Goal: Task Accomplishment & Management: Complete application form

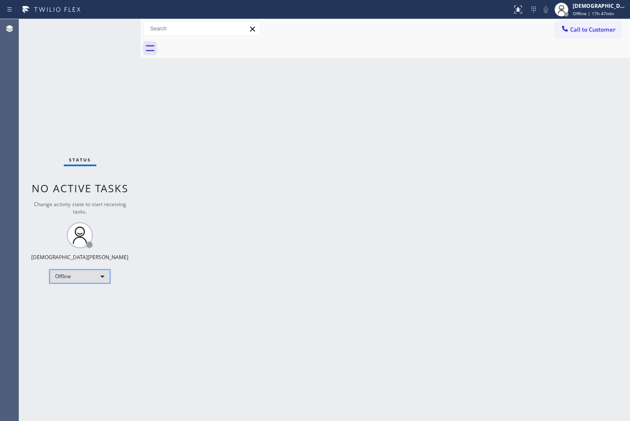
click at [64, 280] on div "Offline" at bounding box center [79, 277] width 61 height 14
click at [63, 298] on li "Available" at bounding box center [79, 299] width 59 height 10
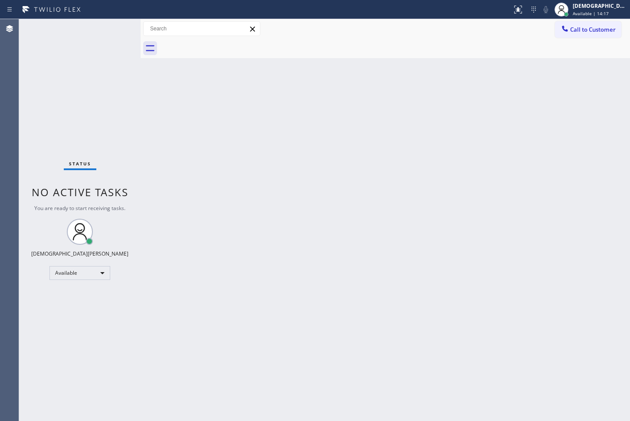
click at [115, 25] on div "Status No active tasks You are ready to start receiving tasks. Christian Cinco …" at bounding box center [80, 220] width 122 height 402
click at [113, 26] on div "Status No active tasks You are ready to start receiving tasks. Christian Cinco …" at bounding box center [80, 220] width 122 height 402
click at [112, 26] on div "Status No active tasks You are ready to start receiving tasks. Christian Cinco …" at bounding box center [80, 220] width 122 height 402
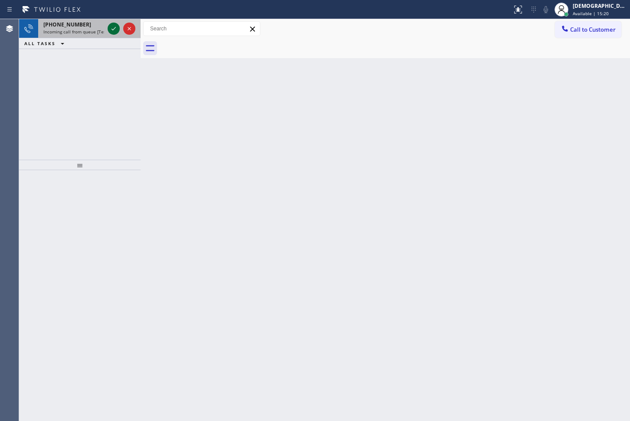
click at [111, 32] on icon at bounding box center [114, 28] width 10 height 10
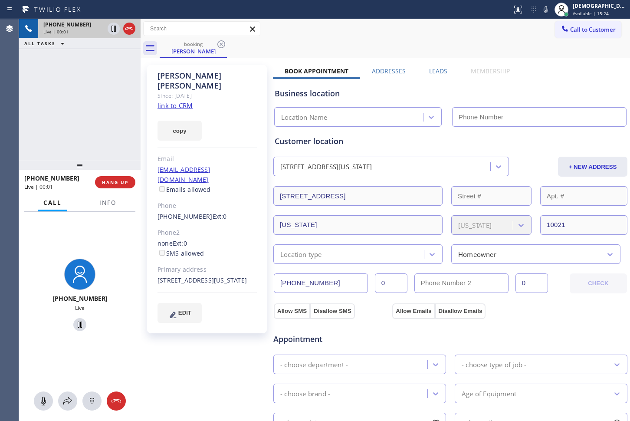
type input "[PHONE_NUMBER]"
click at [180, 101] on link "link to CRM" at bounding box center [175, 105] width 35 height 9
click at [111, 32] on icon at bounding box center [114, 28] width 10 height 10
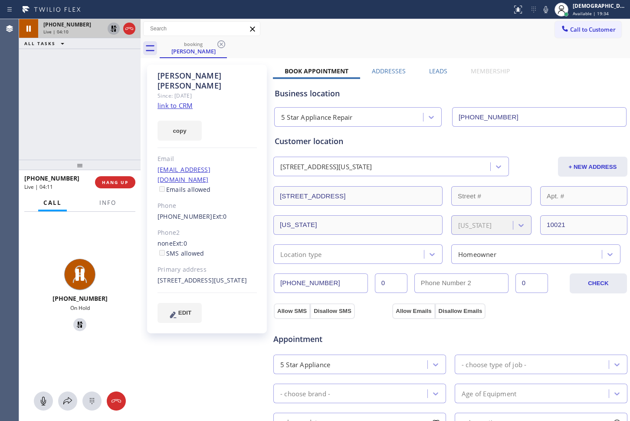
click at [111, 29] on icon at bounding box center [114, 28] width 10 height 10
click at [125, 26] on icon at bounding box center [129, 28] width 10 height 10
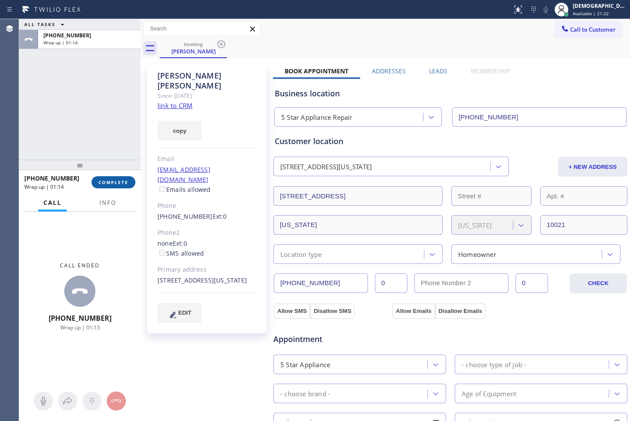
click at [122, 184] on span "COMPLETE" at bounding box center [114, 182] width 30 height 6
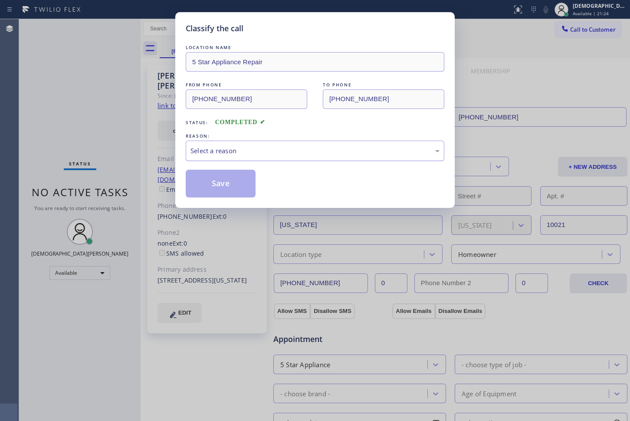
click at [196, 152] on div "Select a reason" at bounding box center [315, 151] width 249 height 10
click at [193, 186] on button "Save" at bounding box center [221, 184] width 70 height 28
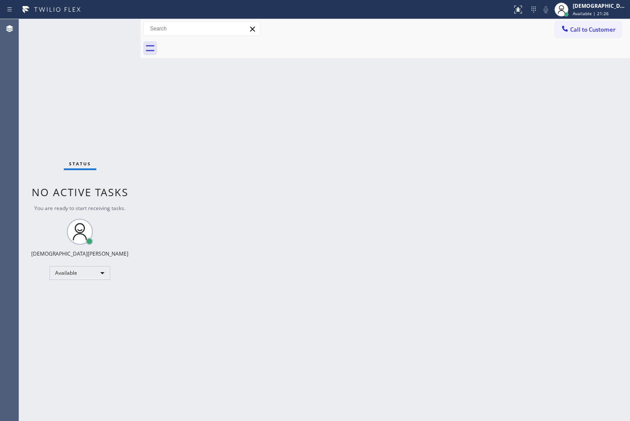
drag, startPoint x: 193, startPoint y: 186, endPoint x: 293, endPoint y: 174, distance: 101.0
click at [293, 174] on div "Classify the call LOCATION NAME 5 Star Appliance Repair FROM PHONE [PHONE_NUMBE…" at bounding box center [324, 220] width 611 height 402
click at [66, 126] on div "Status No active tasks You are ready to start receiving tasks. Christian Cinco …" at bounding box center [80, 220] width 122 height 402
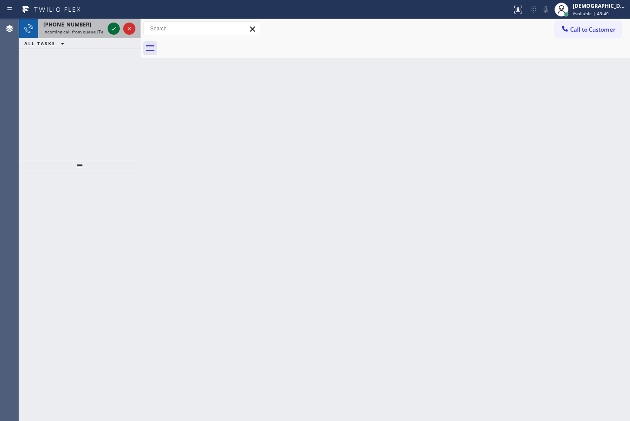
click at [112, 28] on icon at bounding box center [114, 28] width 10 height 10
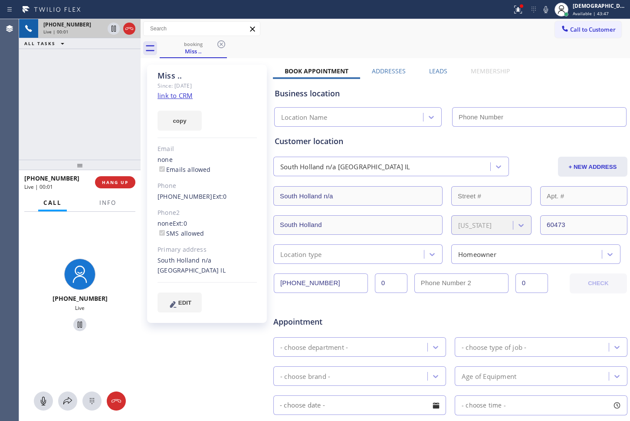
type input "[PHONE_NUMBER]"
click at [184, 96] on link "link to CRM" at bounding box center [175, 95] width 35 height 9
click at [111, 31] on icon at bounding box center [114, 28] width 10 height 10
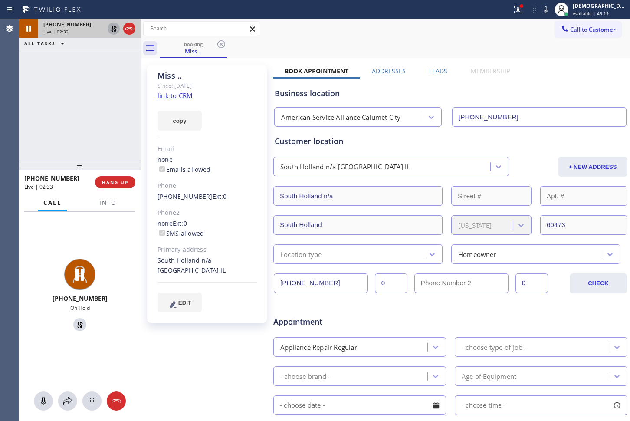
click at [112, 29] on icon at bounding box center [114, 28] width 10 height 10
click at [514, 156] on div "South Holland n/a [GEOGRAPHIC_DATA] IL + NEW ADDRESS" at bounding box center [451, 166] width 356 height 22
click at [131, 29] on icon at bounding box center [129, 28] width 10 height 10
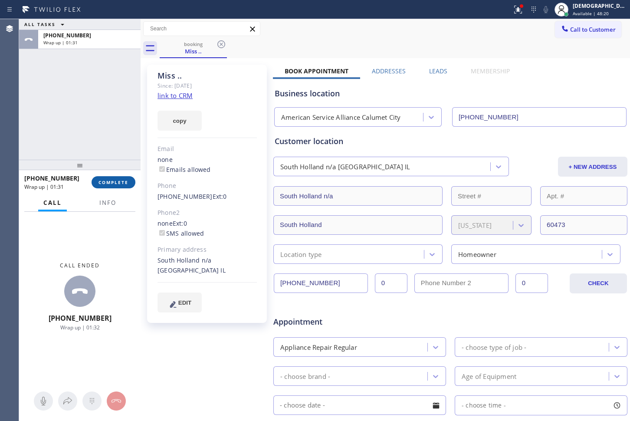
click at [122, 184] on span "COMPLETE" at bounding box center [114, 182] width 30 height 6
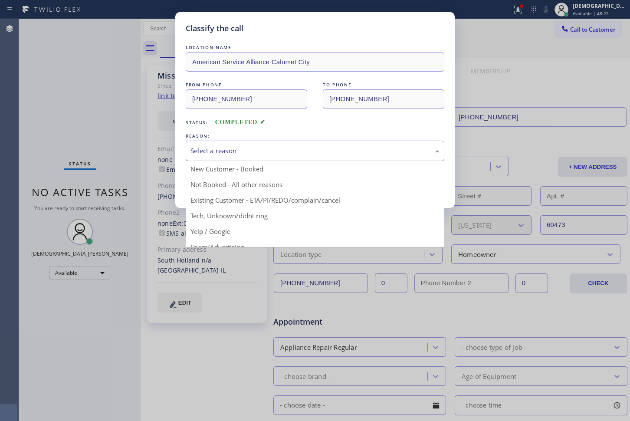
click at [263, 146] on div "Select a reason" at bounding box center [315, 151] width 249 height 10
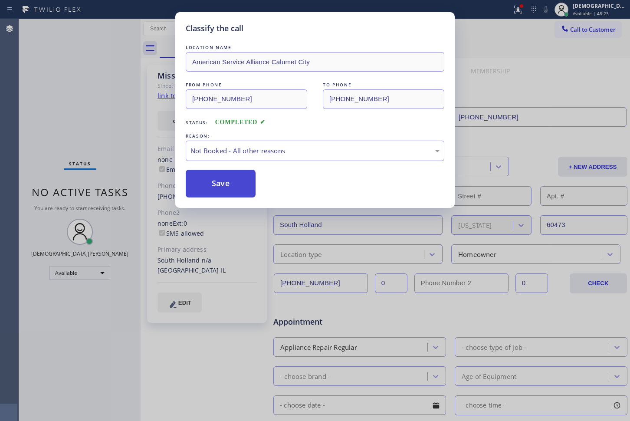
click at [238, 181] on button "Save" at bounding box center [221, 184] width 70 height 28
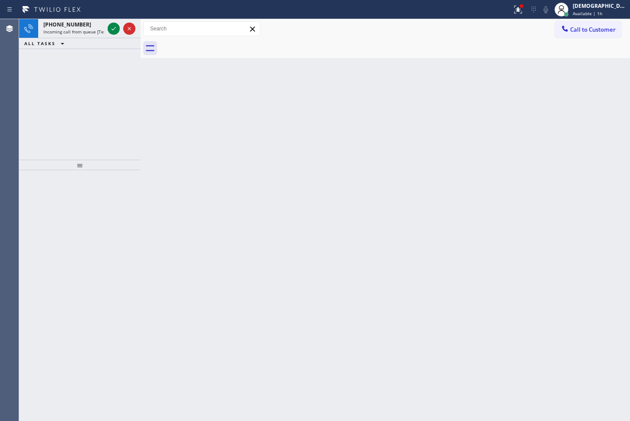
click at [16, 77] on div "Agent Desktop" at bounding box center [9, 220] width 19 height 402
click at [110, 28] on icon at bounding box center [114, 28] width 10 height 10
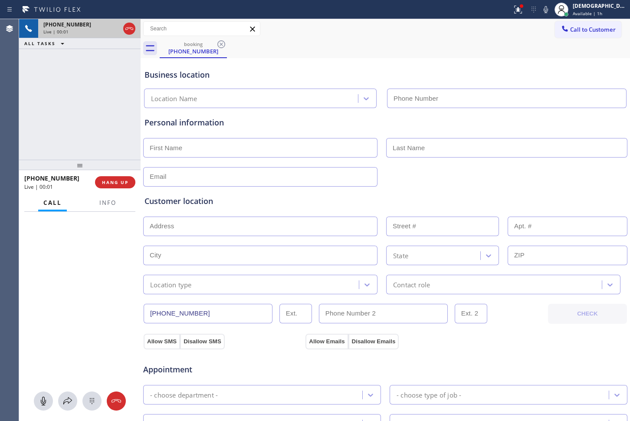
type input "[PHONE_NUMBER]"
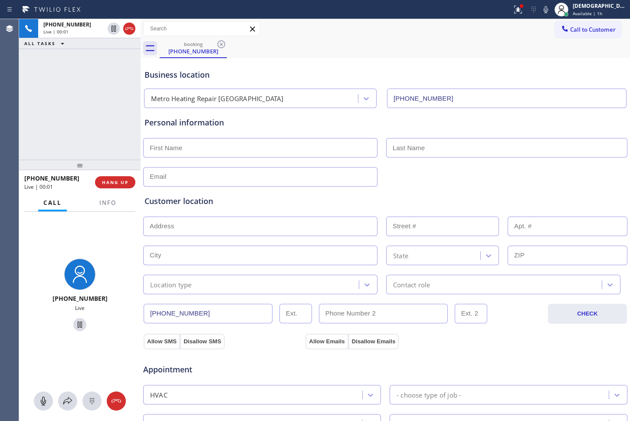
drag, startPoint x: 131, startPoint y: 29, endPoint x: 132, endPoint y: 38, distance: 9.3
click at [131, 29] on icon at bounding box center [129, 28] width 10 height 10
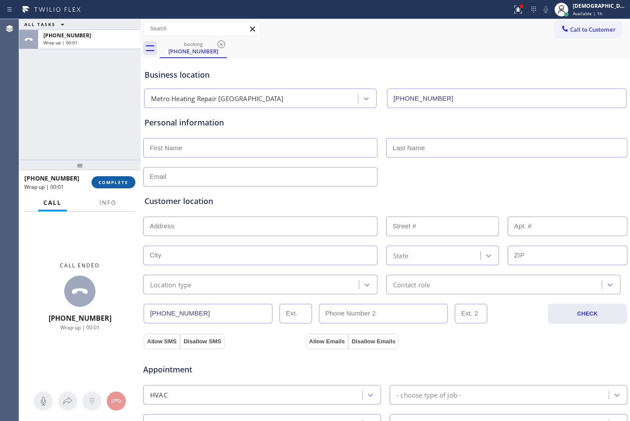
click at [119, 185] on button "COMPLETE" at bounding box center [114, 182] width 44 height 12
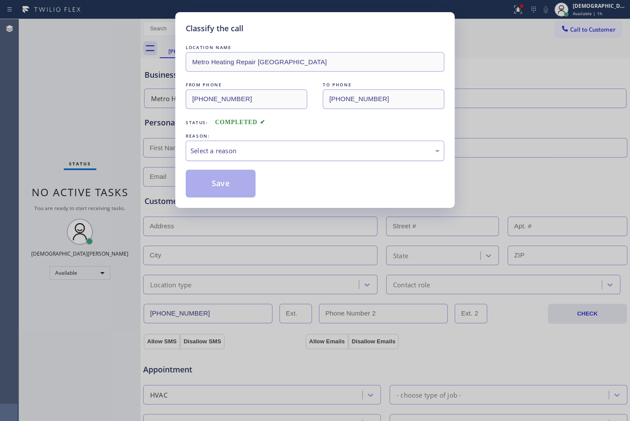
click at [294, 145] on div "Select a reason" at bounding box center [315, 151] width 259 height 20
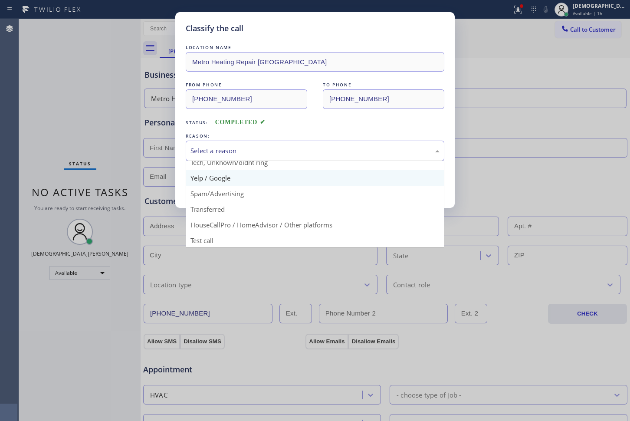
scroll to position [55, 0]
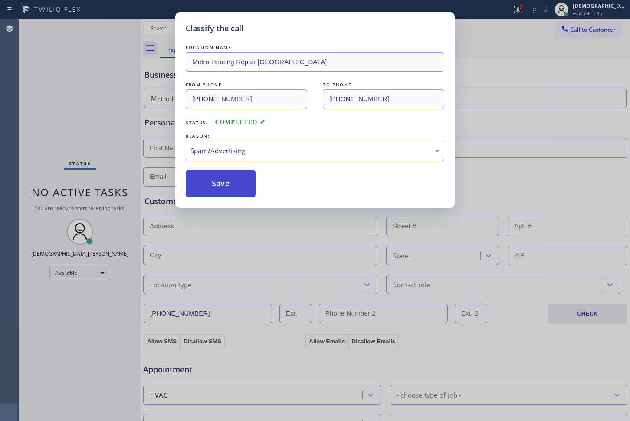
click at [229, 192] on button "Save" at bounding box center [221, 184] width 70 height 28
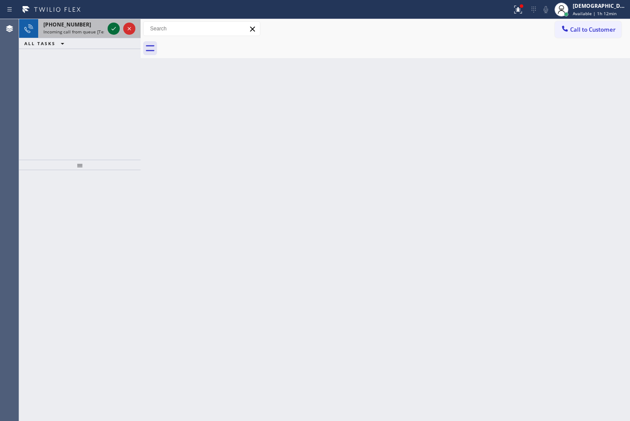
click at [115, 29] on icon at bounding box center [114, 28] width 10 height 10
click at [115, 27] on icon at bounding box center [114, 28] width 4 height 3
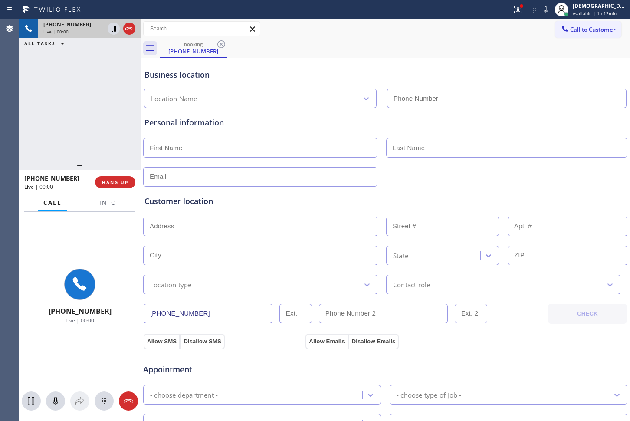
type input "[PHONE_NUMBER]"
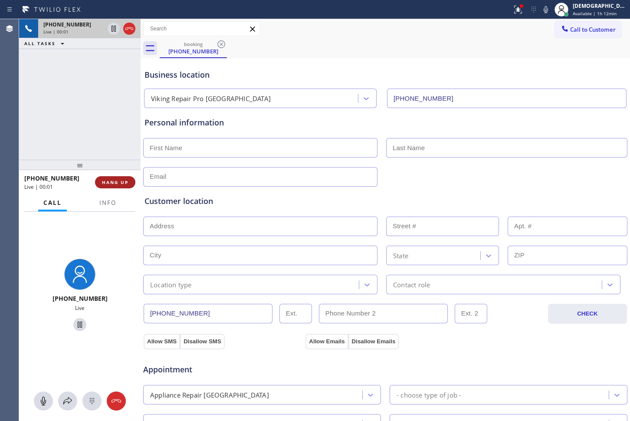
click at [122, 179] on span "HANG UP" at bounding box center [115, 182] width 26 height 6
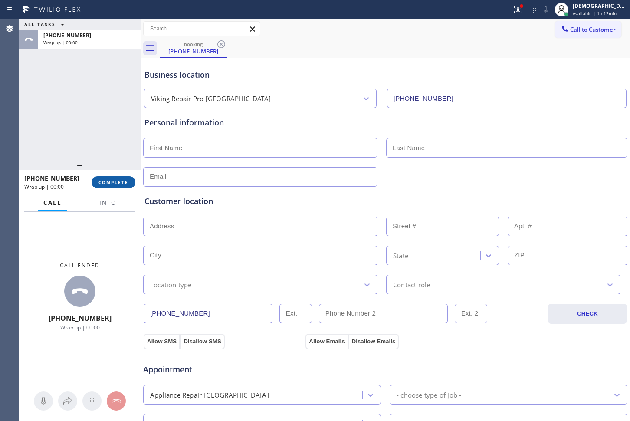
click at [130, 183] on button "COMPLETE" at bounding box center [114, 182] width 44 height 12
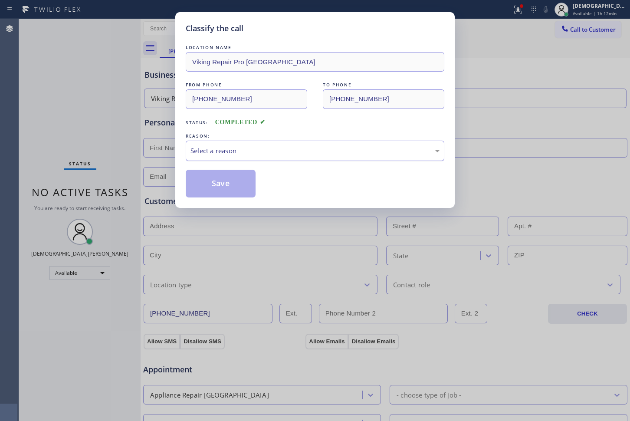
click at [273, 152] on div "Select a reason" at bounding box center [315, 151] width 249 height 10
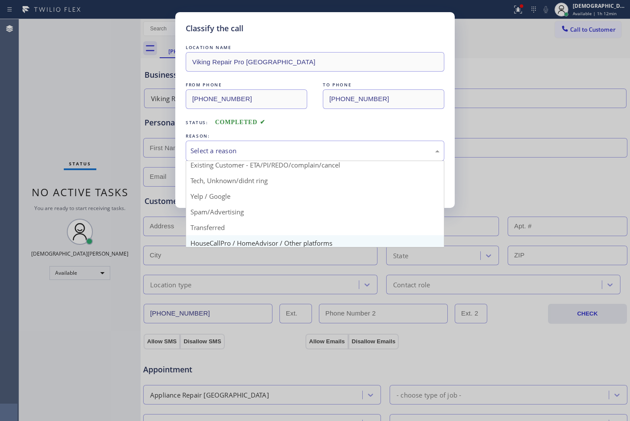
scroll to position [54, 0]
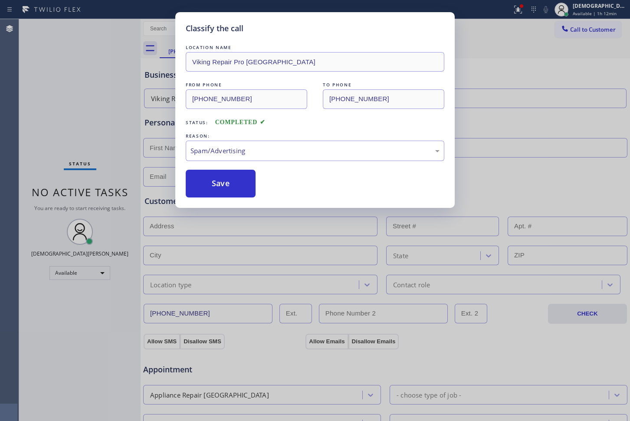
click at [224, 190] on button "Save" at bounding box center [221, 184] width 70 height 28
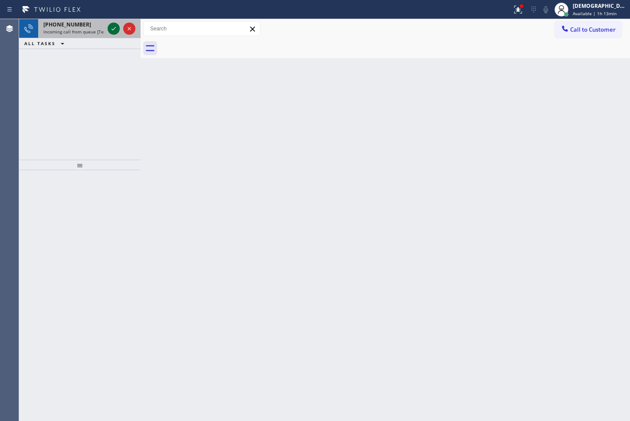
click at [110, 29] on icon at bounding box center [114, 28] width 10 height 10
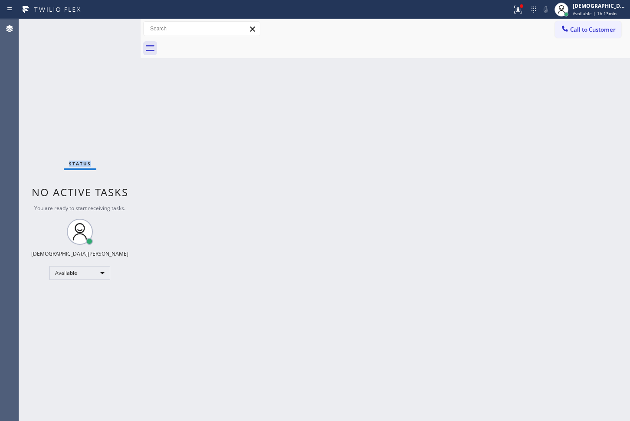
click at [110, 29] on div "Status No active tasks You are ready to start receiving tasks. Christian Cinco …" at bounding box center [80, 220] width 122 height 402
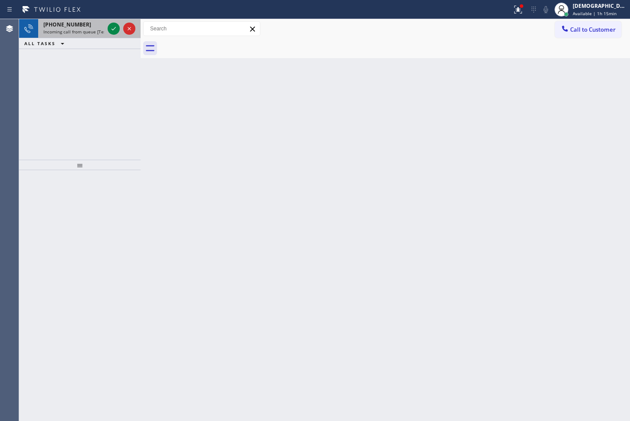
click at [115, 34] on div at bounding box center [121, 28] width 31 height 19
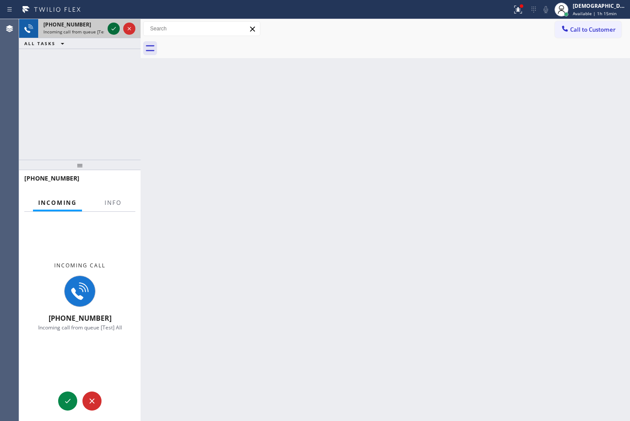
click at [113, 30] on icon at bounding box center [114, 28] width 10 height 10
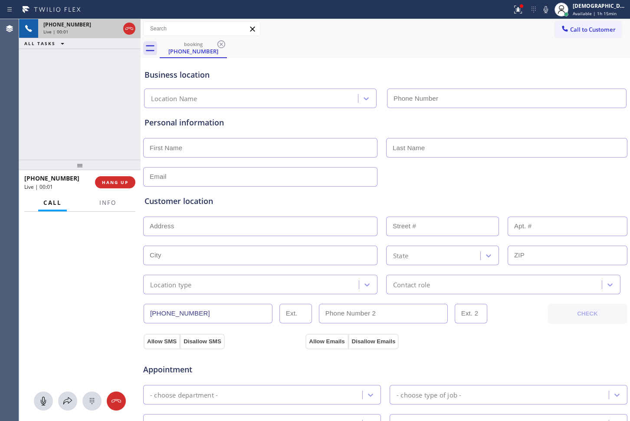
type input "[PHONE_NUMBER]"
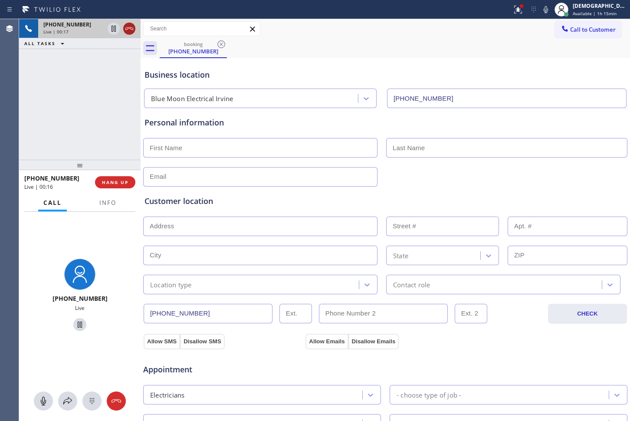
click at [132, 31] on icon at bounding box center [129, 28] width 10 height 10
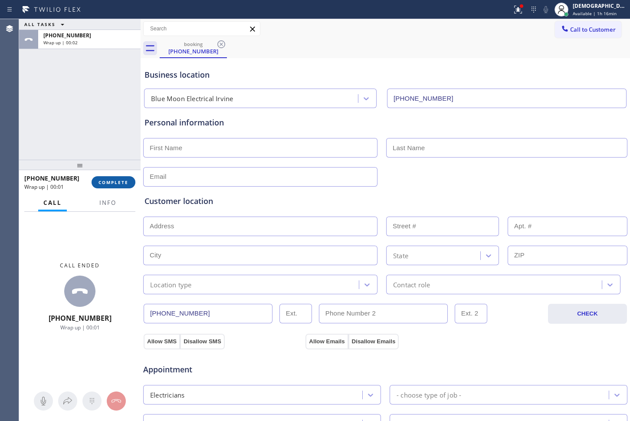
click at [109, 176] on button "COMPLETE" at bounding box center [114, 182] width 44 height 12
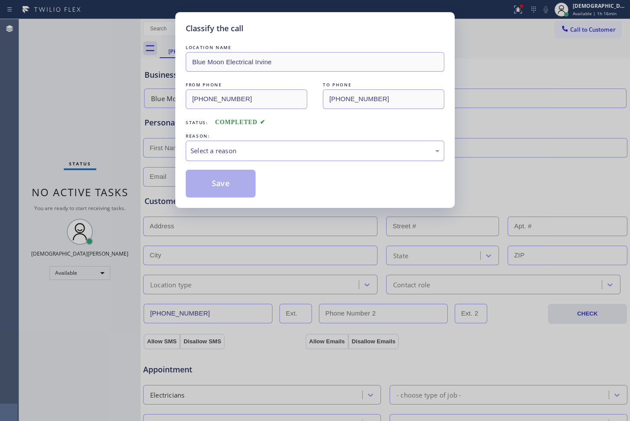
click at [204, 143] on div "Select a reason" at bounding box center [315, 151] width 259 height 20
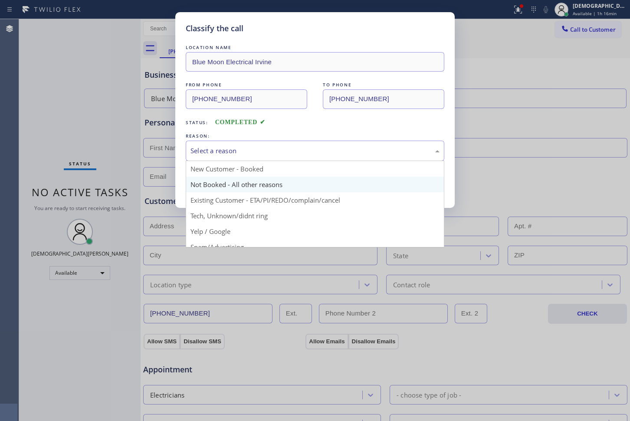
scroll to position [54, 0]
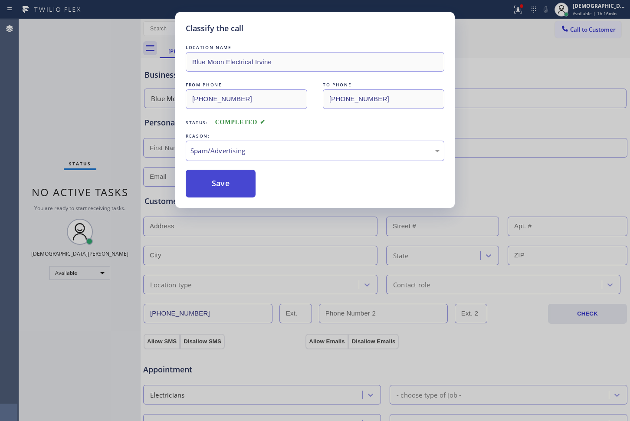
click at [217, 181] on button "Save" at bounding box center [221, 184] width 70 height 28
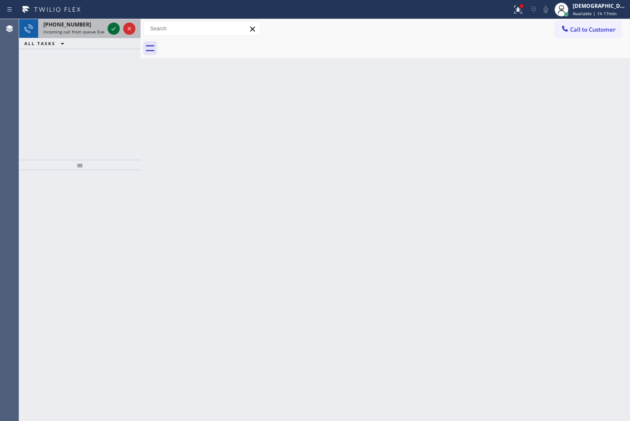
click at [110, 33] on icon at bounding box center [114, 28] width 10 height 10
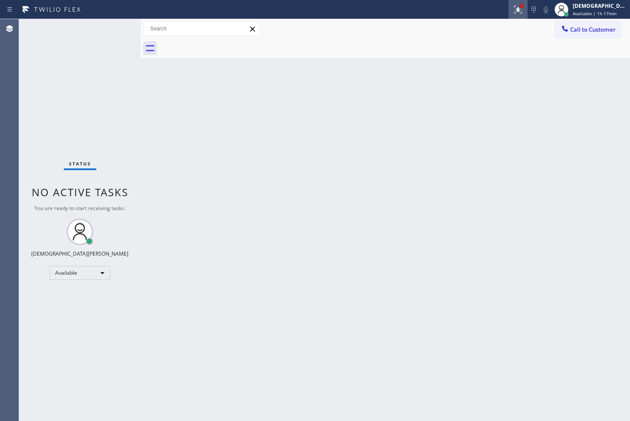
click at [524, 10] on icon at bounding box center [518, 9] width 10 height 10
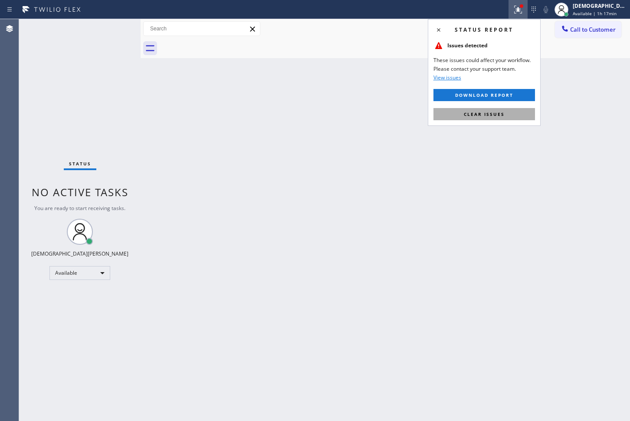
click at [512, 109] on button "Clear issues" at bounding box center [485, 114] width 102 height 12
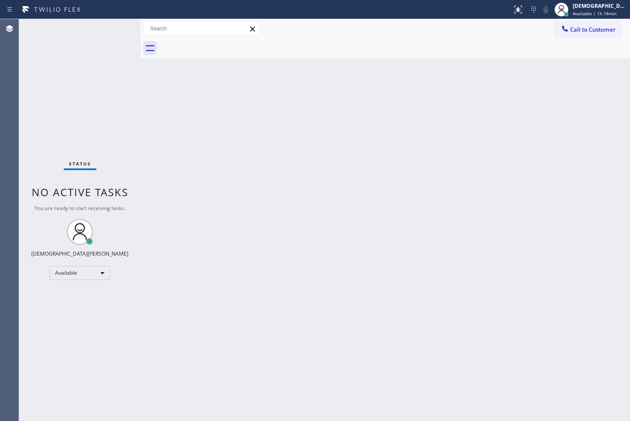
click at [56, 62] on div "Status No active tasks You are ready to start receiving tasks. Christian Cinco …" at bounding box center [80, 220] width 122 height 402
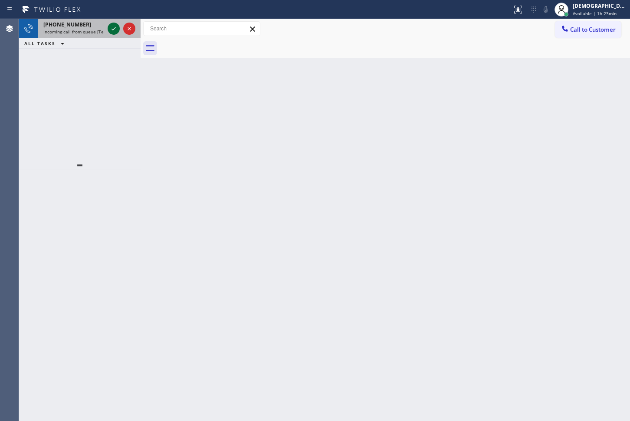
click at [110, 28] on icon at bounding box center [114, 28] width 10 height 10
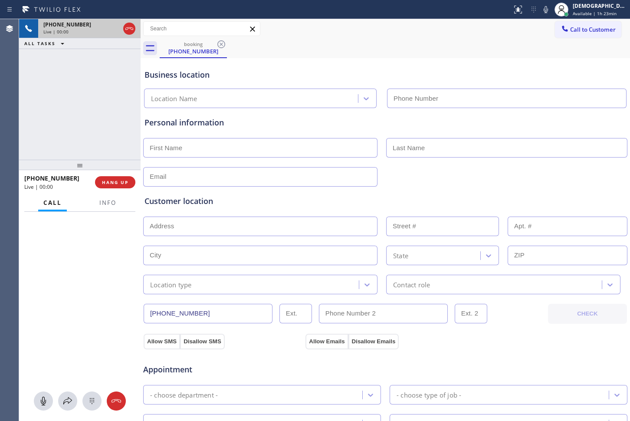
type input "[PHONE_NUMBER]"
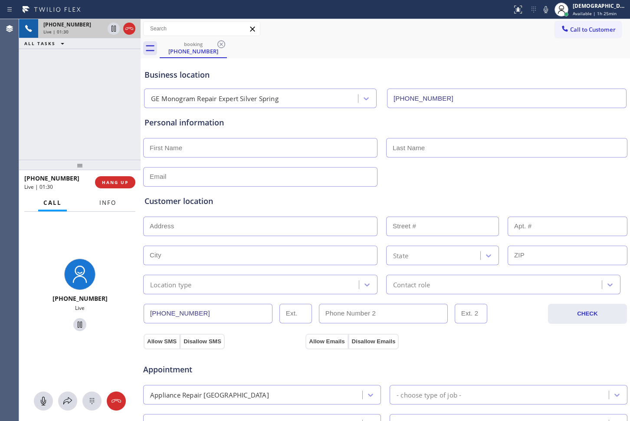
drag, startPoint x: 113, startPoint y: 204, endPoint x: 279, endPoint y: 203, distance: 166.3
click at [113, 203] on span "Info" at bounding box center [107, 203] width 17 height 8
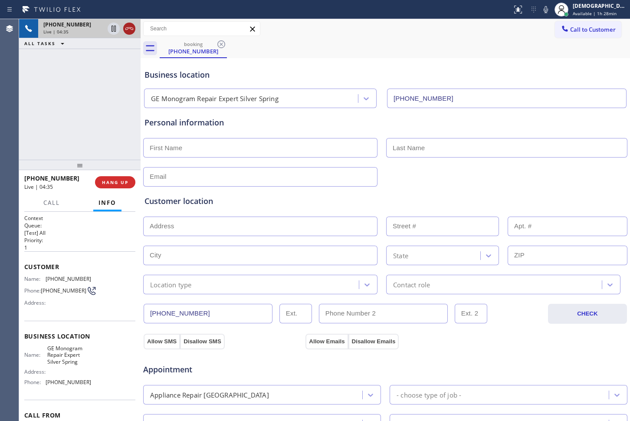
click at [126, 25] on icon at bounding box center [129, 28] width 10 height 10
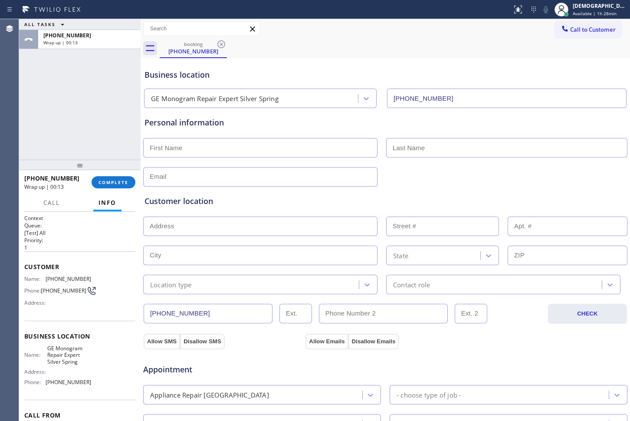
click at [270, 155] on input "text" at bounding box center [260, 148] width 234 height 20
type input "Mr"
click at [442, 147] on input "text" at bounding box center [506, 148] width 241 height 20
paste input "[PERSON_NAME]"
type input "[PERSON_NAME]"
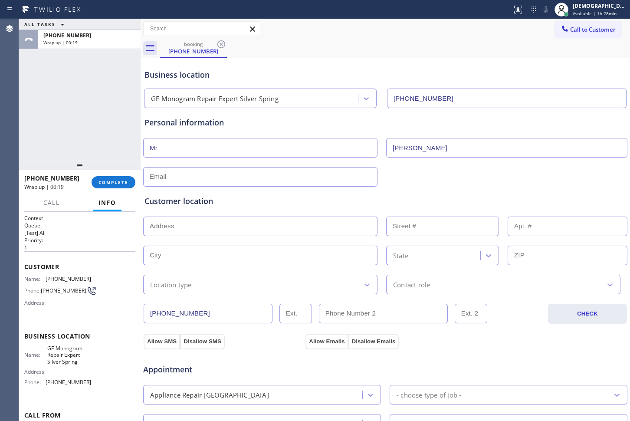
click at [293, 171] on input "text" at bounding box center [260, 177] width 234 height 20
type input "[EMAIL_ADDRESS][DOMAIN_NAME]"
click at [185, 227] on input "text" at bounding box center [260, 227] width 234 height 20
paste input "[STREET_ADDRESS][PERSON_NAME]"
type input "[STREET_ADDRESS][PERSON_NAME]"
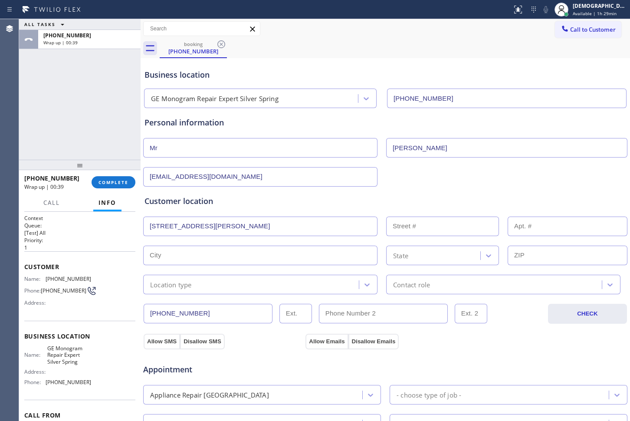
type input "14223"
type input "Accokeek"
type input "20607"
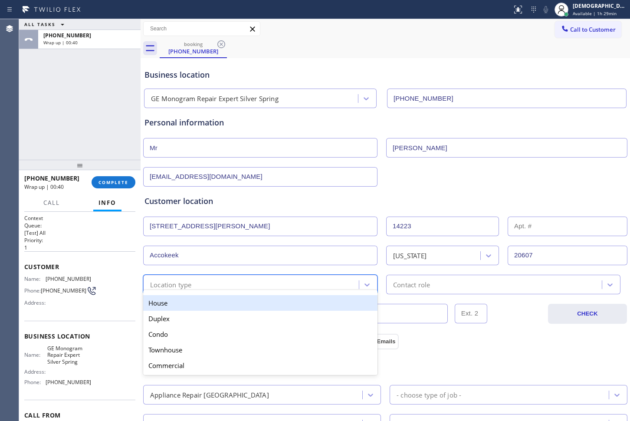
click at [188, 285] on div "Location type" at bounding box center [171, 285] width 42 height 10
click at [181, 305] on div "House" at bounding box center [260, 303] width 234 height 16
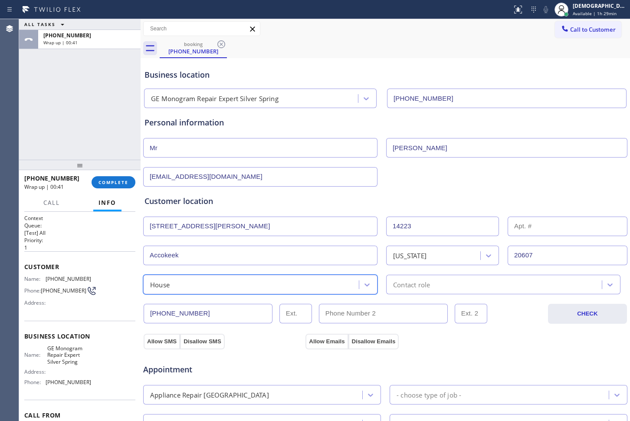
click at [404, 284] on div "Contact role" at bounding box center [411, 285] width 37 height 10
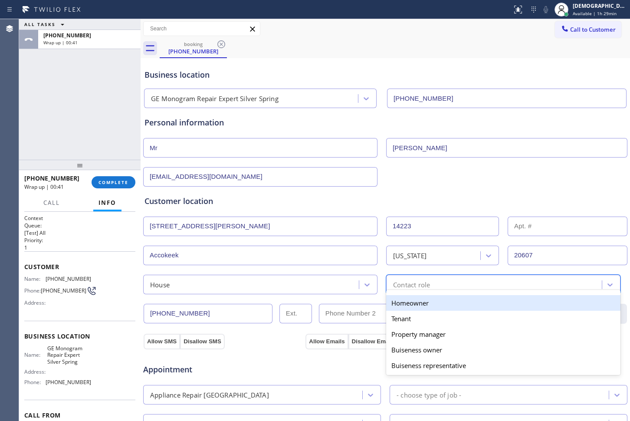
click at [398, 300] on div "Homeowner" at bounding box center [503, 303] width 234 height 16
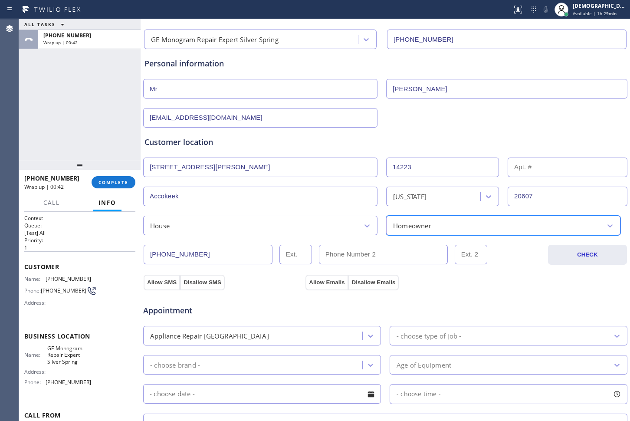
scroll to position [109, 0]
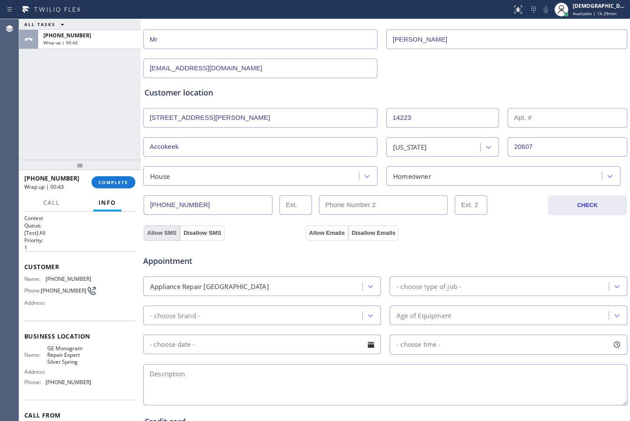
click at [161, 235] on button "Allow SMS" at bounding box center [162, 233] width 36 height 16
click at [321, 236] on button "Allow Emails" at bounding box center [327, 233] width 43 height 16
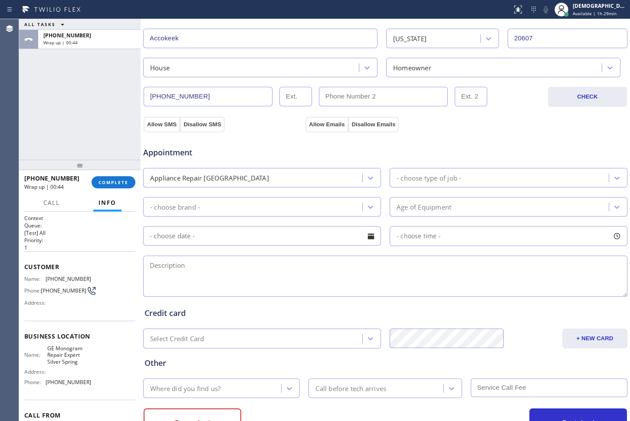
click at [230, 269] on textarea at bounding box center [385, 276] width 484 height 41
paste textarea "[STREET_ADDRESS][PERSON_NAME]"
type textarea "[STREET_ADDRESS][PERSON_NAME]"
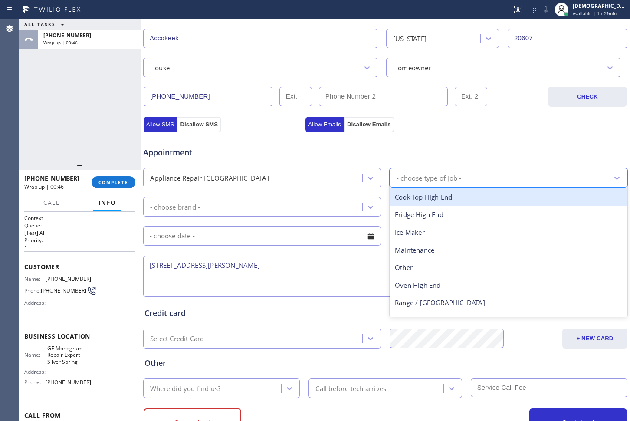
click at [406, 179] on div "- choose type of job -" at bounding box center [429, 178] width 65 height 10
type input "fr"
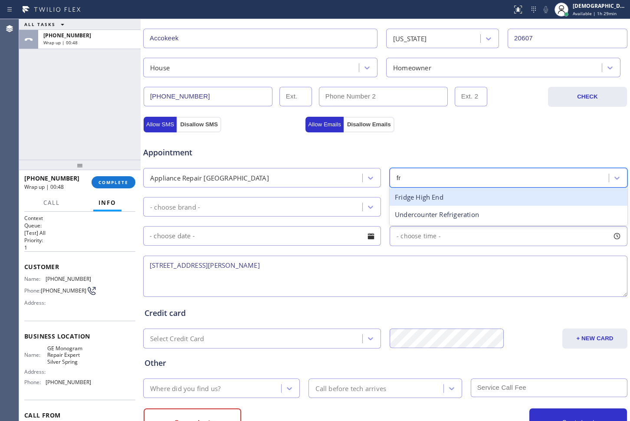
click at [408, 200] on div "Fridge High End" at bounding box center [509, 197] width 238 height 18
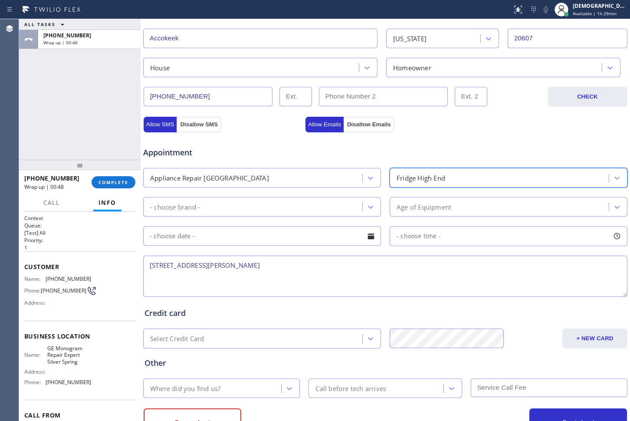
click at [284, 204] on div "- choose brand -" at bounding box center [254, 206] width 217 height 15
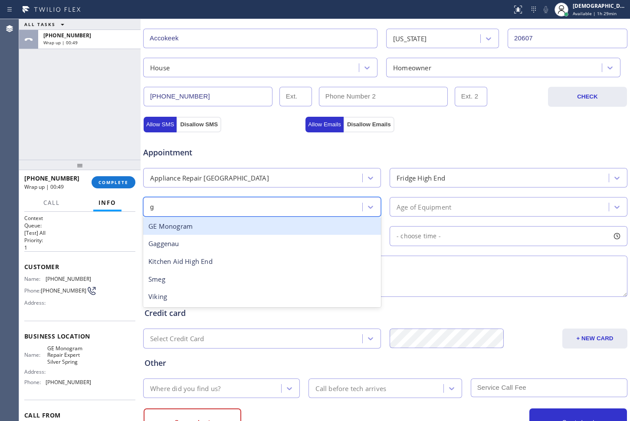
type input "ge"
click at [272, 225] on div "GE Monogram" at bounding box center [262, 226] width 238 height 18
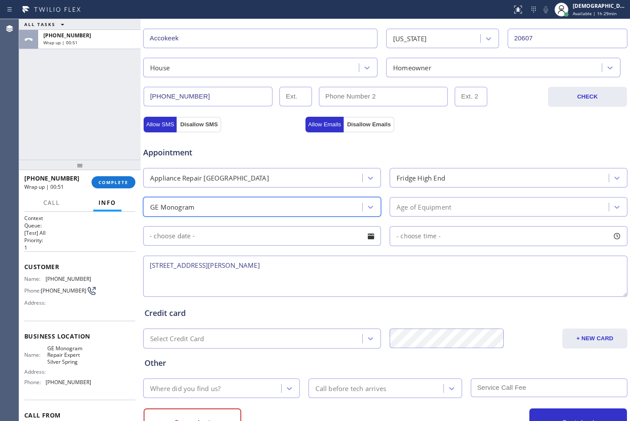
click at [441, 205] on div "Age of Equipment" at bounding box center [424, 207] width 55 height 10
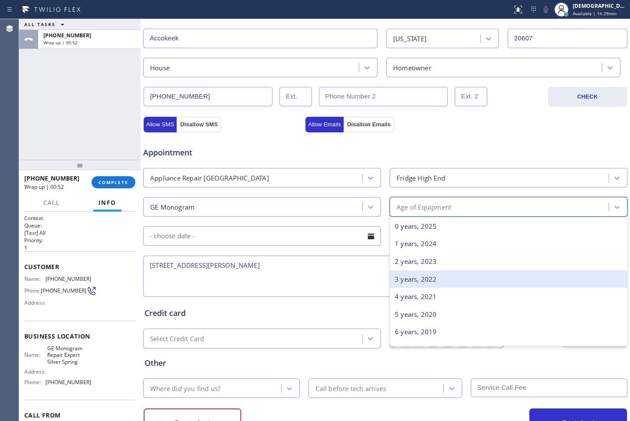
scroll to position [163, 0]
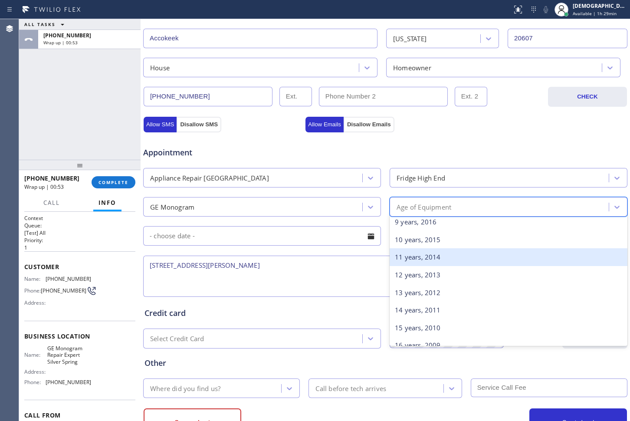
click at [430, 260] on div "11 years, 2014" at bounding box center [509, 257] width 238 height 18
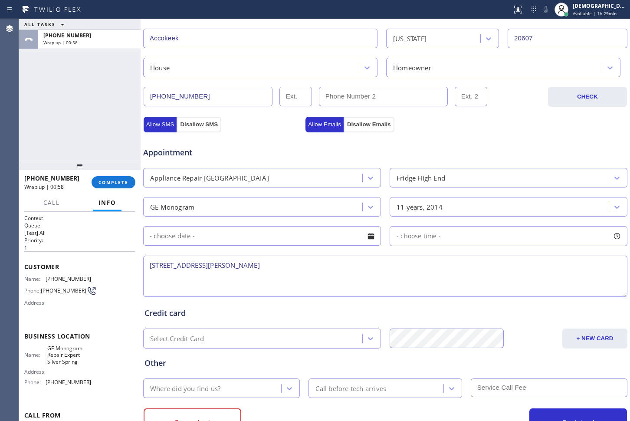
click at [146, 267] on textarea "[STREET_ADDRESS][PERSON_NAME]" at bounding box center [385, 276] width 484 height 41
paste textarea "Ge / Fridge / there is a burning smell / 11 years"
click at [469, 264] on textarea "Ge / Fridge / there is a burning smell / 11 years / [STREET_ADDRESS][PERSON_NAM…" at bounding box center [385, 276] width 484 height 41
click at [492, 265] on textarea "Ge / Fridge / there is a burning smell / 11 years / [STREET_ADDRESS][PERSON_NAM…" at bounding box center [385, 276] width 484 height 41
paste textarea "Please call customer 30 minutes prior to arrival"
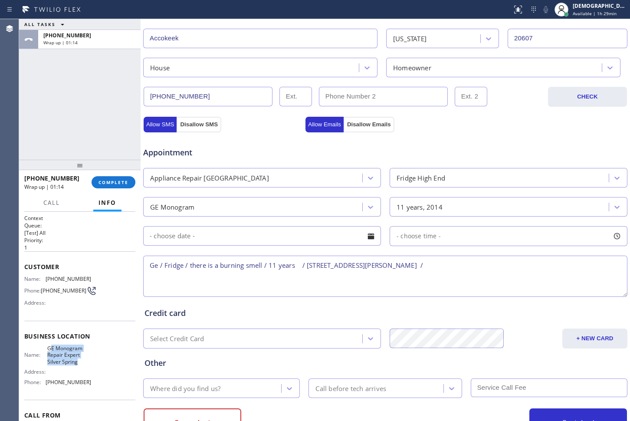
drag, startPoint x: 75, startPoint y: 367, endPoint x: 48, endPoint y: 352, distance: 30.9
click at [48, 352] on div "Name: GE Monogram Repair Expert Silver Spring Address: Phone: [PHONE_NUMBER]" at bounding box center [79, 367] width 111 height 44
click at [83, 362] on span "GE Monogram Repair Expert Silver Spring" at bounding box center [68, 355] width 43 height 20
drag, startPoint x: 77, startPoint y: 369, endPoint x: 46, endPoint y: 353, distance: 35.7
click at [46, 353] on div "Name: GE Monogram Repair Expert Silver Spring Address: Phone: [PHONE_NUMBER]" at bounding box center [57, 367] width 67 height 44
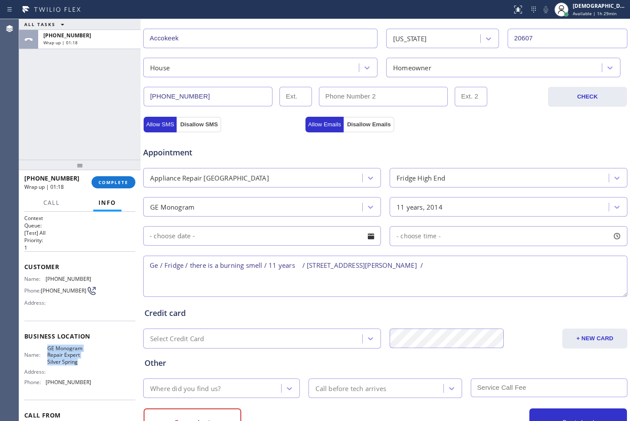
copy span "GE Monogram Repair Expert Silver Spring"
click at [464, 267] on textarea "Ge / Fridge / there is a burning smell / 11 years / [STREET_ADDRESS][PERSON_NAM…" at bounding box center [385, 276] width 484 height 41
paste textarea "GE Monogram Repair Expert Silver Spring"
click at [494, 285] on textarea "Ge / Fridge / there is a burning smell / 11 years / [STREET_ADDRESS][PERSON_NAM…" at bounding box center [385, 276] width 484 height 41
click at [606, 272] on textarea "Ge / Fridge / there is a burning smell / 11 years / [STREET_ADDRESS][PERSON_NAM…" at bounding box center [385, 276] width 484 height 41
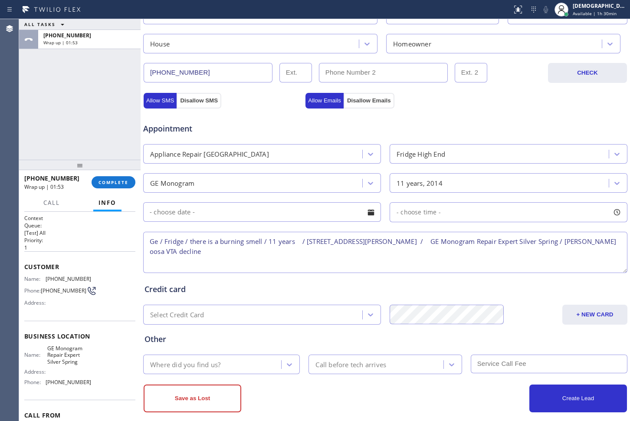
scroll to position [252, 0]
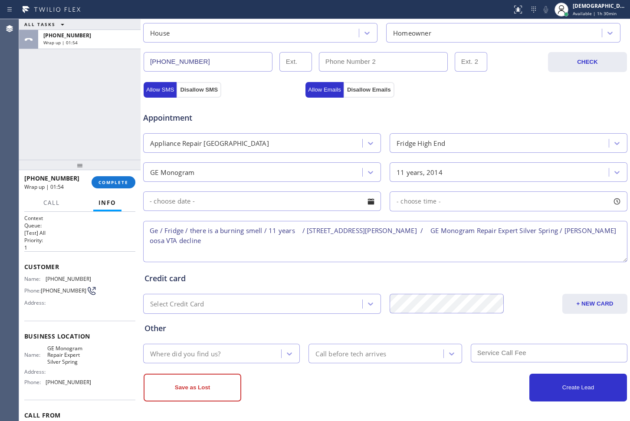
type textarea "Ge / Fridge / there is a burning smell / 11 years / [STREET_ADDRESS][PERSON_NAM…"
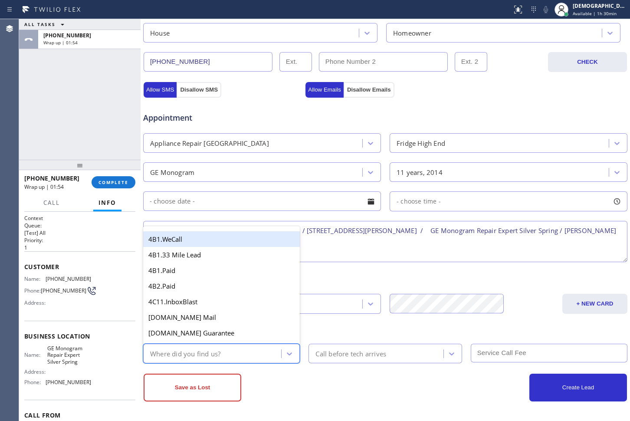
click at [247, 350] on div "Where did you find us?" at bounding box center [213, 353] width 135 height 15
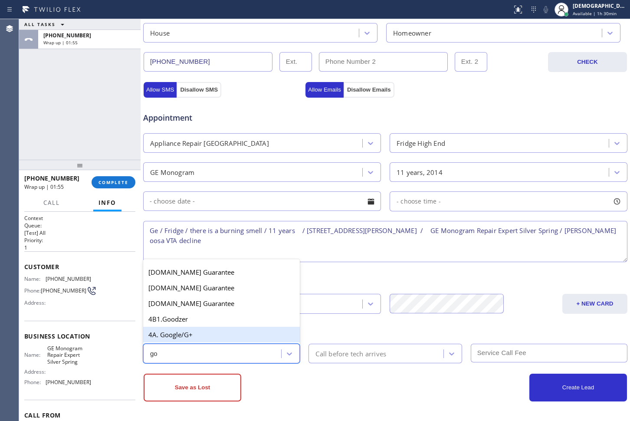
type input "goo"
click at [203, 331] on div "4A. Google/G+" at bounding box center [221, 335] width 157 height 16
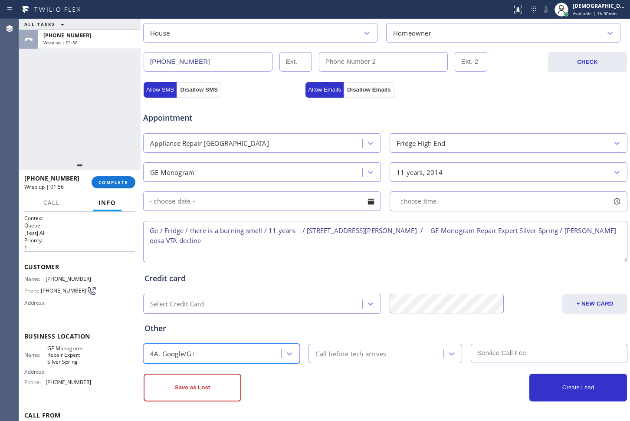
click at [323, 358] on div "Call before tech arrives" at bounding box center [351, 354] width 71 height 10
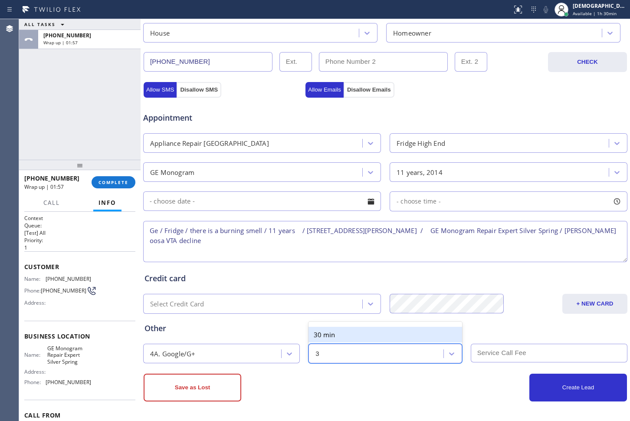
type input "30"
click at [342, 334] on div "30 min" at bounding box center [385, 335] width 153 height 16
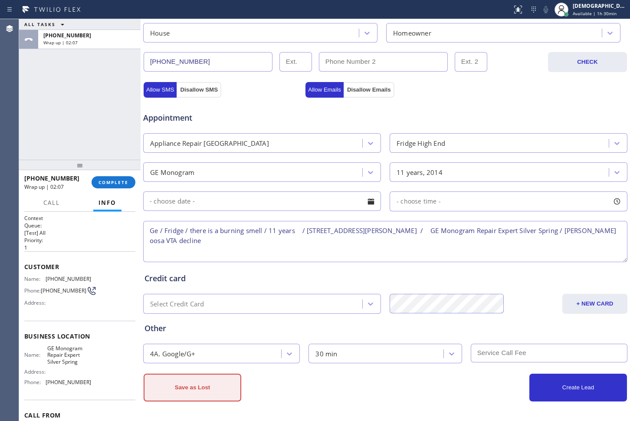
click at [221, 392] on button "Save as Lost" at bounding box center [193, 388] width 98 height 28
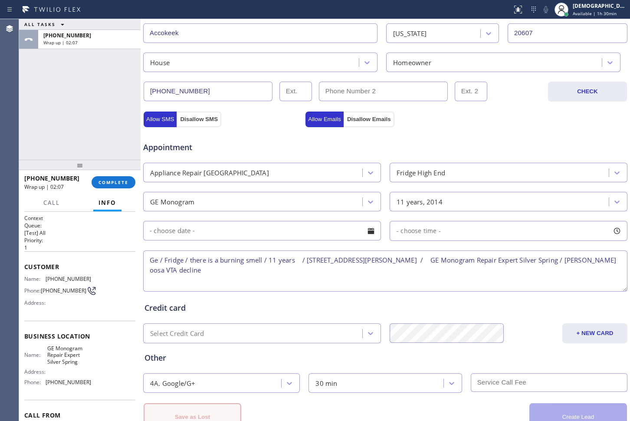
scroll to position [281, 0]
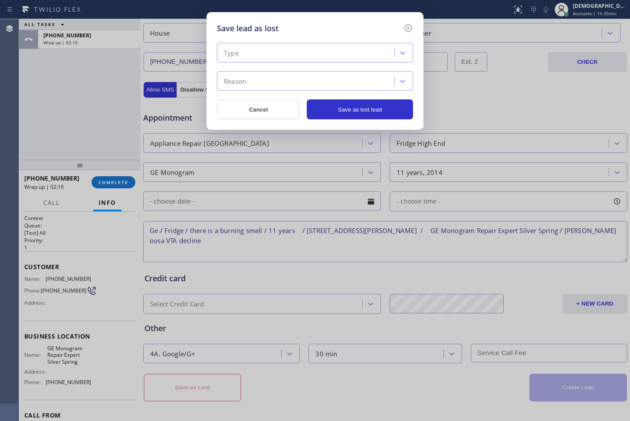
click at [321, 60] on div "Type" at bounding box center [307, 53] width 175 height 15
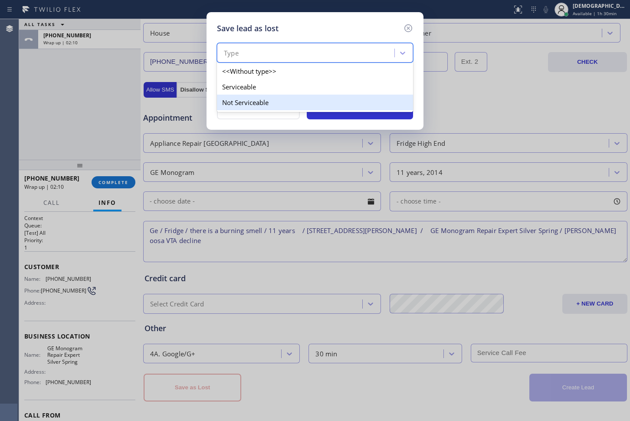
click at [295, 95] on div "Not Serviceable" at bounding box center [315, 103] width 196 height 16
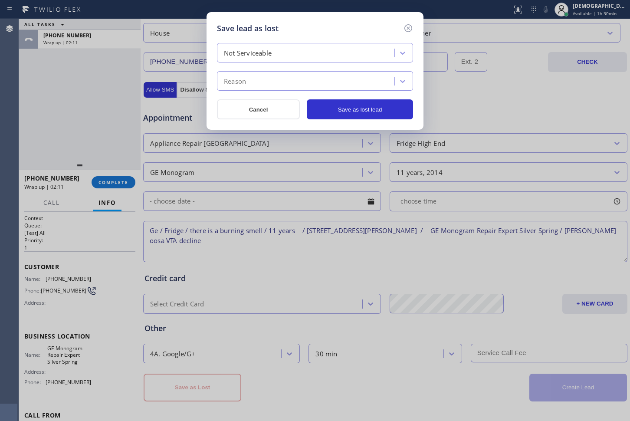
click at [289, 82] on div "Reason" at bounding box center [307, 81] width 175 height 15
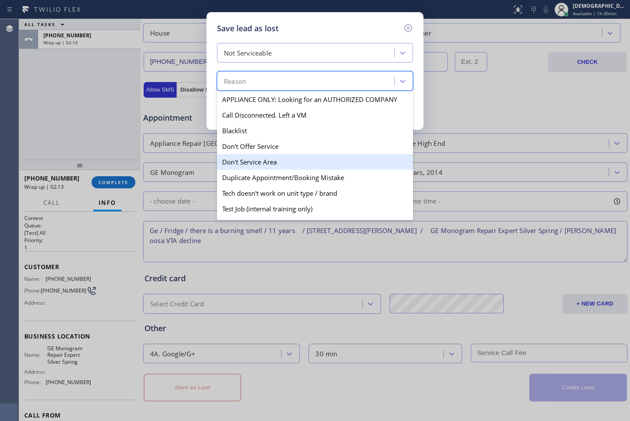
click at [265, 164] on div "Don't Service Area" at bounding box center [315, 162] width 196 height 16
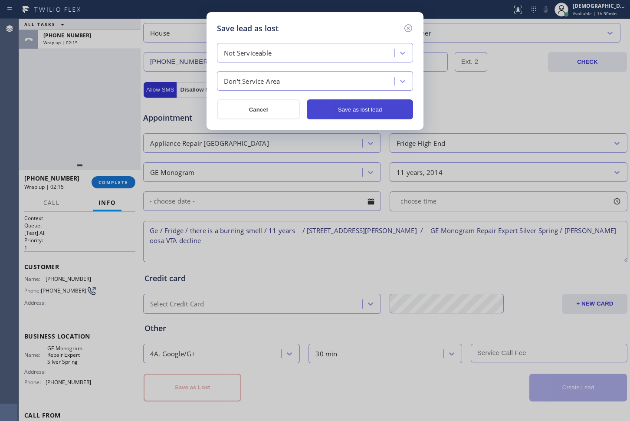
click at [333, 110] on button "Save as lost lead" at bounding box center [360, 109] width 106 height 20
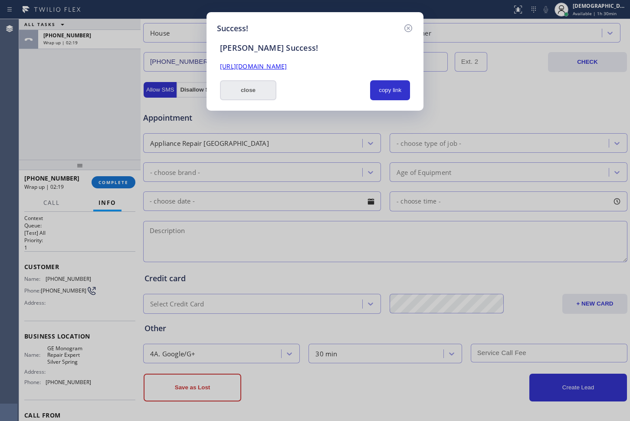
click at [233, 99] on button "close" at bounding box center [248, 90] width 56 height 20
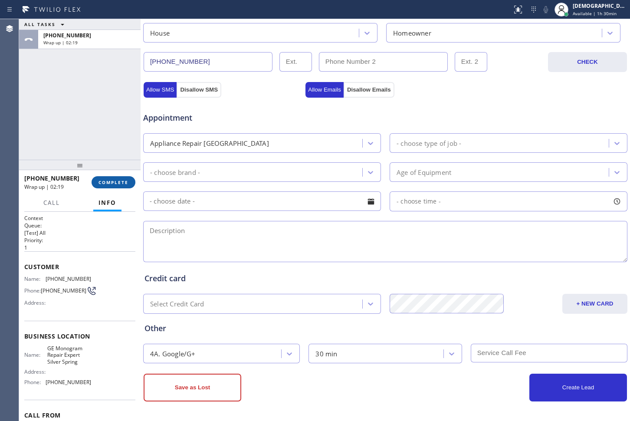
click at [110, 180] on span "COMPLETE" at bounding box center [114, 182] width 30 height 6
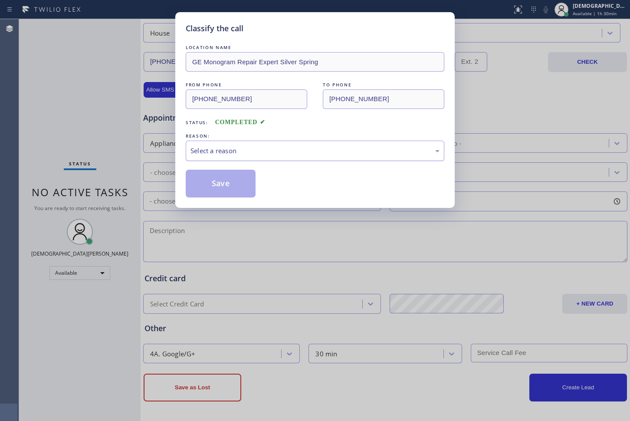
click at [258, 149] on div "Select a reason" at bounding box center [315, 151] width 249 height 10
click at [239, 181] on button "Save" at bounding box center [221, 184] width 70 height 28
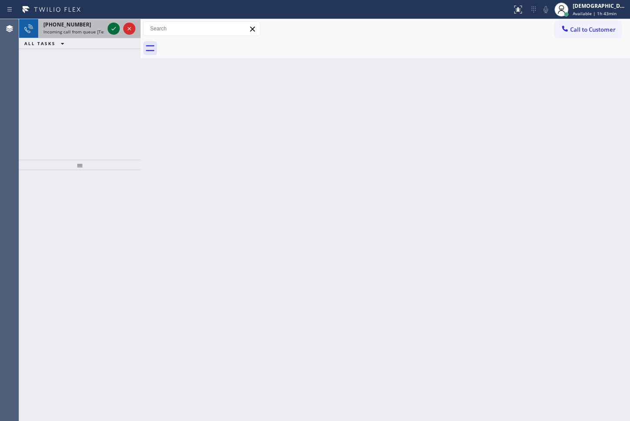
click at [112, 28] on icon at bounding box center [114, 28] width 10 height 10
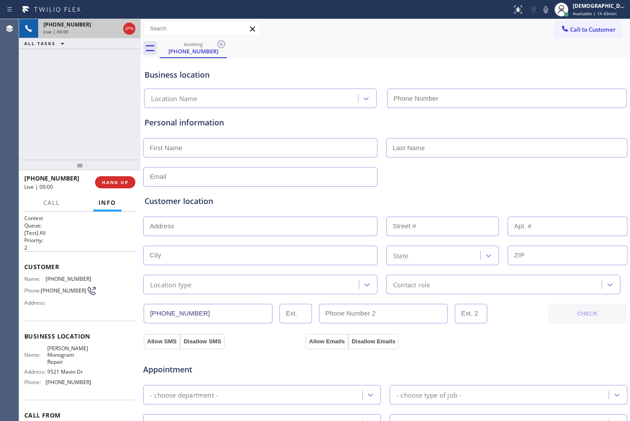
type input "[PHONE_NUMBER]"
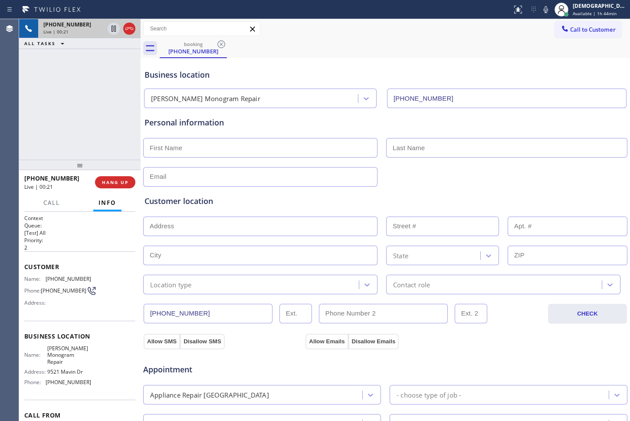
drag, startPoint x: 133, startPoint y: 28, endPoint x: 132, endPoint y: 24, distance: 4.5
click at [132, 28] on icon at bounding box center [129, 28] width 10 height 10
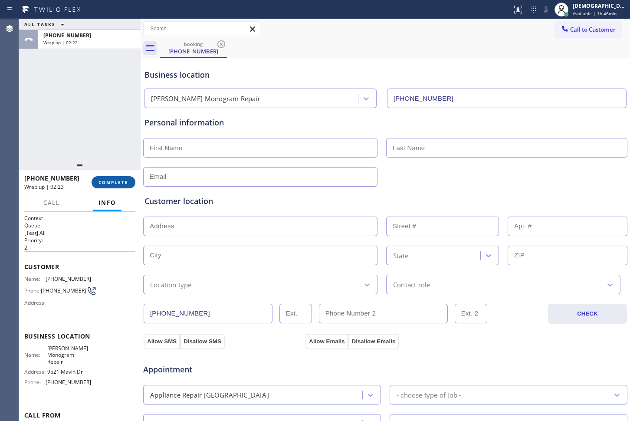
click at [117, 182] on span "COMPLETE" at bounding box center [114, 182] width 30 height 6
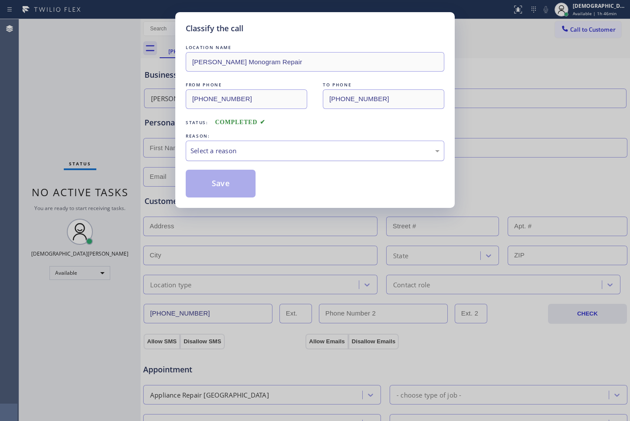
click at [234, 145] on div "Select a reason" at bounding box center [315, 151] width 259 height 20
click at [225, 179] on button "Save" at bounding box center [221, 184] width 70 height 28
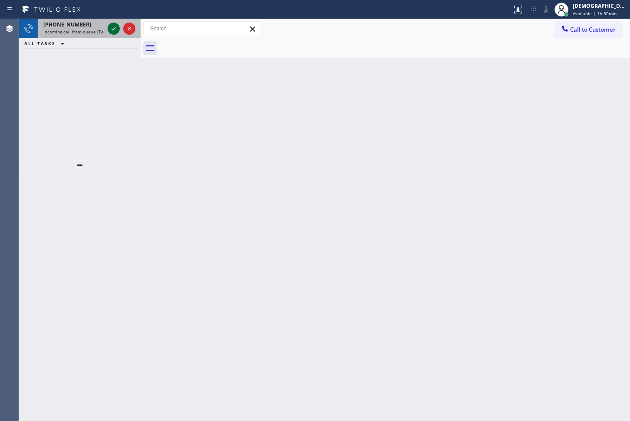
click at [112, 30] on icon at bounding box center [114, 28] width 10 height 10
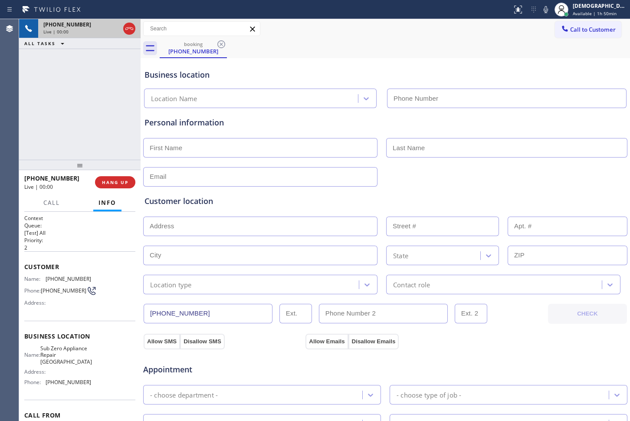
type input "[PHONE_NUMBER]"
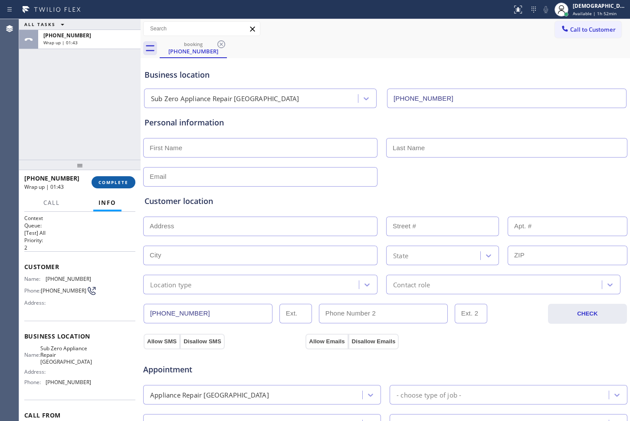
click at [114, 182] on span "COMPLETE" at bounding box center [114, 182] width 30 height 6
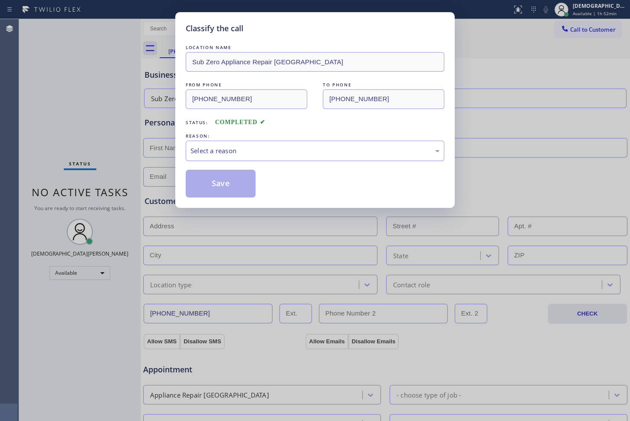
click at [258, 152] on div "Select a reason" at bounding box center [315, 151] width 249 height 10
click at [243, 183] on button "Save" at bounding box center [221, 184] width 70 height 28
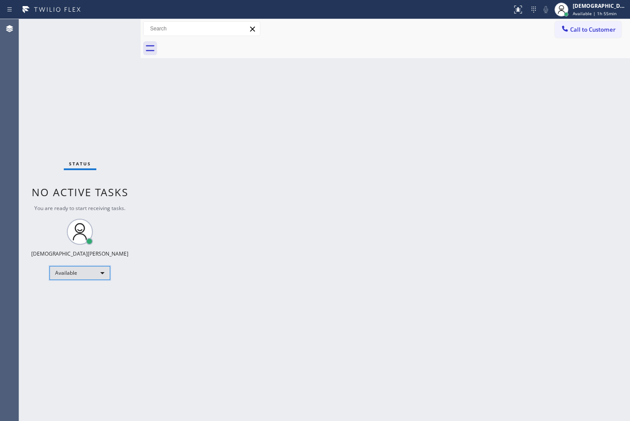
click at [77, 274] on div "Available" at bounding box center [79, 273] width 61 height 14
click at [397, 259] on div at bounding box center [315, 210] width 630 height 421
click at [86, 273] on div "Available" at bounding box center [79, 273] width 61 height 14
click at [75, 316] on li "Break" at bounding box center [79, 318] width 59 height 10
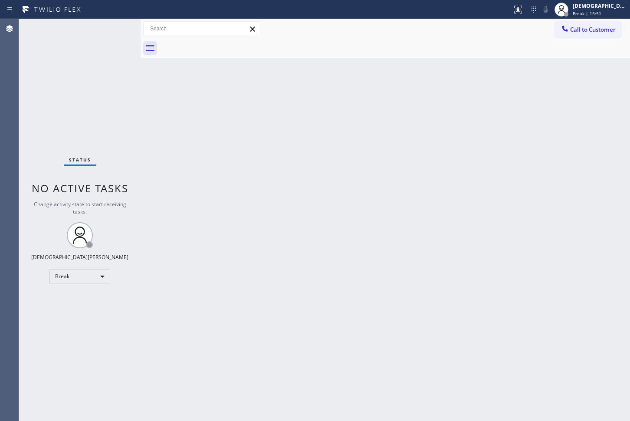
click at [34, 164] on div "Status No active tasks Change activity state to start receiving tasks. Christia…" at bounding box center [80, 220] width 122 height 402
click at [82, 274] on div "Break" at bounding box center [79, 277] width 61 height 14
click at [97, 303] on li "Available" at bounding box center [79, 299] width 59 height 10
click at [97, 303] on div "Status No active tasks Change activity state to start receiving tasks. Christia…" at bounding box center [80, 220] width 122 height 402
click at [18, 130] on div "Agent Desktop" at bounding box center [9, 220] width 19 height 402
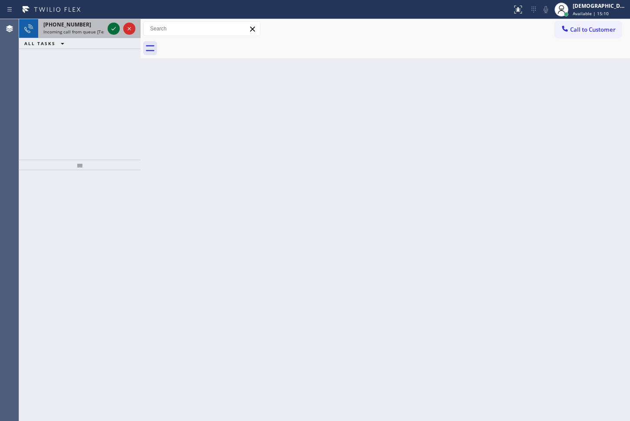
click at [113, 30] on icon at bounding box center [114, 28] width 4 height 3
click at [112, 30] on icon at bounding box center [114, 28] width 10 height 10
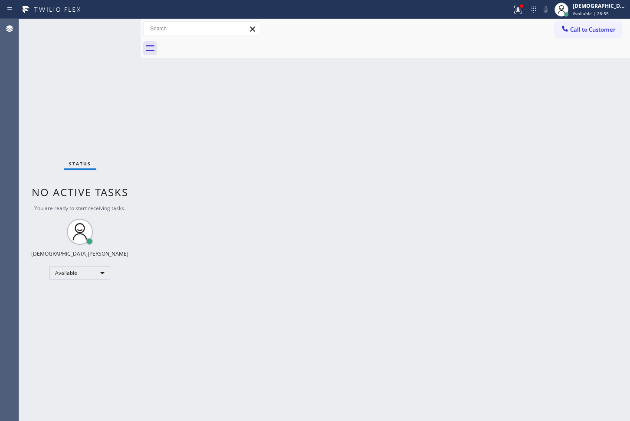
click at [124, 145] on div "Status No active tasks You are ready to start receiving tasks. Christian Cinco …" at bounding box center [80, 220] width 122 height 402
click at [145, 130] on div "Back to Dashboard Change Sender ID Customers Technicians Select a contact Outbo…" at bounding box center [386, 220] width 490 height 402
click at [106, 29] on div "Status No active tasks You are ready to start receiving tasks. Christian Cinco …" at bounding box center [80, 220] width 122 height 402
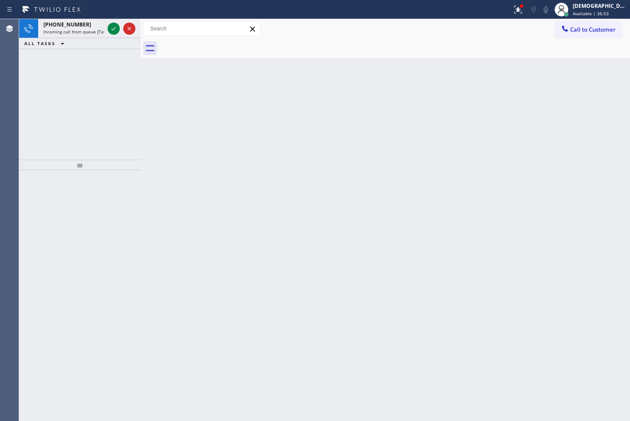
click at [48, 79] on div "[PHONE_NUMBER] Incoming call from queue [Test] All ALL TASKS ALL TASKS ACTIVE T…" at bounding box center [80, 89] width 122 height 141
click at [111, 31] on icon at bounding box center [114, 28] width 10 height 10
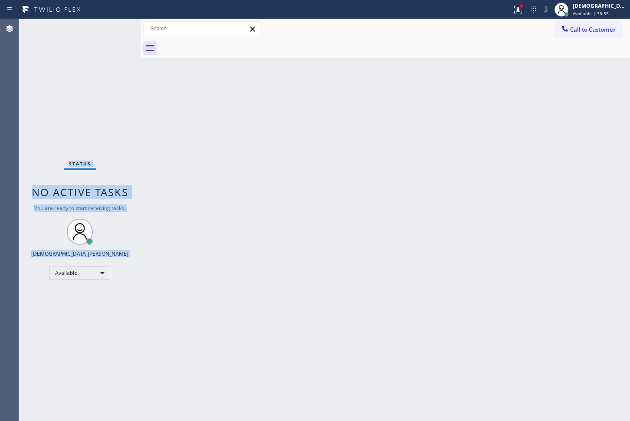
click at [111, 31] on div "Status No active tasks You are ready to start receiving tasks. Christian Cinco …" at bounding box center [80, 220] width 122 height 402
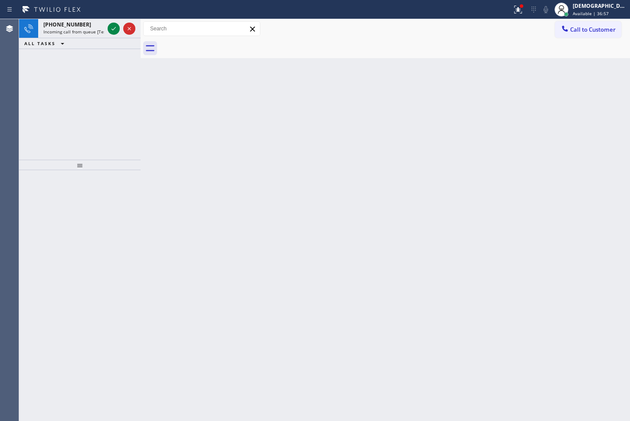
drag, startPoint x: 34, startPoint y: 73, endPoint x: 54, endPoint y: 69, distance: 20.7
click at [35, 74] on div "[PHONE_NUMBER] Incoming call from queue [Test] All ALL TASKS ALL TASKS ACTIVE T…" at bounding box center [80, 89] width 122 height 141
click at [109, 31] on icon at bounding box center [114, 28] width 10 height 10
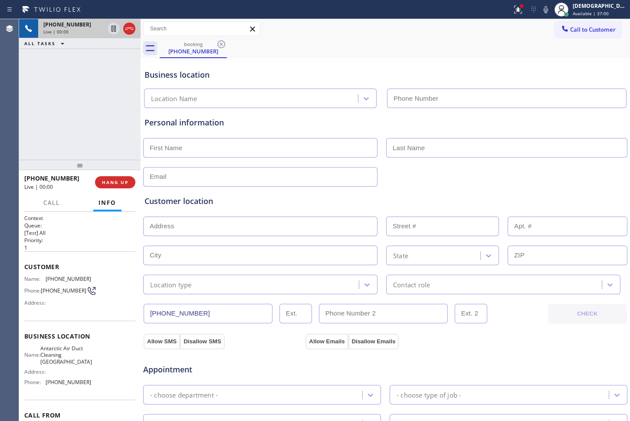
type input "[PHONE_NUMBER]"
drag, startPoint x: 132, startPoint y: 30, endPoint x: 137, endPoint y: 32, distance: 5.2
click at [132, 30] on icon at bounding box center [129, 28] width 10 height 10
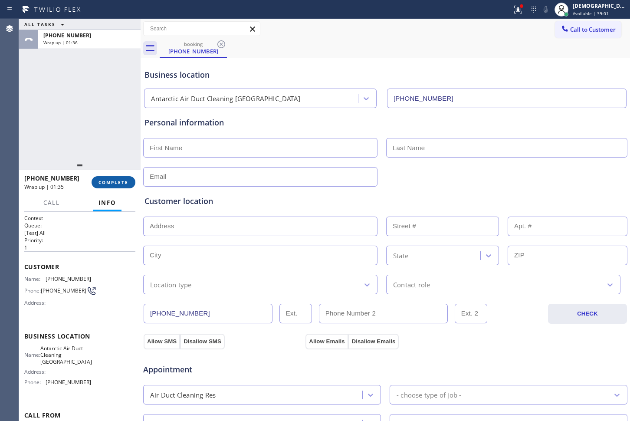
click at [117, 183] on span "COMPLETE" at bounding box center [114, 182] width 30 height 6
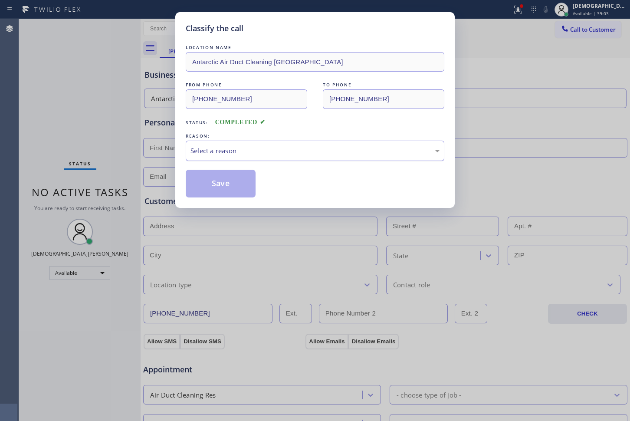
click at [269, 145] on div "Select a reason" at bounding box center [315, 151] width 259 height 20
click at [223, 178] on button "Save" at bounding box center [221, 184] width 70 height 28
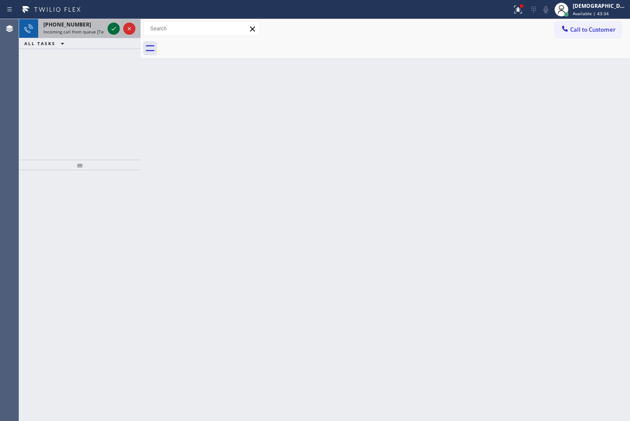
click at [112, 26] on icon at bounding box center [114, 28] width 10 height 10
click at [110, 33] on icon at bounding box center [114, 28] width 10 height 10
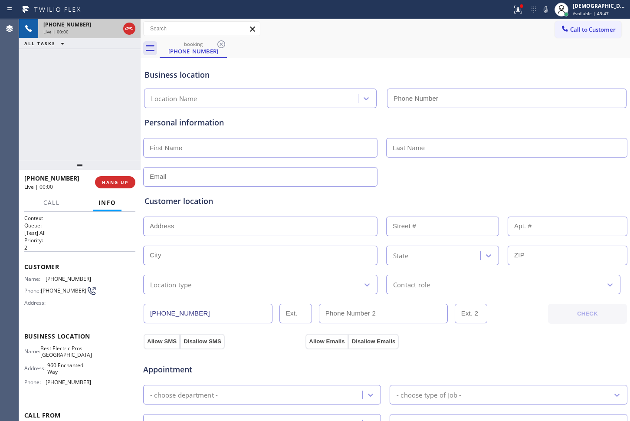
type input "[PHONE_NUMBER]"
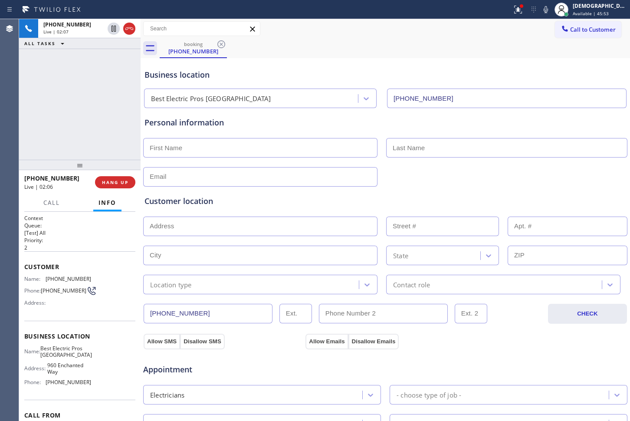
click at [48, 91] on div "[PHONE_NUMBER] Live | 02:07 ALL TASKS ALL TASKS ACTIVE TASKS TASKS IN WRAP UP" at bounding box center [80, 89] width 122 height 141
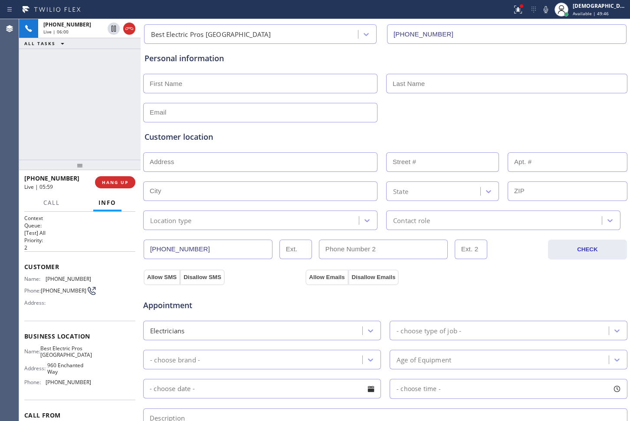
scroll to position [109, 0]
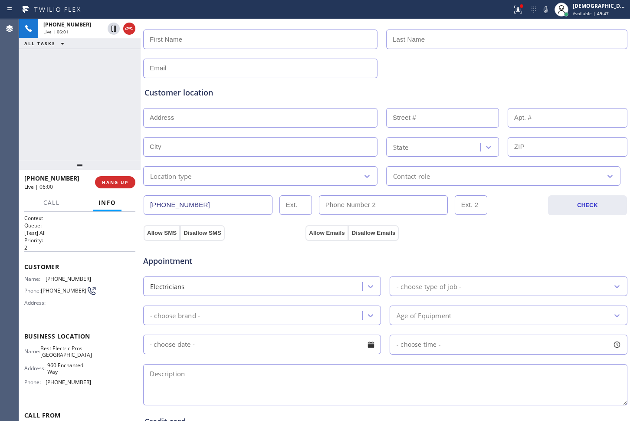
drag, startPoint x: 205, startPoint y: 204, endPoint x: 132, endPoint y: 205, distance: 72.9
click at [132, 205] on div "[PHONE_NUMBER] Live | 06:01 ALL TASKS ALL TASKS ACTIVE TASKS TASKS IN WRAP UP […" at bounding box center [324, 220] width 611 height 402
click at [35, 98] on div "[PHONE_NUMBER] Live | 07:13 ALL TASKS ALL TASKS ACTIVE TASKS TASKS IN WRAP UP" at bounding box center [80, 89] width 122 height 141
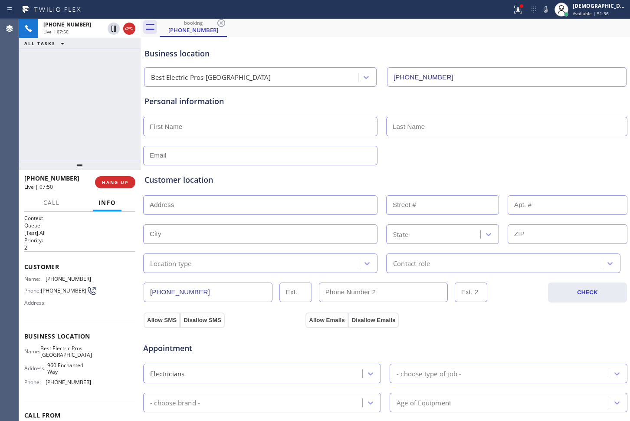
scroll to position [0, 0]
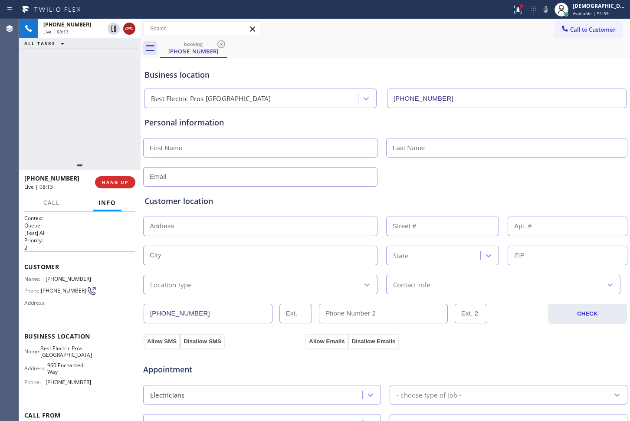
click at [134, 32] on icon at bounding box center [129, 28] width 10 height 10
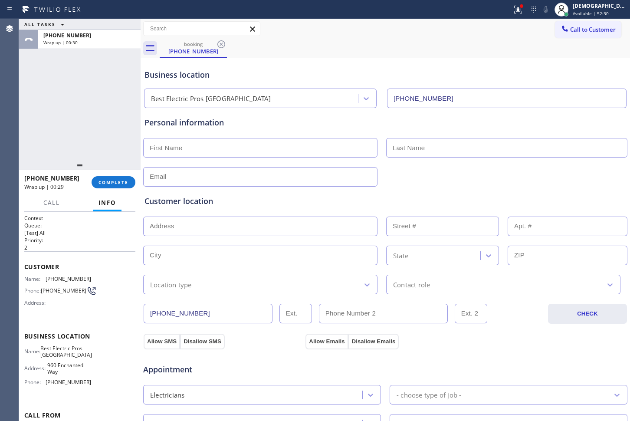
click at [19, 126] on div "ALL TASKS ALL TASKS ACTIVE TASKS TASKS IN WRAP UP [PHONE_NUMBER] Wrap up | 00:30" at bounding box center [80, 89] width 122 height 141
click at [187, 145] on input "text" at bounding box center [260, 148] width 234 height 20
paste input "Rober"
type input "[PERSON_NAME]"
click at [402, 148] on input "text" at bounding box center [506, 148] width 241 height 20
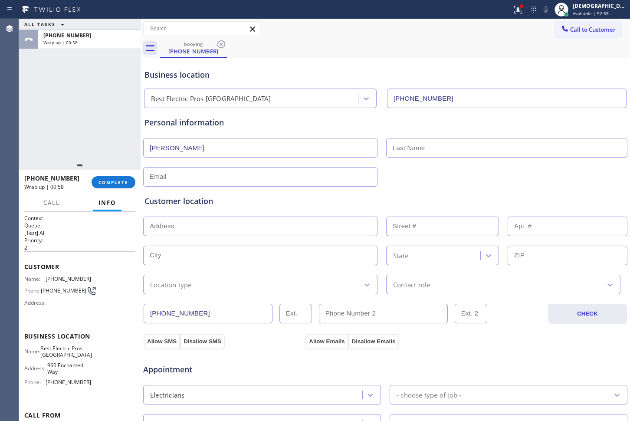
paste input "[PERSON_NAME]"
click at [395, 149] on input "[PERSON_NAME]" at bounding box center [506, 148] width 241 height 20
type input "[PERSON_NAME]"
click at [203, 171] on input "text" at bounding box center [260, 177] width 234 height 20
paste input "[PERSON_NAME][EMAIL_ADDRESS][DOMAIN_NAME]"
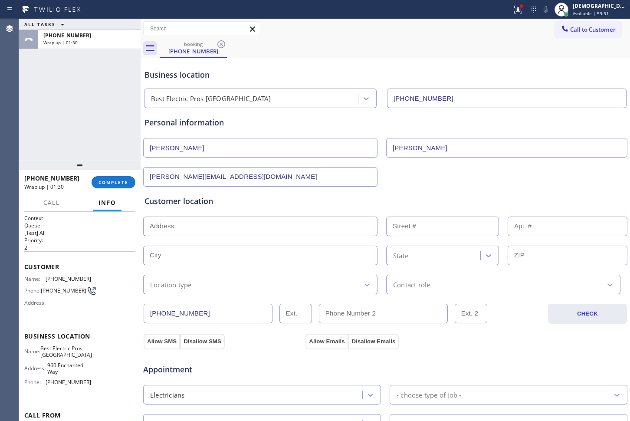
type input "[PERSON_NAME][EMAIL_ADDRESS][DOMAIN_NAME]"
click at [236, 226] on input "text" at bounding box center [260, 227] width 234 height 20
paste input "[STREET_ADDRESS]"
type input "[STREET_ADDRESS]"
type input "2517"
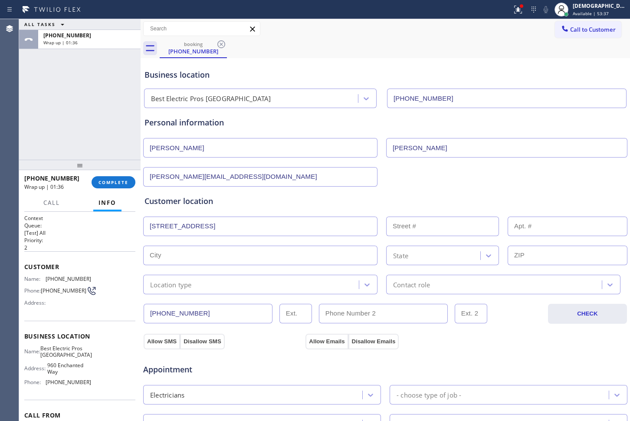
type input "[GEOGRAPHIC_DATA]"
type input "93063"
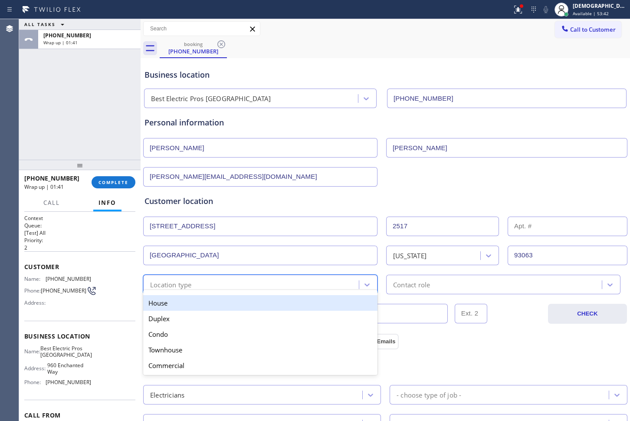
click at [250, 282] on div "Location type" at bounding box center [252, 284] width 213 height 15
click at [233, 303] on div "House" at bounding box center [260, 303] width 234 height 16
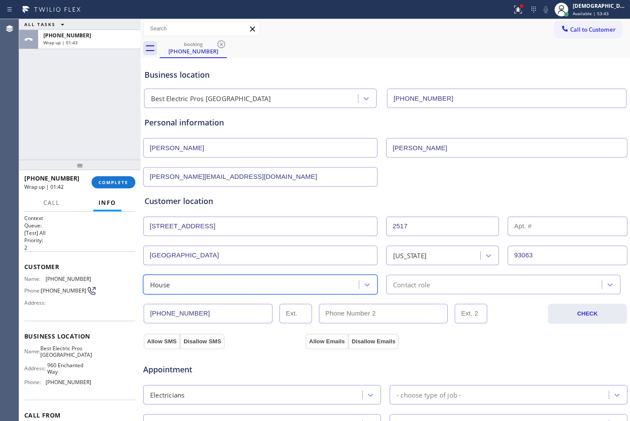
click at [454, 280] on div "Contact role" at bounding box center [495, 284] width 213 height 15
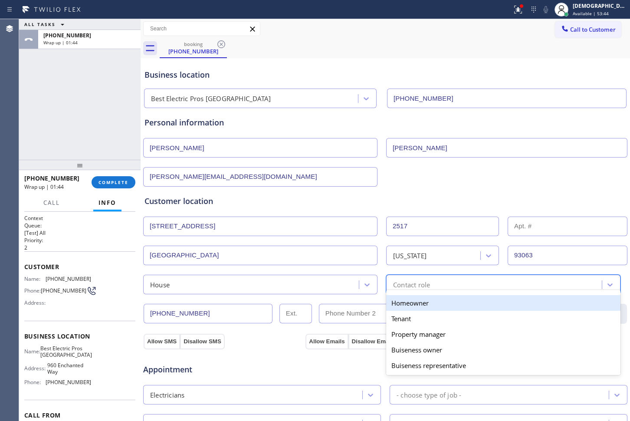
click at [427, 303] on div "Homeowner" at bounding box center [503, 303] width 234 height 16
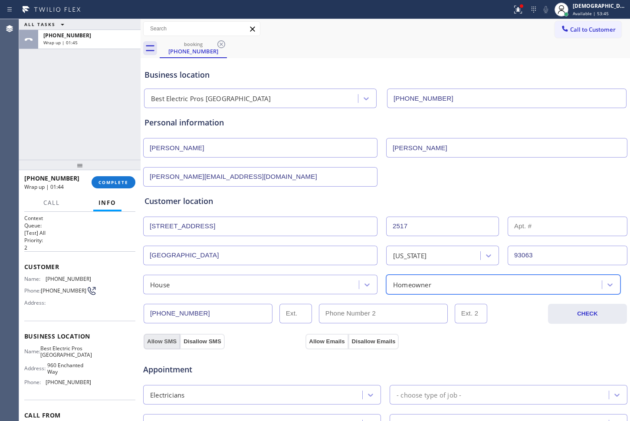
click at [156, 344] on button "Allow SMS" at bounding box center [162, 342] width 36 height 16
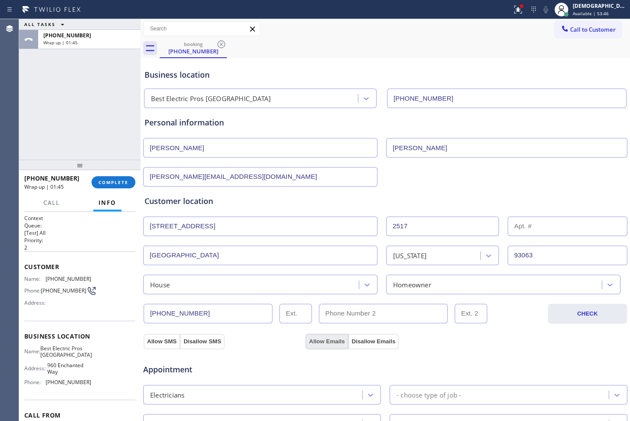
click at [319, 341] on button "Allow Emails" at bounding box center [327, 342] width 43 height 16
click at [167, 343] on button "Allow SMS" at bounding box center [162, 342] width 36 height 16
click at [316, 335] on button "Allow Emails" at bounding box center [327, 342] width 43 height 16
click at [386, 164] on div "Personal information Robert Mccartt [EMAIL_ADDRESS][DOMAIN_NAME]" at bounding box center [386, 152] width 482 height 70
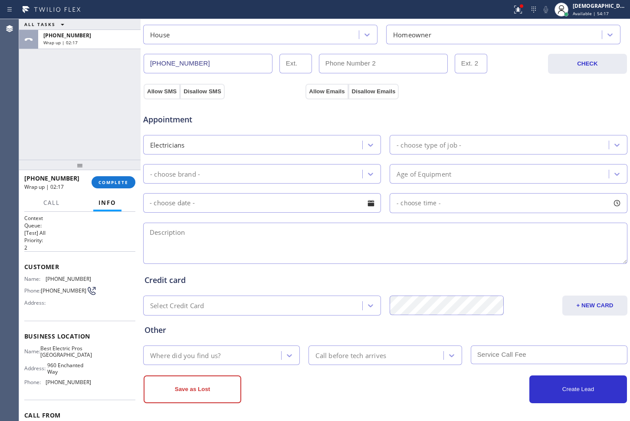
scroll to position [252, 0]
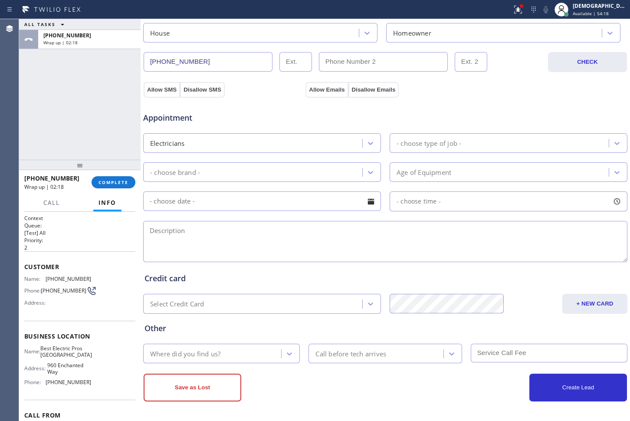
click at [197, 359] on div "Where did you find us?" at bounding box center [213, 353] width 135 height 15
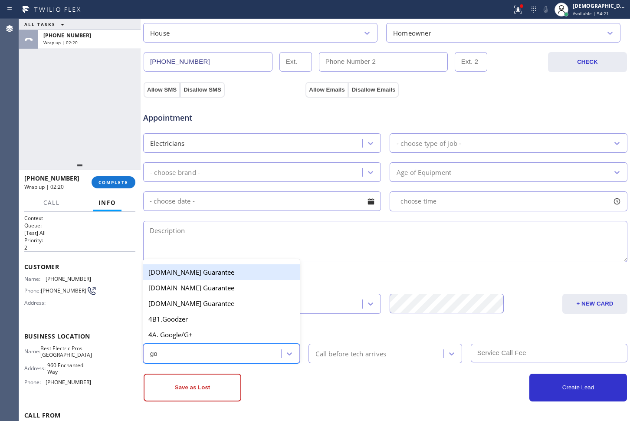
type input "goo"
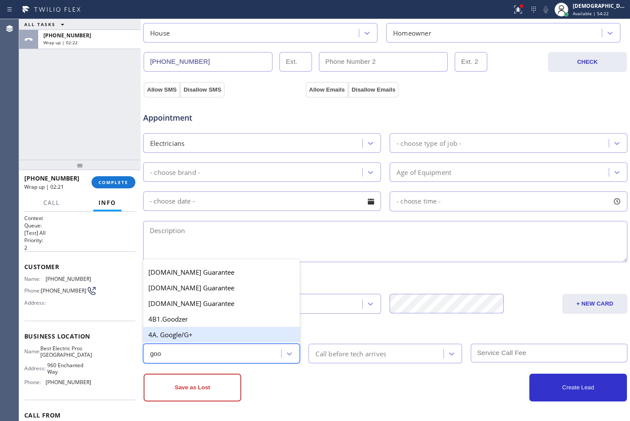
click at [205, 339] on div "4A. Google/G+" at bounding box center [221, 335] width 157 height 16
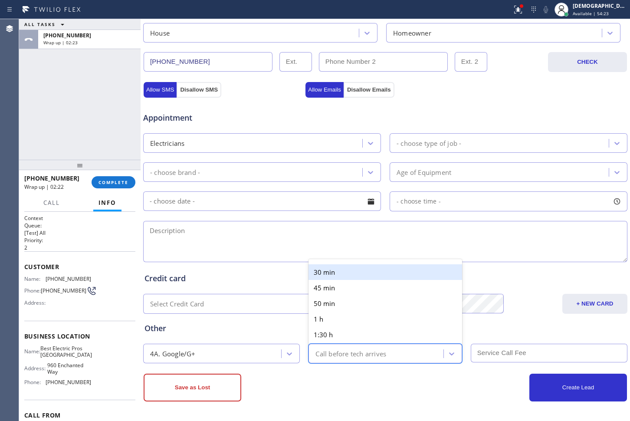
click at [352, 352] on div "Call before tech arrives" at bounding box center [351, 354] width 71 height 10
click at [338, 273] on div "30 min" at bounding box center [385, 272] width 153 height 16
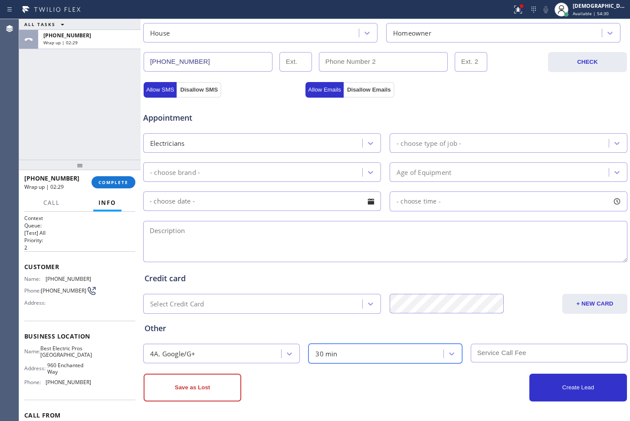
click at [479, 354] on input "text" at bounding box center [549, 353] width 157 height 19
type input "0"
click at [256, 217] on div "Appointment Electricians - choose type of job - - choose brand - Age of Equipme…" at bounding box center [386, 183] width 482 height 162
click at [320, 247] on textarea at bounding box center [385, 241] width 484 height 41
click at [287, 231] on textarea "9-12 /" at bounding box center [385, 241] width 484 height 41
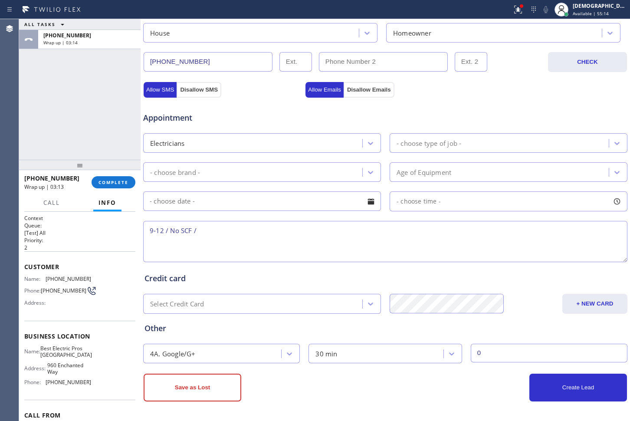
paste textarea "smoke detector / 25 years / 8 ft / hard wired / 6 detector needed to be replaced"
click at [532, 229] on textarea "9-12 / No SCF / smoke detector / 25 years / 8 ft / hard wired / 6 detector need…" at bounding box center [385, 241] width 484 height 41
paste textarea "[STREET_ADDRESS]"
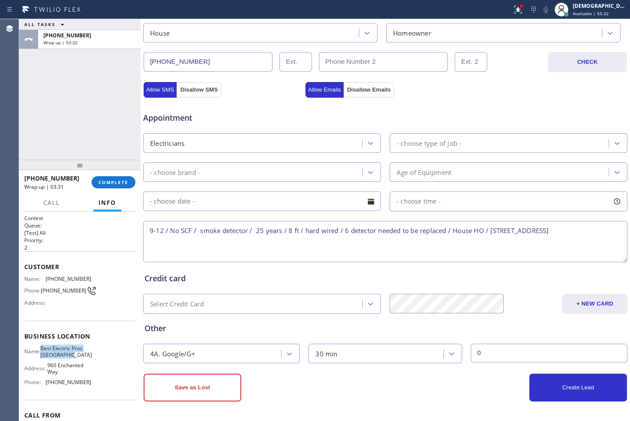
drag, startPoint x: 87, startPoint y: 358, endPoint x: 46, endPoint y: 354, distance: 41.5
click at [46, 354] on div "Name: Best Electric Pros Simi Valley Address: [STREET_ADDRESS] Phone: [PHONE_NU…" at bounding box center [79, 367] width 111 height 44
copy span "Best Electric Pros [GEOGRAPHIC_DATA]"
click at [239, 247] on textarea "9-12 / No SCF / smoke detector / 25 years / 8 ft / hard wired / 6 detector need…" at bounding box center [385, 241] width 484 height 41
paste textarea "Best Electric Pros [GEOGRAPHIC_DATA]"
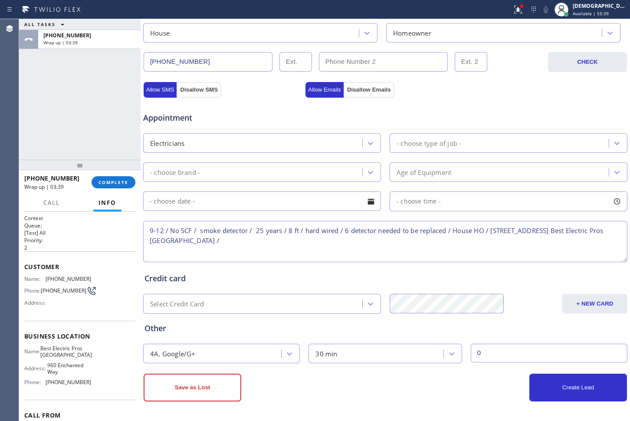
click at [294, 241] on textarea "9-12 / No SCF / smoke detector / 25 years / 8 ft / hard wired / 6 detector need…" at bounding box center [385, 241] width 484 height 41
paste textarea "Please call customer 30 minutes prior to arrival"
drag, startPoint x: 88, startPoint y: 357, endPoint x: 43, endPoint y: 356, distance: 45.2
click at [43, 356] on div "Name: Best Electric Pros Simi Valley Address: [STREET_ADDRESS] Phone: [PHONE_NU…" at bounding box center [79, 367] width 111 height 44
copy div "Best Electric Pros [GEOGRAPHIC_DATA]"
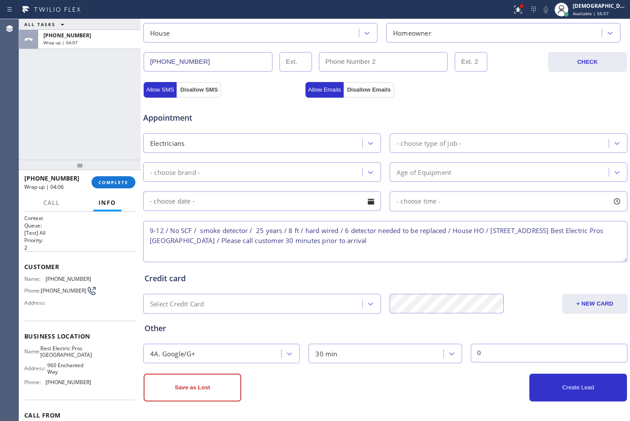
click at [171, 239] on textarea "9-12 / No SCF / smoke detector / 25 years / 8 ft / hard wired / 6 detector need…" at bounding box center [385, 241] width 484 height 41
type textarea "9-12 / No SCF / smoke detector / 25 years / 8 ft / hard wired / 6 detector need…"
click at [454, 144] on div "- choose type of job -" at bounding box center [429, 143] width 65 height 10
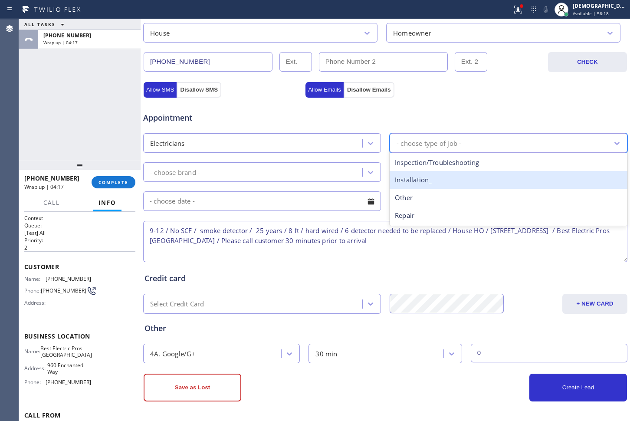
click at [425, 181] on div "Installation_" at bounding box center [509, 180] width 238 height 18
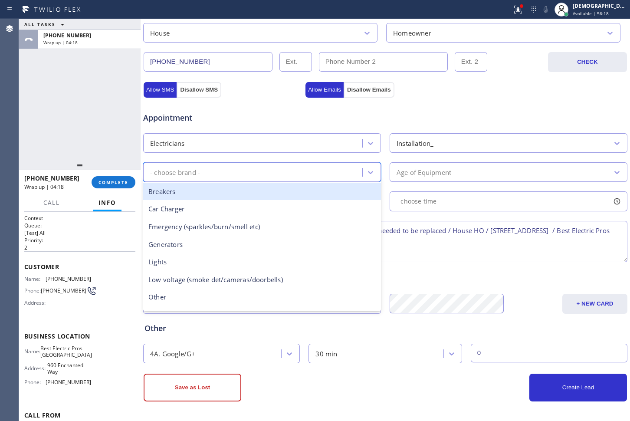
click at [287, 172] on div "- choose brand -" at bounding box center [254, 172] width 217 height 15
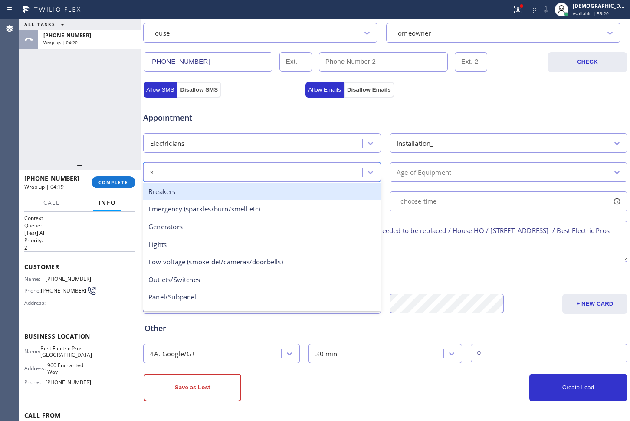
type input "sm"
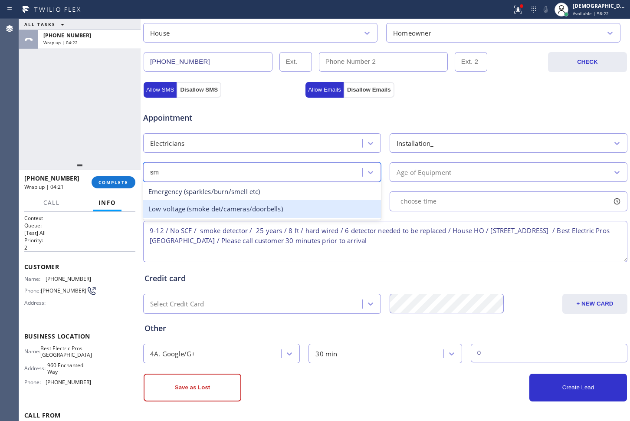
click at [285, 207] on div "Low voltage (smoke det/cameras/doorbells)" at bounding box center [262, 209] width 238 height 18
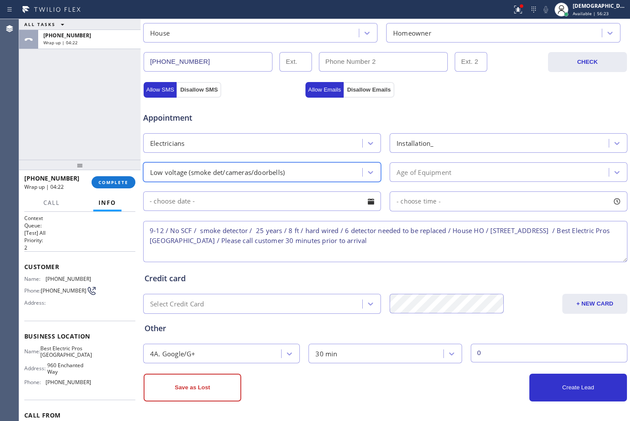
click at [424, 168] on div "Age of Equipment" at bounding box center [424, 172] width 55 height 10
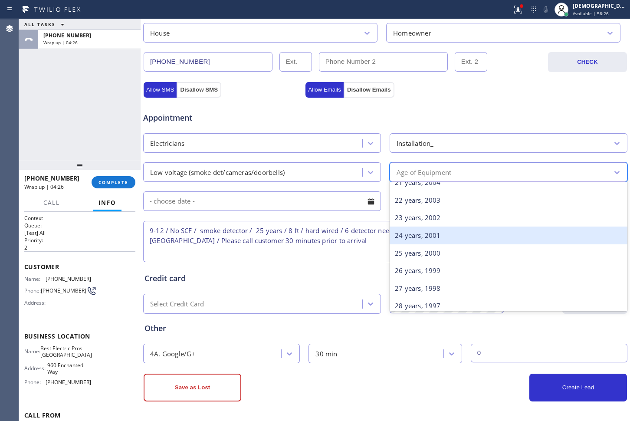
scroll to position [380, 0]
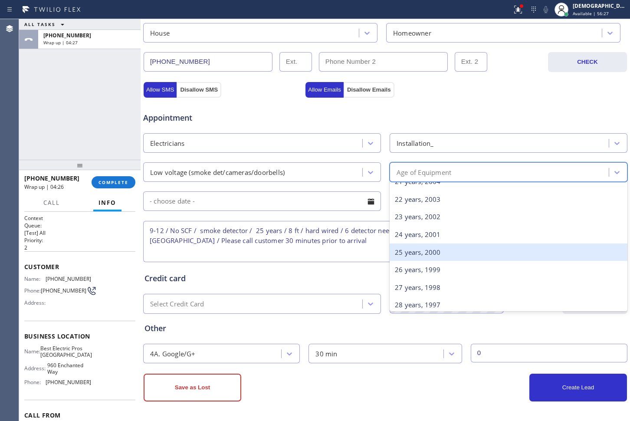
click at [440, 245] on div "25 years, 2000" at bounding box center [509, 253] width 238 height 18
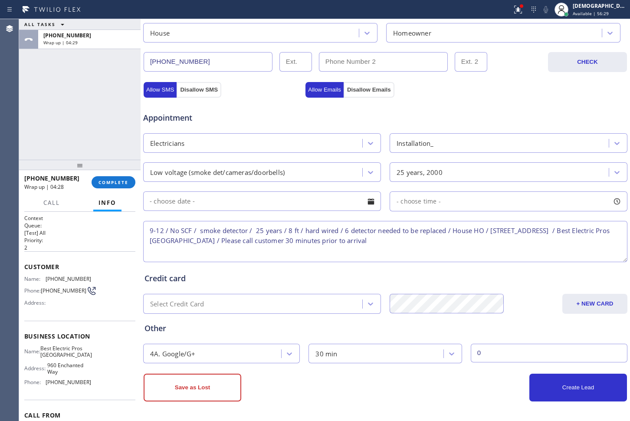
click at [288, 209] on input "text" at bounding box center [262, 201] width 238 height 20
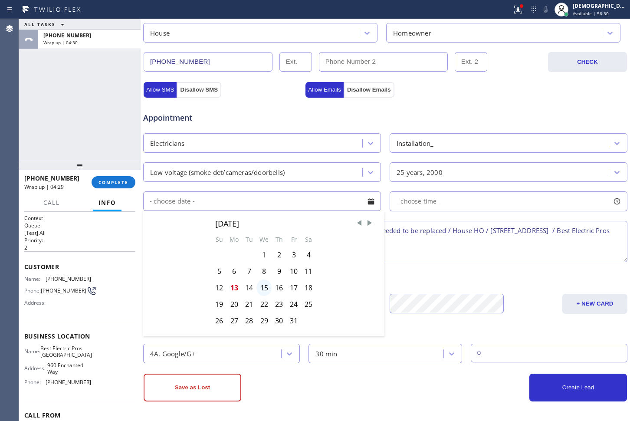
click at [268, 287] on div "15" at bounding box center [264, 288] width 15 height 16
type input "[DATE]"
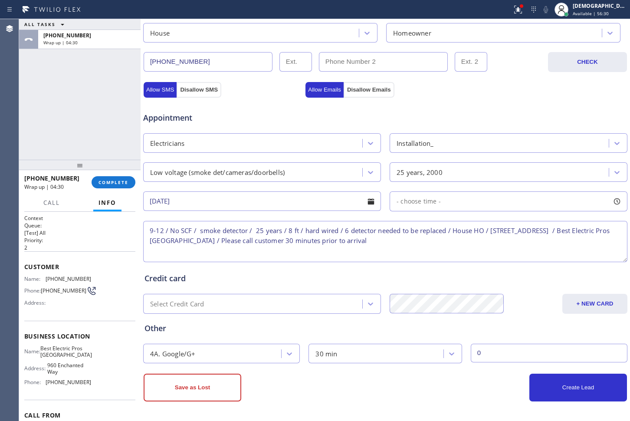
click at [423, 195] on div "- choose time -" at bounding box center [509, 201] width 238 height 20
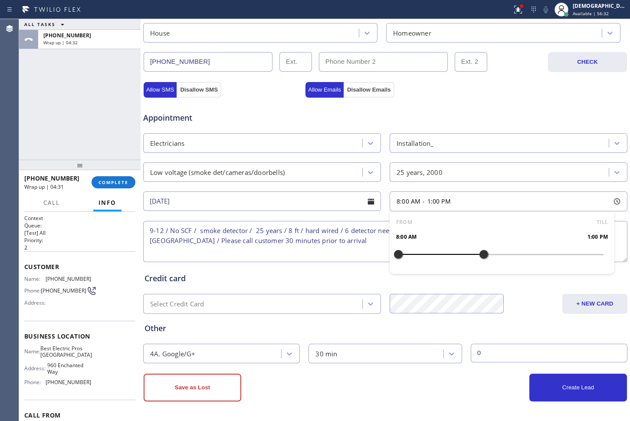
drag, startPoint x: 396, startPoint y: 254, endPoint x: 480, endPoint y: 247, distance: 83.6
click at [480, 247] on div at bounding box center [484, 254] width 10 height 18
drag, startPoint x: 394, startPoint y: 258, endPoint x: 412, endPoint y: 257, distance: 18.7
click at [412, 257] on div at bounding box center [415, 254] width 10 height 18
drag, startPoint x: 479, startPoint y: 252, endPoint x: 470, endPoint y: 252, distance: 8.7
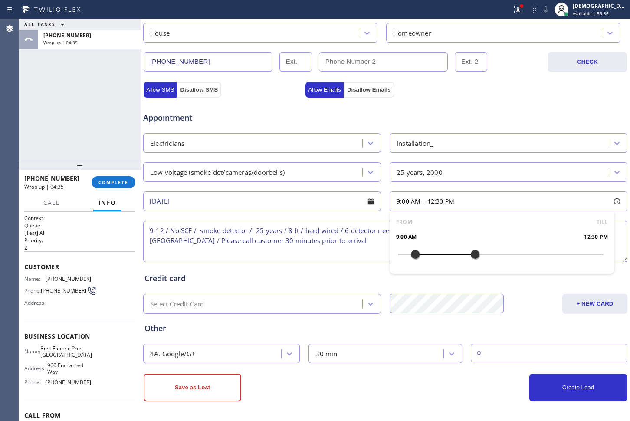
click at [470, 252] on div at bounding box center [475, 254] width 10 height 18
drag, startPoint x: 470, startPoint y: 252, endPoint x: 465, endPoint y: 254, distance: 6.0
click at [465, 254] on div at bounding box center [467, 254] width 10 height 18
click at [452, 114] on div "Appointment" at bounding box center [385, 113] width 486 height 22
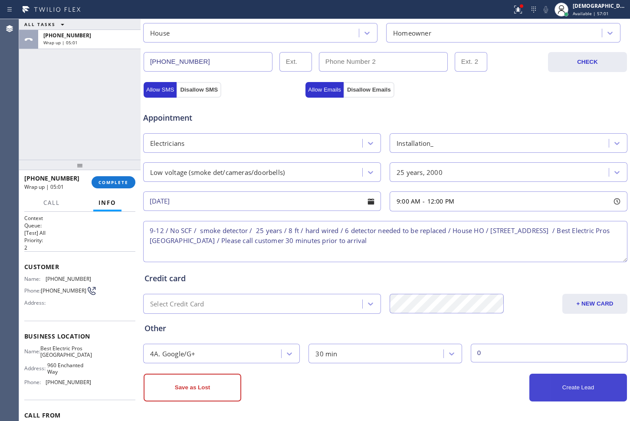
click at [546, 390] on button "Create Lead" at bounding box center [579, 388] width 98 height 28
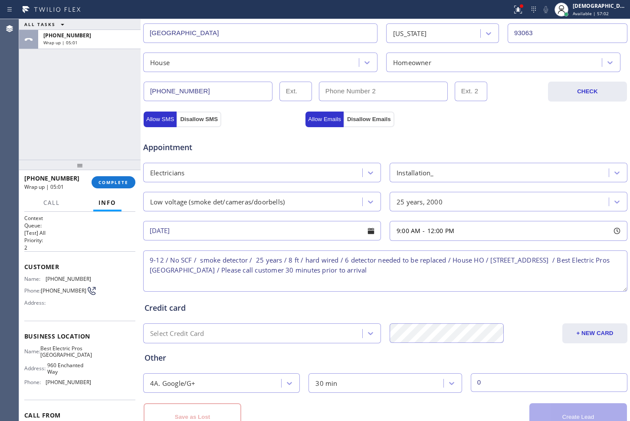
scroll to position [281, 0]
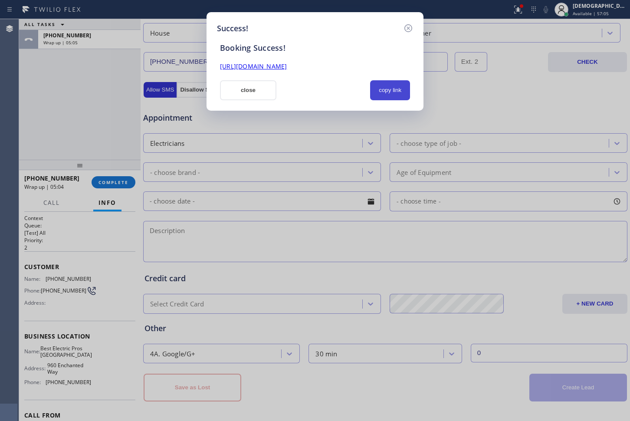
click at [382, 90] on button "copy link" at bounding box center [390, 90] width 40 height 20
click at [287, 67] on link "[URL][DOMAIN_NAME]" at bounding box center [253, 66] width 67 height 8
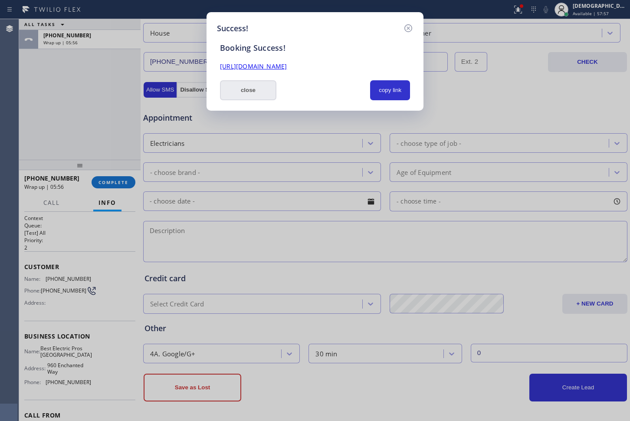
click at [265, 95] on button "close" at bounding box center [248, 90] width 56 height 20
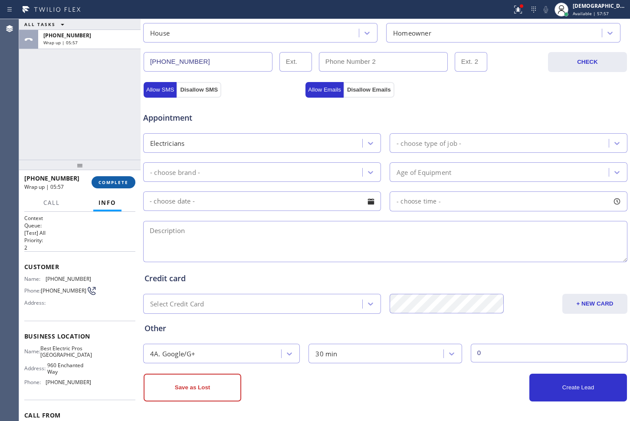
click at [113, 181] on span "COMPLETE" at bounding box center [114, 182] width 30 height 6
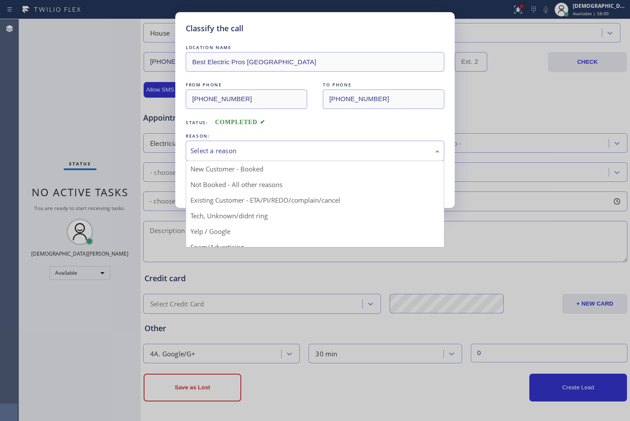
click at [300, 153] on div "Select a reason" at bounding box center [315, 151] width 249 height 10
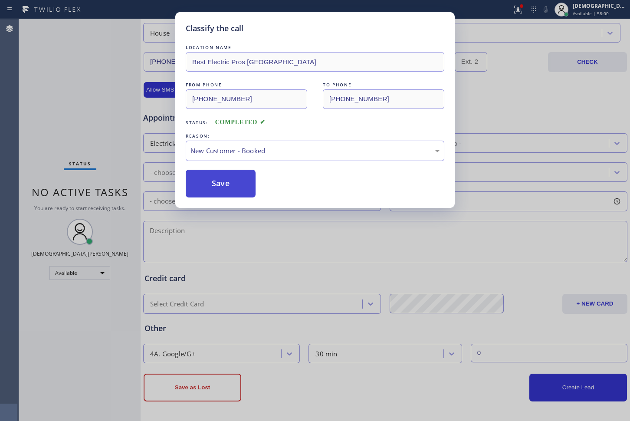
click at [241, 182] on button "Save" at bounding box center [221, 184] width 70 height 28
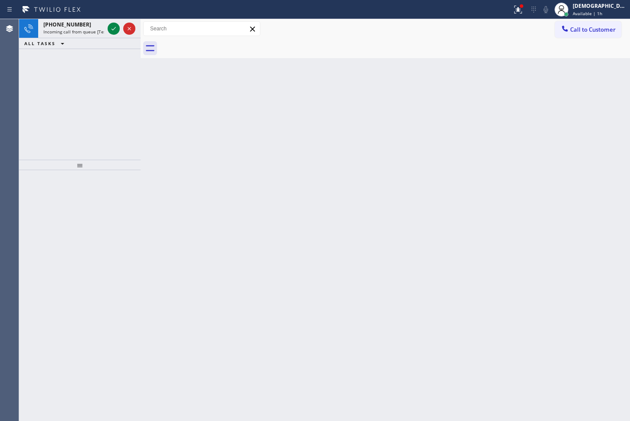
drag, startPoint x: 11, startPoint y: 111, endPoint x: 36, endPoint y: 91, distance: 32.4
click at [12, 111] on div "Agent Desktop" at bounding box center [9, 220] width 19 height 402
click at [113, 26] on icon at bounding box center [114, 28] width 10 height 10
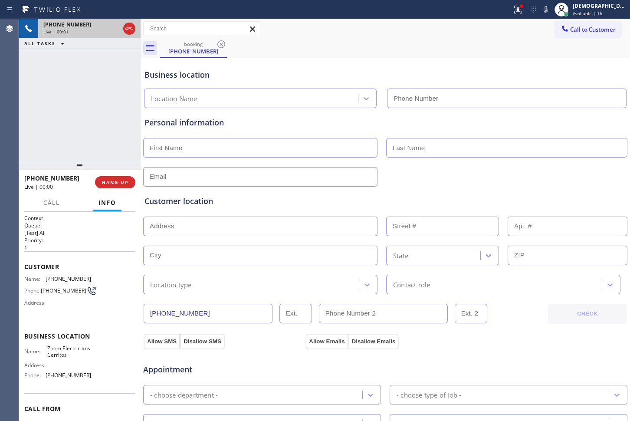
type input "[PHONE_NUMBER]"
click at [524, 10] on icon at bounding box center [518, 9] width 10 height 10
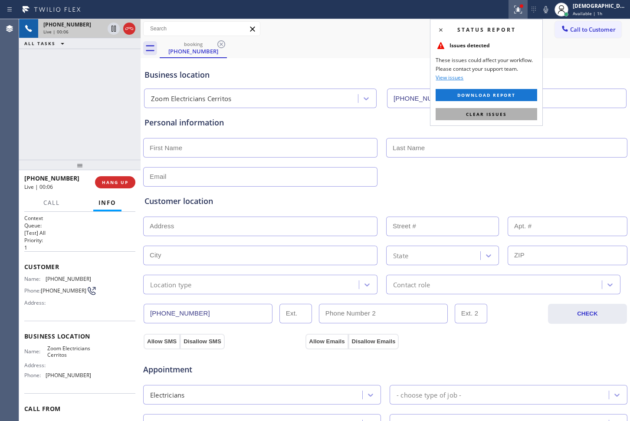
click at [491, 114] on span "Clear issues" at bounding box center [486, 114] width 41 height 6
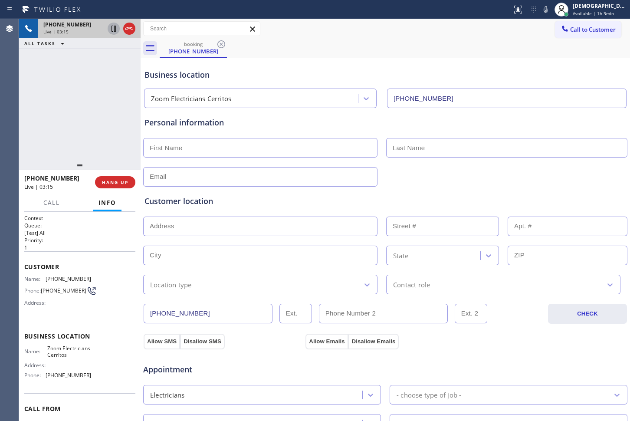
click at [114, 26] on icon at bounding box center [114, 28] width 10 height 10
click at [21, 99] on div "[PHONE_NUMBER] Live | 04:34 ALL TASKS ALL TASKS ACTIVE TASKS TASKS IN WRAP UP" at bounding box center [80, 89] width 122 height 141
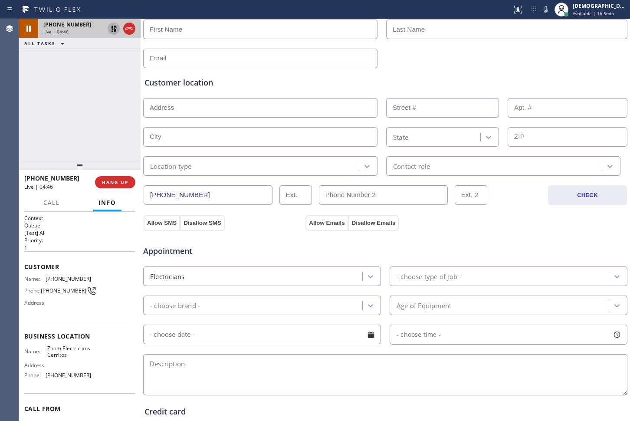
scroll to position [217, 0]
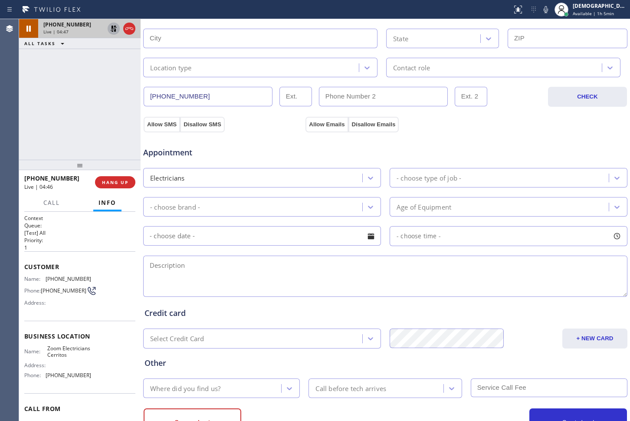
click at [281, 260] on textarea at bounding box center [385, 276] width 484 height 41
paste textarea "electrical / 1 light is not working/ its not wired properly / 10 ft lader"
click at [436, 266] on textarea "electrical / 1 light is not working/ its not wired properly / 10 ft ladder / Ho…" at bounding box center [385, 276] width 484 height 41
paste textarea "[STREET_ADDRESS][PERSON_NAME],"
click at [480, 265] on textarea "electrical / 1 light is not working/ its not wired properly / 10 ft ladder / Ho…" at bounding box center [385, 276] width 484 height 41
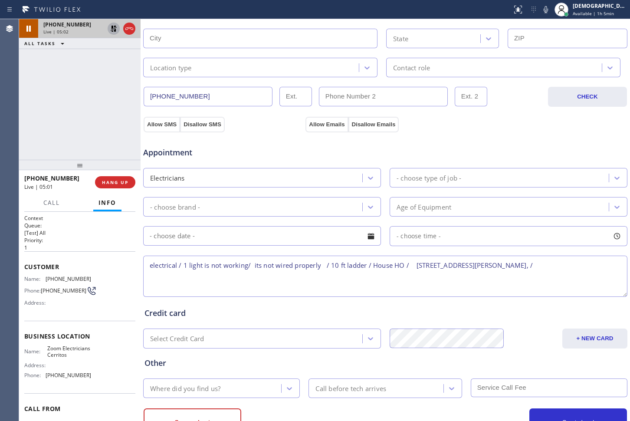
click at [67, 369] on div "Name: Zoom Electricians Cerritos Address: Phone: [PHONE_NUMBER]" at bounding box center [57, 363] width 67 height 37
drag, startPoint x: 66, startPoint y: 362, endPoint x: 46, endPoint y: 352, distance: 22.5
click at [47, 352] on span "Zoom Electricians Cerritos" at bounding box center [68, 351] width 43 height 13
copy span "Zoom Electricians Cerritos"
click at [548, 262] on textarea "electrical / 1 light is not working/ its not wired properly / 10 ft ladder / Ho…" at bounding box center [385, 276] width 484 height 41
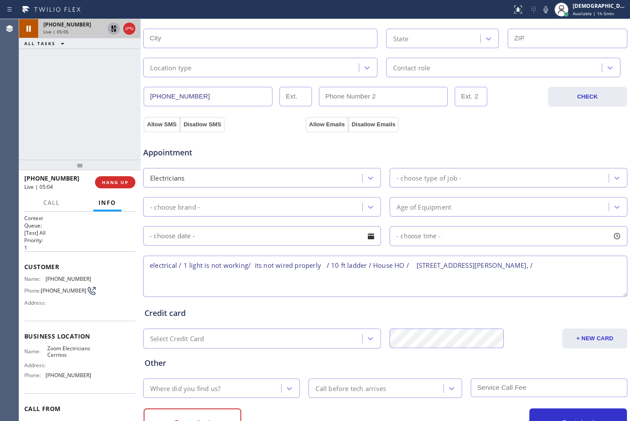
paste textarea "Zoom Electricians Cerritos"
click at [158, 125] on button "Allow SMS" at bounding box center [162, 125] width 36 height 16
click at [309, 123] on button "Allow Emails" at bounding box center [327, 125] width 43 height 16
drag, startPoint x: 21, startPoint y: 128, endPoint x: 60, endPoint y: 138, distance: 40.3
click at [21, 128] on div "[PHONE_NUMBER] Live | 06:34 ALL TASKS ALL TASKS ACTIVE TASKS TASKS IN WRAP UP" at bounding box center [80, 89] width 122 height 141
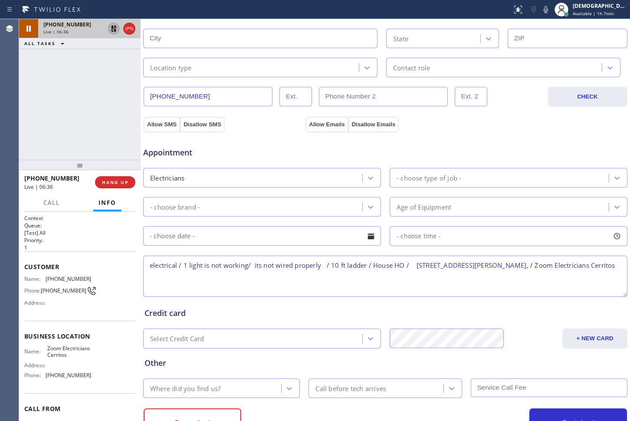
click at [268, 276] on textarea "electrical / 1 light is not working/ its not wired properly / 10 ft ladder / Ho…" at bounding box center [385, 276] width 484 height 41
type textarea "electrical / 1 light is not working/ its not wired properly / 10 ft ladder / Ho…"
click at [114, 31] on icon at bounding box center [114, 29] width 6 height 6
click at [24, 118] on div "[PHONE_NUMBER] Live | 07:34 ALL TASKS ALL TASKS ACTIVE TASKS TASKS IN WRAP UP" at bounding box center [80, 89] width 122 height 141
click at [470, 144] on div "Appointment" at bounding box center [385, 147] width 486 height 22
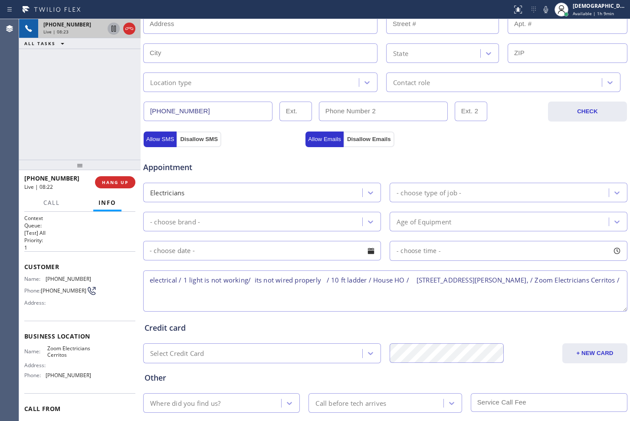
scroll to position [143, 0]
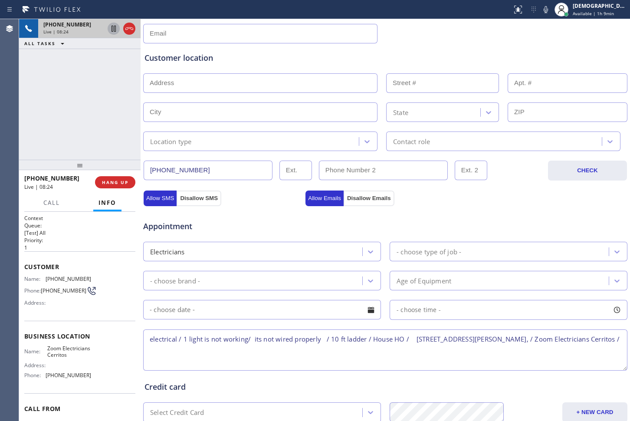
drag, startPoint x: 194, startPoint y: 168, endPoint x: 114, endPoint y: 166, distance: 80.8
click at [114, 166] on div "[PHONE_NUMBER] Live | 08:24 ALL TASKS ALL TASKS ACTIVE TASKS TASKS IN WRAP UP […" at bounding box center [324, 220] width 611 height 402
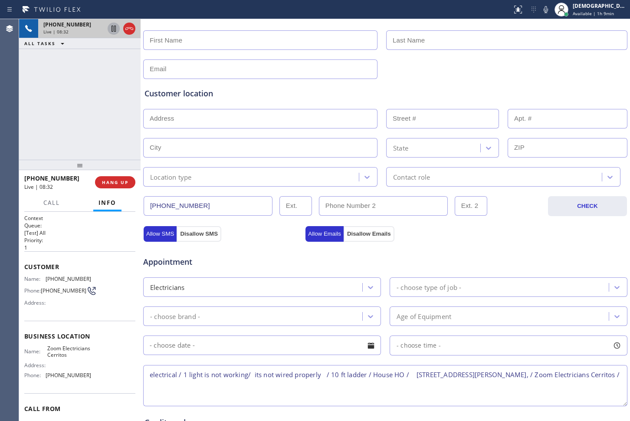
scroll to position [35, 0]
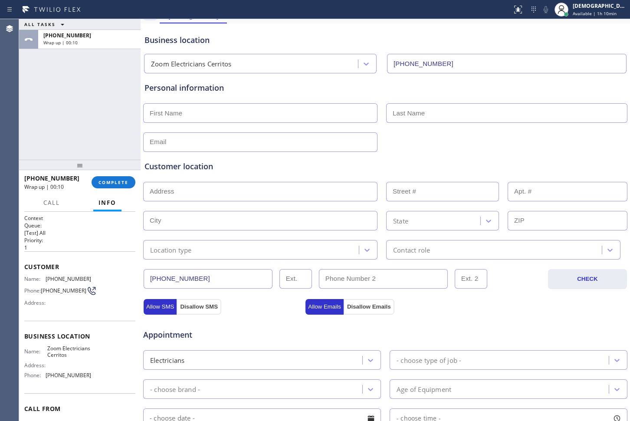
click at [242, 108] on input "text" at bounding box center [260, 113] width 234 height 20
paste input "Don"
type input "Don"
click at [463, 120] on input "text" at bounding box center [506, 113] width 241 height 20
paste input "kumar"
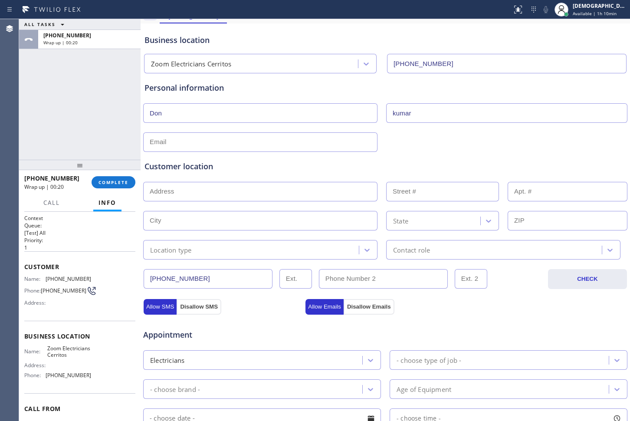
type input "kumar"
click at [224, 142] on input "text" at bounding box center [260, 142] width 234 height 20
paste input "[EMAIL_ADDRESS][DOMAIN_NAME]"
type input "[EMAIL_ADDRESS][DOMAIN_NAME]"
click at [238, 188] on input "text" at bounding box center [260, 192] width 234 height 20
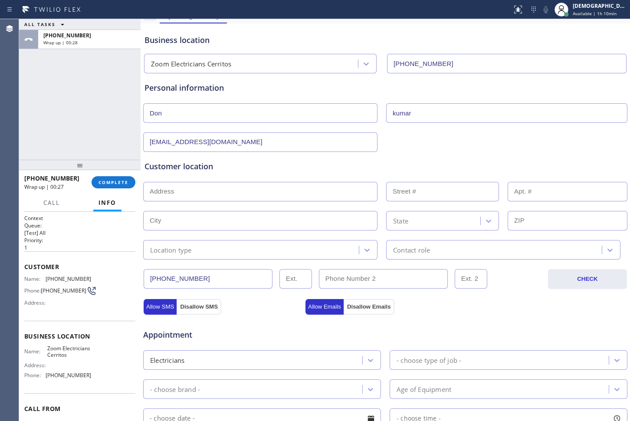
paste input "[STREET_ADDRESS][PERSON_NAME]"
type input "[STREET_ADDRESS][PERSON_NAME]"
type input "18728"
type input "Cerritos"
type input "90703"
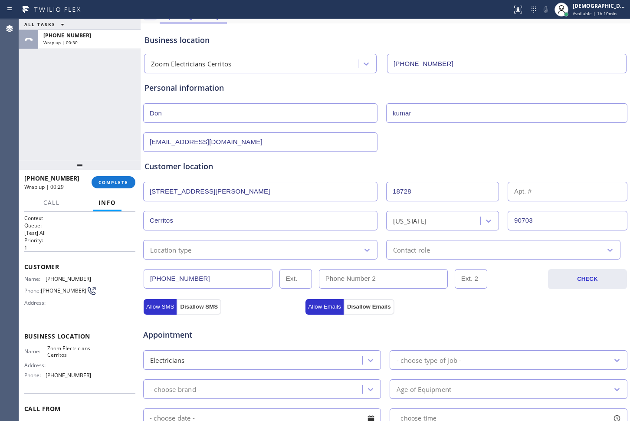
click at [204, 252] on div "Location type" at bounding box center [252, 249] width 213 height 15
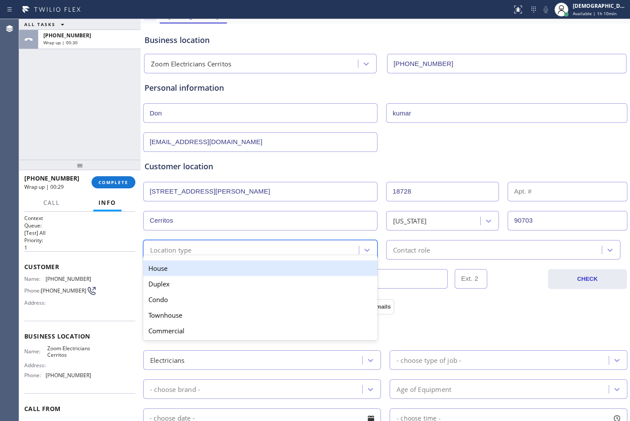
click at [202, 265] on div "House" at bounding box center [260, 268] width 234 height 16
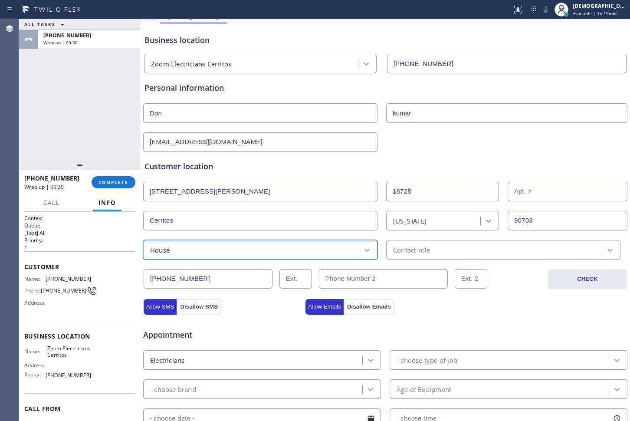
click at [394, 250] on div "Contact role" at bounding box center [411, 250] width 37 height 10
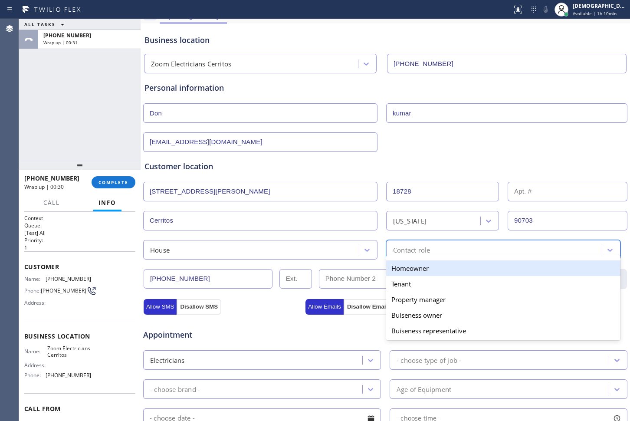
click at [396, 263] on div "Homeowner" at bounding box center [503, 268] width 234 height 16
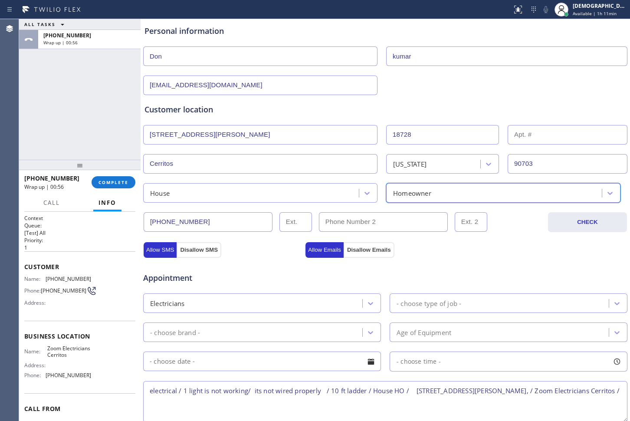
scroll to position [143, 0]
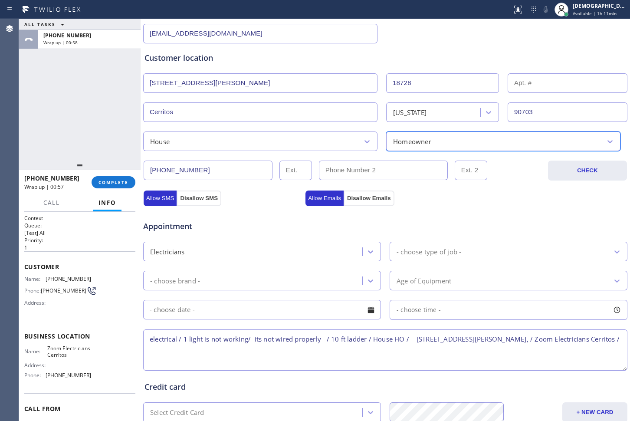
click at [432, 254] on div "- choose type of job -" at bounding box center [429, 252] width 65 height 10
click at [479, 248] on div "- choose type of job -" at bounding box center [500, 251] width 217 height 15
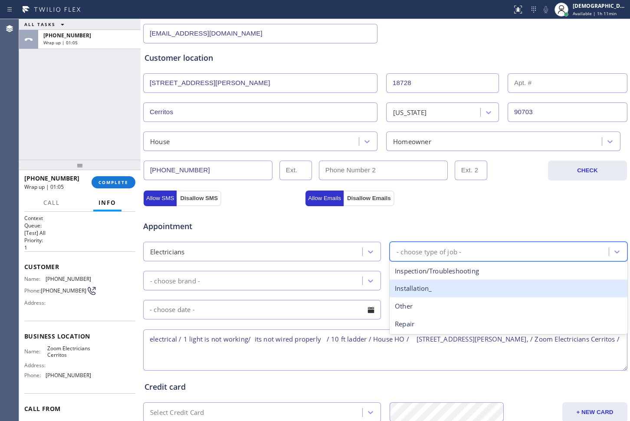
click at [421, 291] on div "Installation_" at bounding box center [509, 289] width 238 height 18
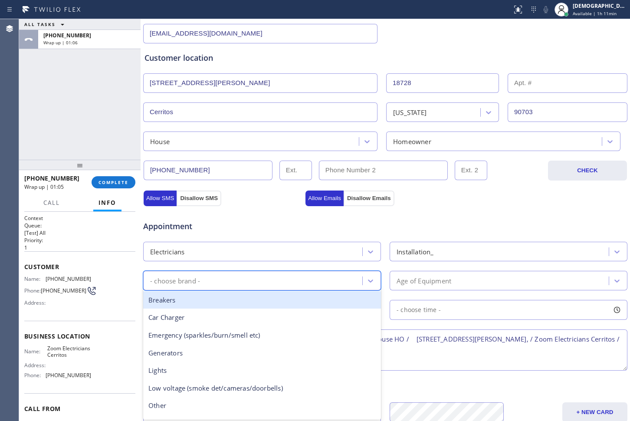
click at [332, 281] on div "- choose brand -" at bounding box center [254, 280] width 217 height 15
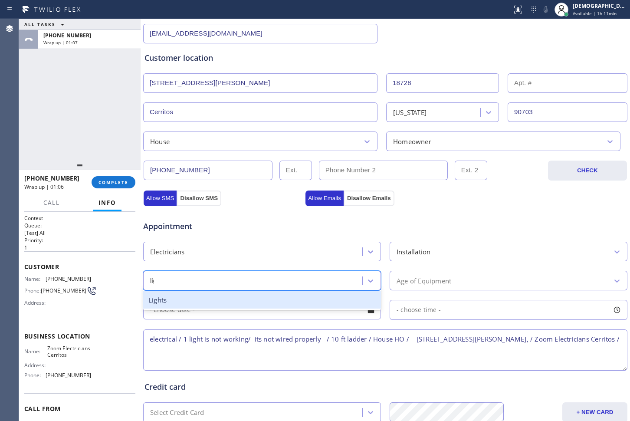
type input "ligh"
click at [312, 305] on div "Lights" at bounding box center [262, 300] width 238 height 18
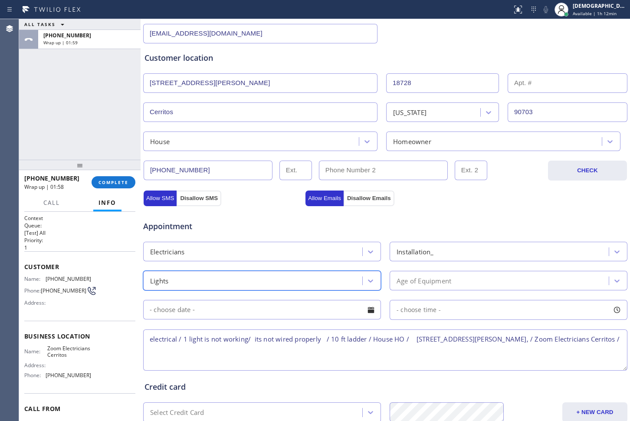
click at [440, 283] on div "Age of Equipment" at bounding box center [424, 281] width 55 height 10
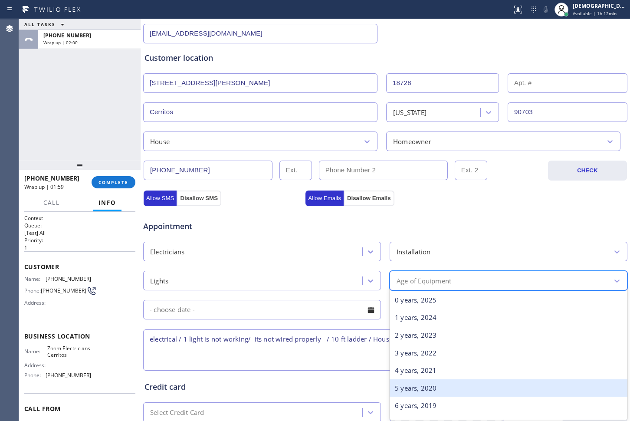
click at [438, 387] on div "5 years, 2020" at bounding box center [509, 388] width 238 height 18
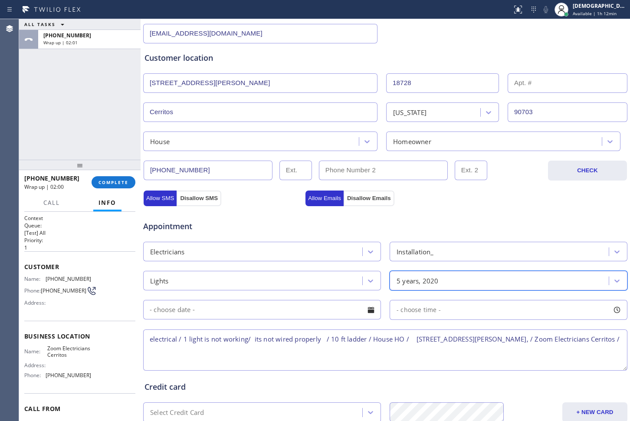
click at [288, 310] on input "text" at bounding box center [262, 310] width 238 height 20
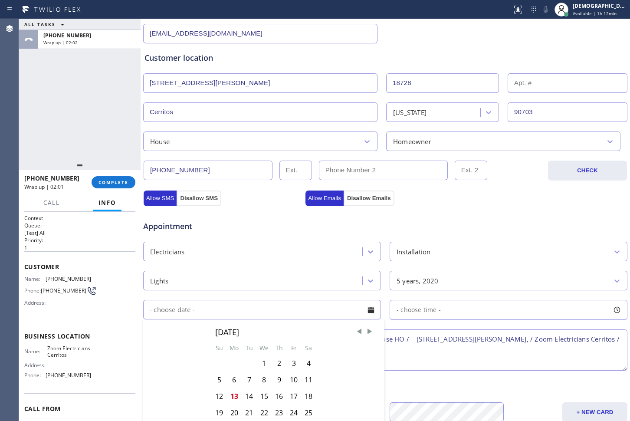
click at [254, 392] on div "[DATE] Su Mo Tu We Th Fr Sa 1 2 3 4 5 6 7 8 9 10 11 12 13 14 15 16 17 18 19 20 …" at bounding box center [264, 381] width 104 height 111
click at [254, 392] on div "14" at bounding box center [249, 396] width 15 height 16
type input "[DATE]"
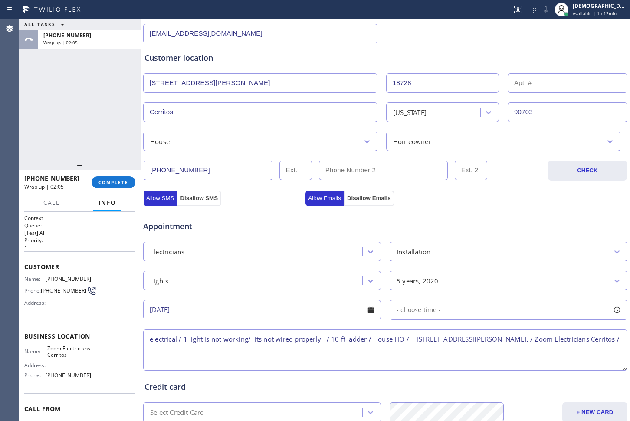
click at [465, 307] on div "- choose time -" at bounding box center [509, 310] width 238 height 20
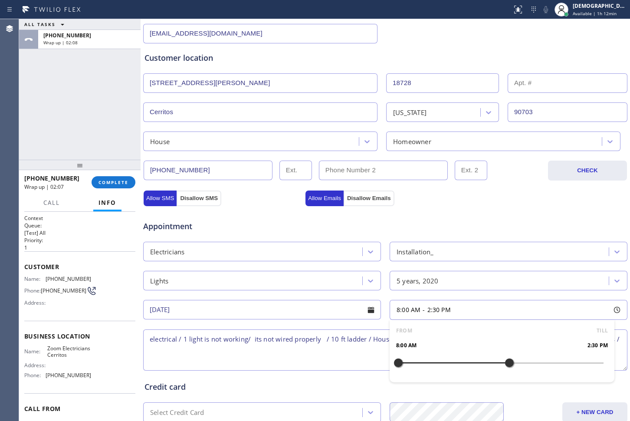
drag, startPoint x: 398, startPoint y: 360, endPoint x: 501, endPoint y: 351, distance: 103.7
click at [501, 351] on div "FROM TILL 8:00 AM 2:30 PM" at bounding box center [502, 351] width 225 height 63
drag, startPoint x: 504, startPoint y: 360, endPoint x: 512, endPoint y: 360, distance: 8.7
click at [513, 360] on div at bounding box center [518, 363] width 10 height 18
drag, startPoint x: 395, startPoint y: 361, endPoint x: 464, endPoint y: 363, distance: 69.0
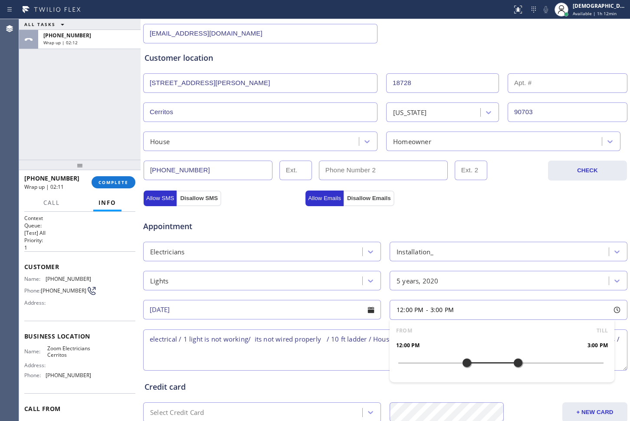
click at [464, 363] on div at bounding box center [467, 363] width 10 height 18
click at [316, 356] on textarea "electrical / 1 light is not working/ its not wired properly / 10 ft ladder / Ho…" at bounding box center [385, 350] width 484 height 41
click at [73, 359] on span "Zoom Electricians Cerritos" at bounding box center [68, 351] width 43 height 13
drag, startPoint x: 62, startPoint y: 365, endPoint x: 46, endPoint y: 354, distance: 19.4
click at [47, 354] on span "Zoom Electricians Cerritos" at bounding box center [68, 351] width 43 height 13
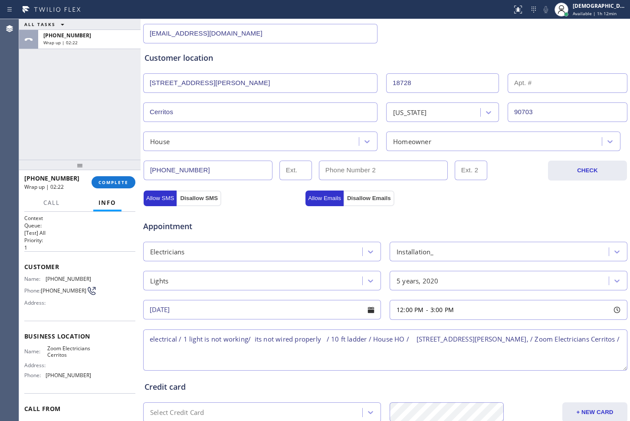
click at [202, 356] on textarea "electrical / 1 light is not working/ its not wired properly / 10 ft ladder / Ho…" at bounding box center [385, 350] width 484 height 41
click at [224, 351] on textarea "electrical / 1 light is not working/ its not wired properly / 10 ft ladder / Ho…" at bounding box center [385, 350] width 484 height 41
paste textarea "Please call customer 30 minutes prior to arrival"
click at [149, 338] on textarea "electrical / 1 light is not working/ its not wired properly / 10 ft ladder / Ho…" at bounding box center [385, 350] width 484 height 41
click at [380, 348] on textarea "12-3 / $60 electrical / 1 light is not working/ its not wired properly / 10 ft …" at bounding box center [385, 350] width 484 height 41
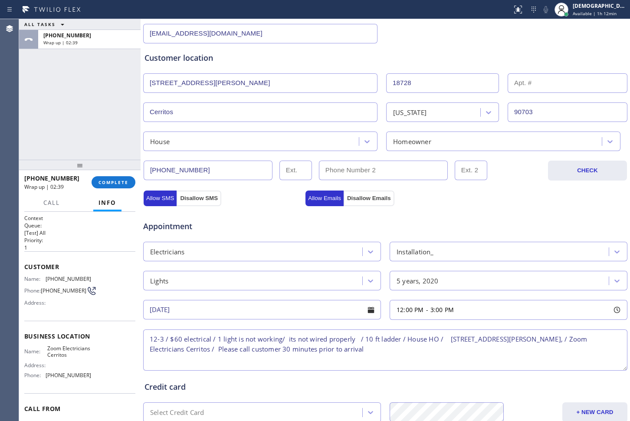
scroll to position [252, 0]
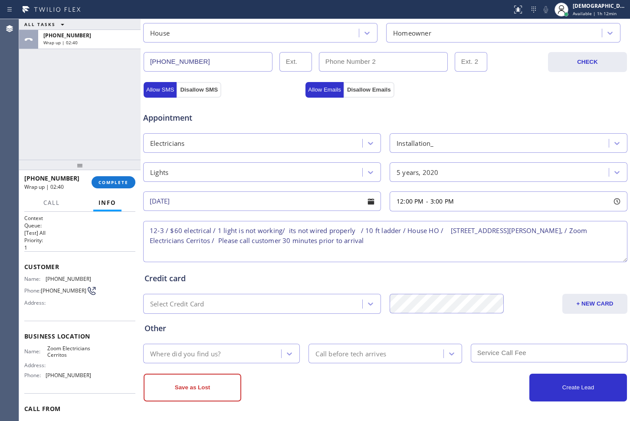
type textarea "12-3 / $60 electrical / 1 light is not working/ its not wired properly / 10 ft …"
click at [259, 352] on div "Where did you find us?" at bounding box center [213, 353] width 135 height 15
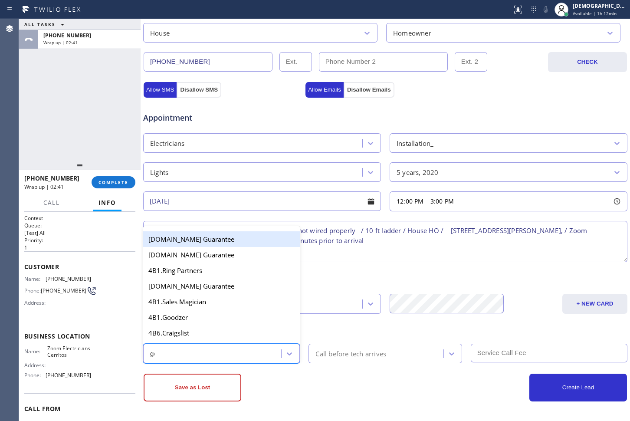
type input "goo"
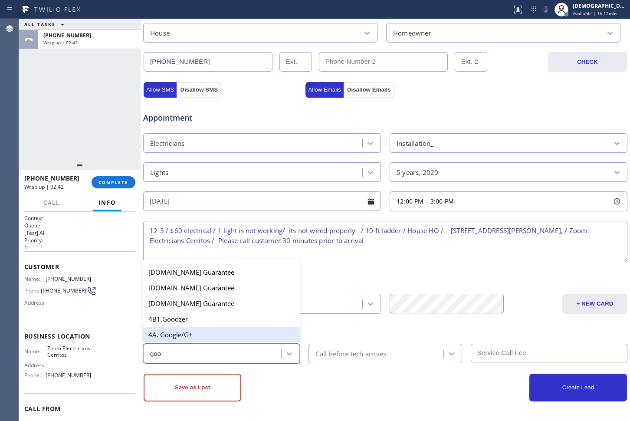
click at [229, 331] on div "4A. Google/G+" at bounding box center [221, 335] width 157 height 16
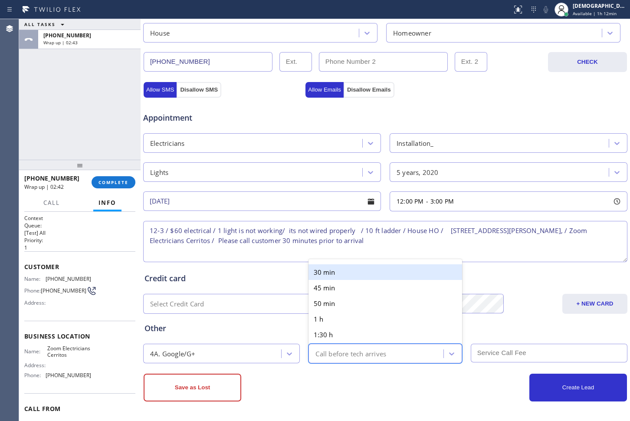
click at [391, 355] on div "Call before tech arrives" at bounding box center [377, 353] width 132 height 15
type input "30"
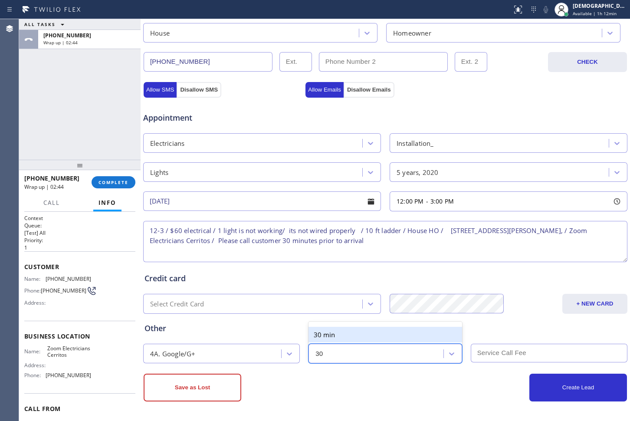
click at [387, 338] on div "30 min" at bounding box center [385, 335] width 153 height 16
click at [482, 342] on div "4A. Google/G+ option 30 min, selected. 6 results available. Select is focused ,…" at bounding box center [385, 352] width 486 height 21
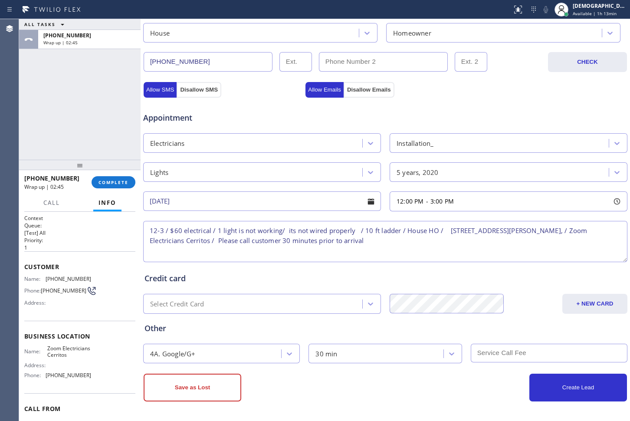
click at [487, 347] on input "text" at bounding box center [549, 353] width 157 height 19
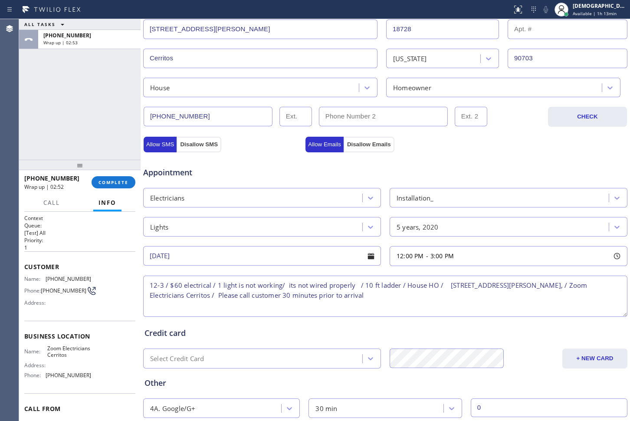
scroll to position [198, 0]
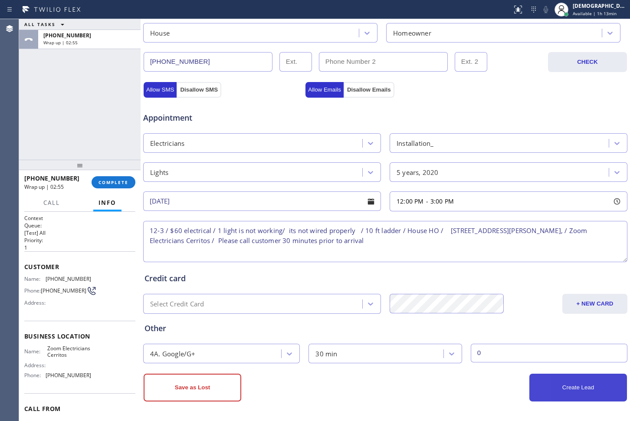
type input "0"
click at [542, 390] on button "Create Lead" at bounding box center [579, 388] width 98 height 28
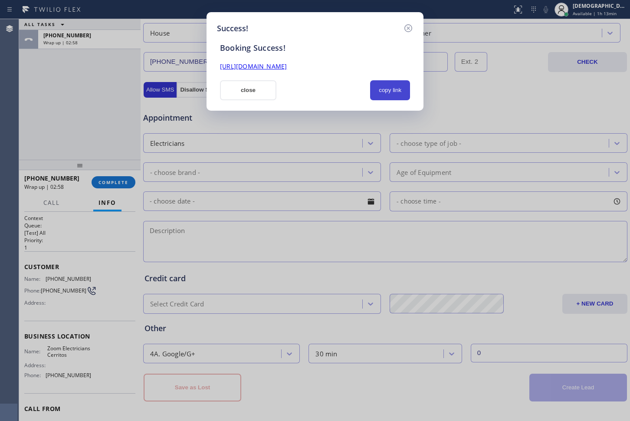
click at [390, 85] on button "copy link" at bounding box center [390, 90] width 40 height 20
click at [287, 64] on link "[URL][DOMAIN_NAME]" at bounding box center [253, 66] width 67 height 8
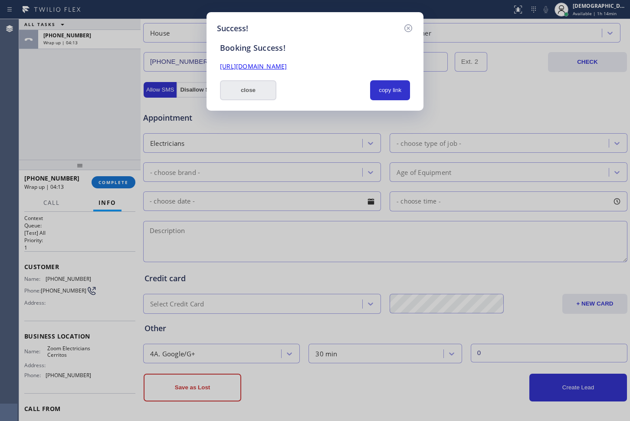
click at [248, 84] on button "close" at bounding box center [248, 90] width 56 height 20
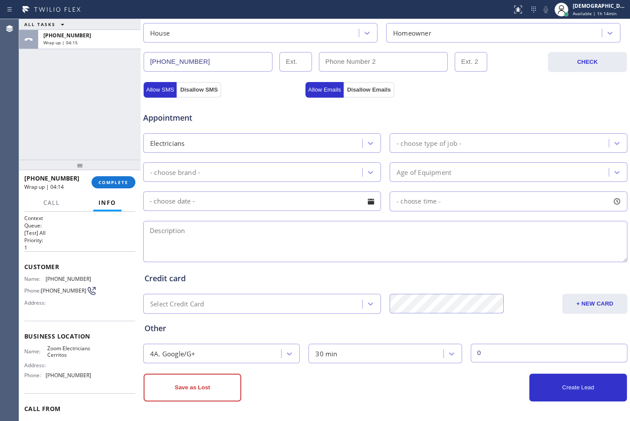
drag, startPoint x: 119, startPoint y: 181, endPoint x: 139, endPoint y: 181, distance: 20.8
click at [120, 181] on span "COMPLETE" at bounding box center [114, 182] width 30 height 6
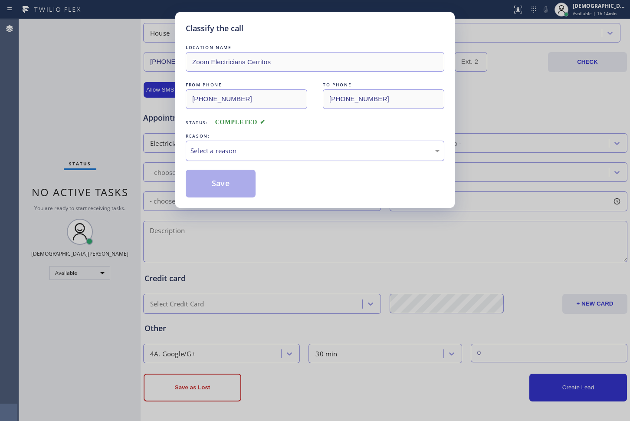
click at [258, 150] on div "Select a reason" at bounding box center [315, 151] width 249 height 10
click at [238, 181] on button "Save" at bounding box center [221, 184] width 70 height 28
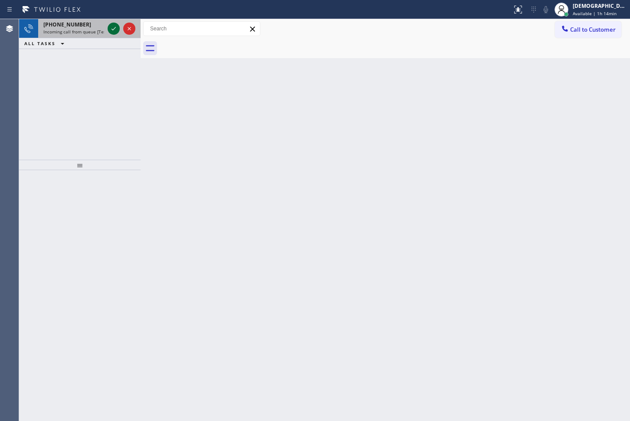
click at [112, 30] on icon at bounding box center [114, 28] width 10 height 10
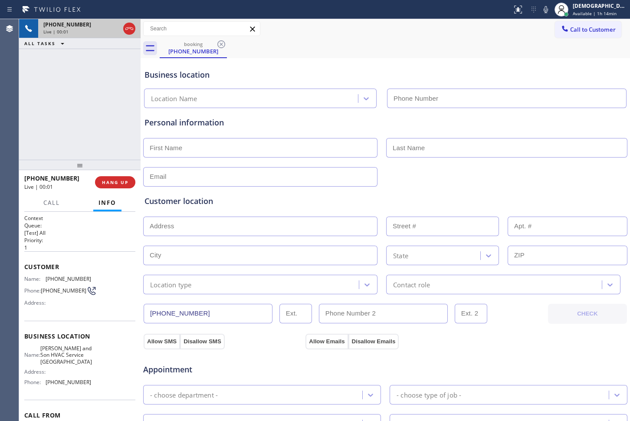
type input "[PHONE_NUMBER]"
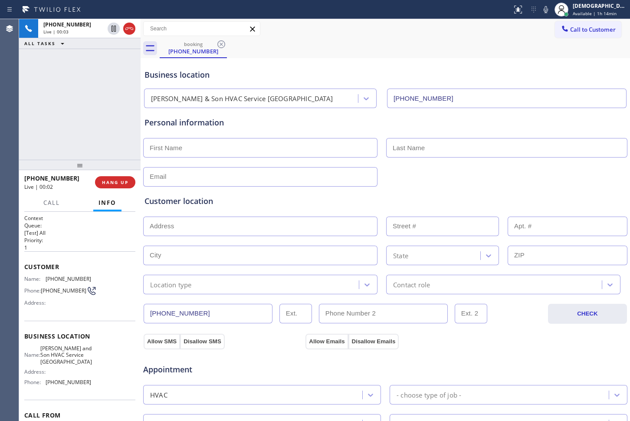
drag, startPoint x: 133, startPoint y: 29, endPoint x: 193, endPoint y: 13, distance: 61.9
click at [133, 29] on icon at bounding box center [129, 28] width 10 height 10
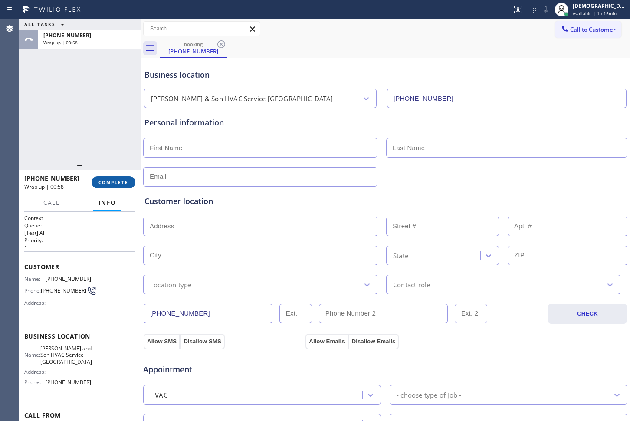
click at [110, 185] on button "COMPLETE" at bounding box center [114, 182] width 44 height 12
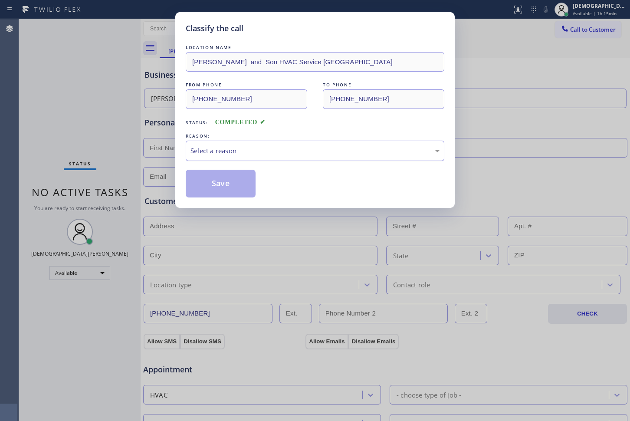
click at [204, 153] on div "Select a reason" at bounding box center [315, 151] width 249 height 10
click at [210, 152] on div "Not Booked - All other reasons" at bounding box center [315, 151] width 249 height 10
click at [211, 177] on button "Save" at bounding box center [221, 184] width 70 height 28
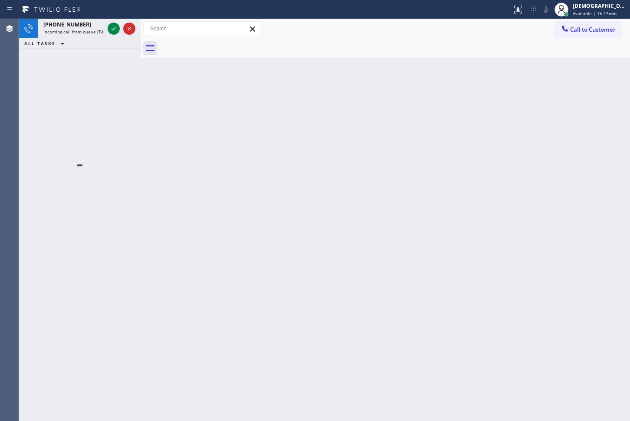
click at [30, 124] on div "[PHONE_NUMBER] Incoming call from queue [Test] All ALL TASKS ALL TASKS ACTIVE T…" at bounding box center [80, 89] width 122 height 141
click at [111, 30] on icon at bounding box center [114, 28] width 10 height 10
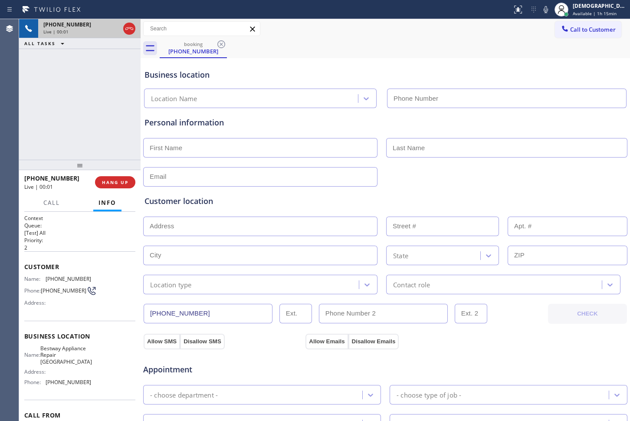
type input "[PHONE_NUMBER]"
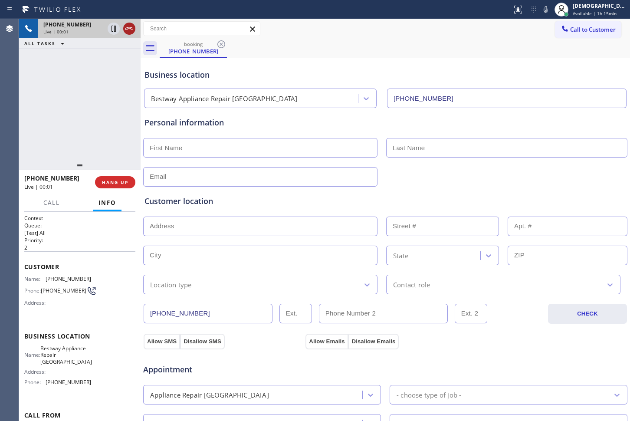
click at [133, 31] on icon at bounding box center [129, 28] width 10 height 10
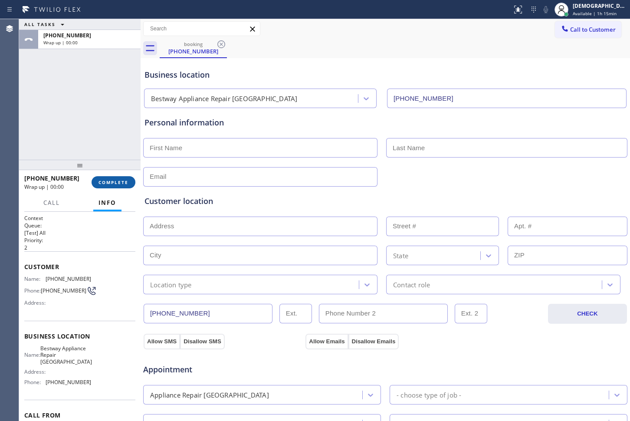
click at [111, 184] on span "COMPLETE" at bounding box center [114, 182] width 30 height 6
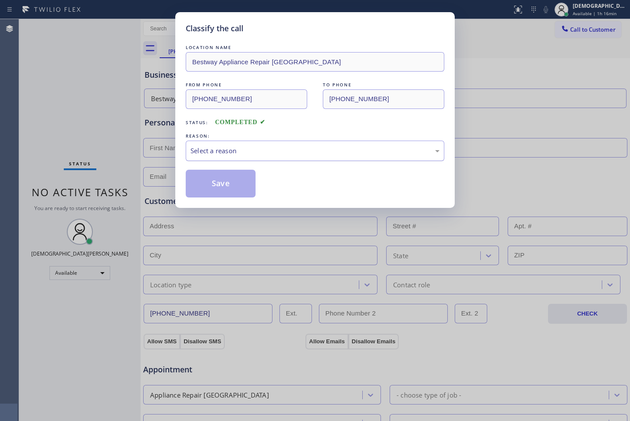
click at [213, 157] on div "Select a reason" at bounding box center [315, 151] width 259 height 20
click at [215, 155] on div "Select a reason" at bounding box center [315, 151] width 249 height 10
click at [218, 152] on div "Select a reason" at bounding box center [315, 151] width 249 height 10
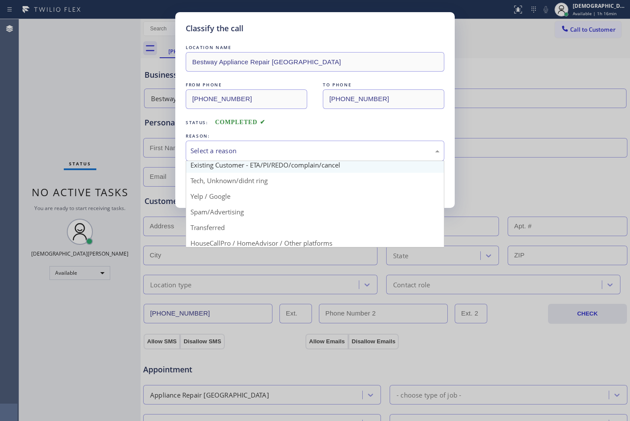
scroll to position [54, 0]
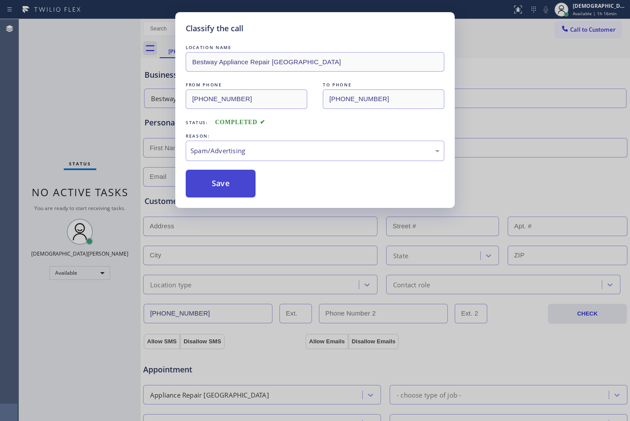
click at [213, 188] on button "Save" at bounding box center [221, 184] width 70 height 28
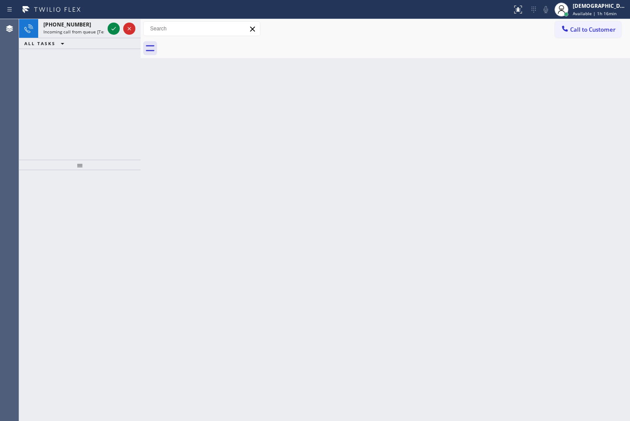
drag, startPoint x: 25, startPoint y: 85, endPoint x: 33, endPoint y: 79, distance: 10.0
click at [25, 85] on div "[PHONE_NUMBER] Incoming call from queue [Test] All ALL TASKS ALL TASKS ACTIVE T…" at bounding box center [80, 89] width 122 height 141
click at [111, 29] on icon at bounding box center [114, 28] width 10 height 10
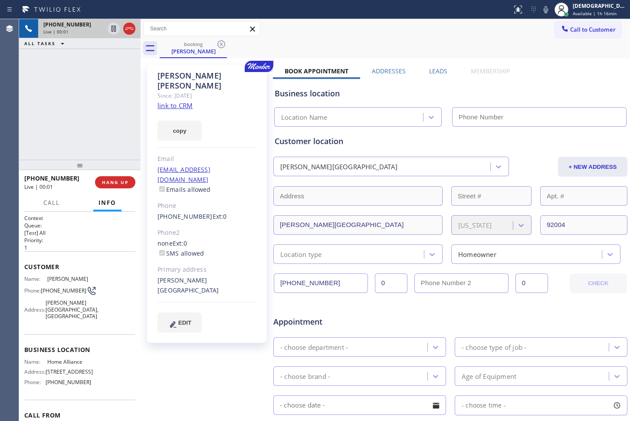
type input "[PHONE_NUMBER]"
click at [189, 101] on link "link to CRM" at bounding box center [175, 105] width 35 height 9
click at [111, 26] on icon at bounding box center [114, 28] width 10 height 10
drag, startPoint x: 63, startPoint y: 375, endPoint x: 46, endPoint y: 370, distance: 17.6
click at [46, 370] on span "[STREET_ADDRESS]" at bounding box center [69, 372] width 47 height 7
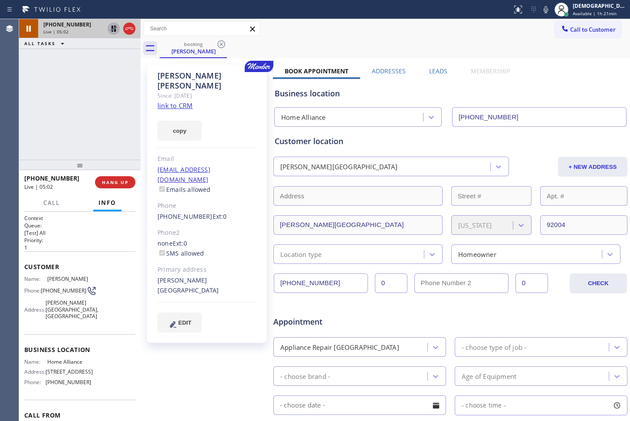
copy span "[STREET_ADDRESS]"
drag, startPoint x: 116, startPoint y: 30, endPoint x: 123, endPoint y: 33, distance: 8.0
click at [116, 30] on icon at bounding box center [114, 29] width 6 height 6
drag, startPoint x: 132, startPoint y: 25, endPoint x: 463, endPoint y: 92, distance: 338.0
click at [132, 25] on icon at bounding box center [129, 28] width 10 height 10
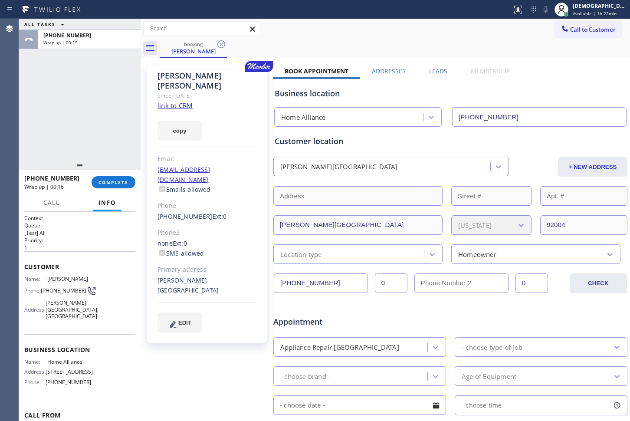
click at [28, 130] on div "ALL TASKS ALL TASKS ACTIVE TASKS TASKS IN WRAP UP [PHONE_NUMBER] Wrap up | 00:15" at bounding box center [80, 89] width 122 height 141
click at [119, 179] on span "COMPLETE" at bounding box center [114, 182] width 30 height 6
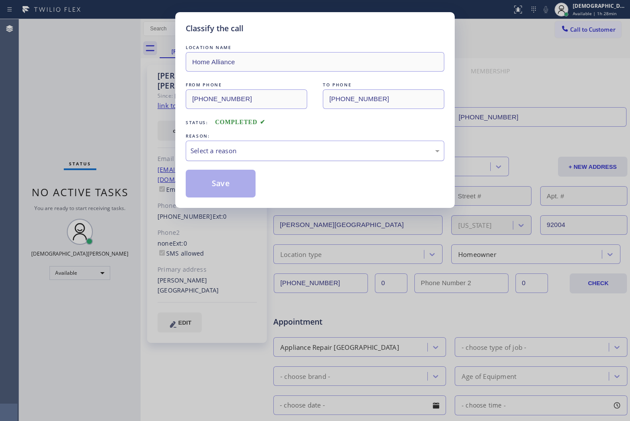
click at [257, 150] on div "Select a reason" at bounding box center [315, 151] width 249 height 10
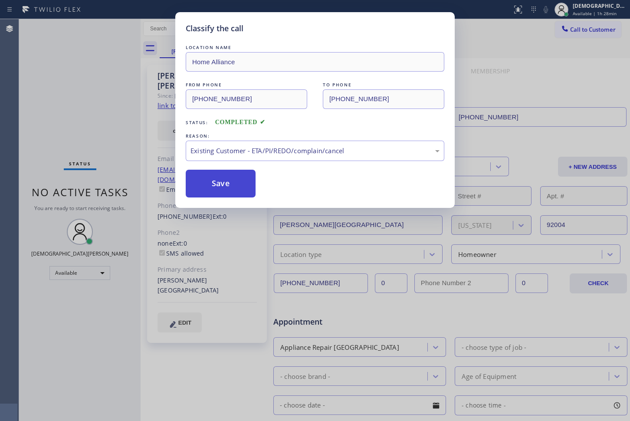
click at [228, 189] on button "Save" at bounding box center [221, 184] width 70 height 28
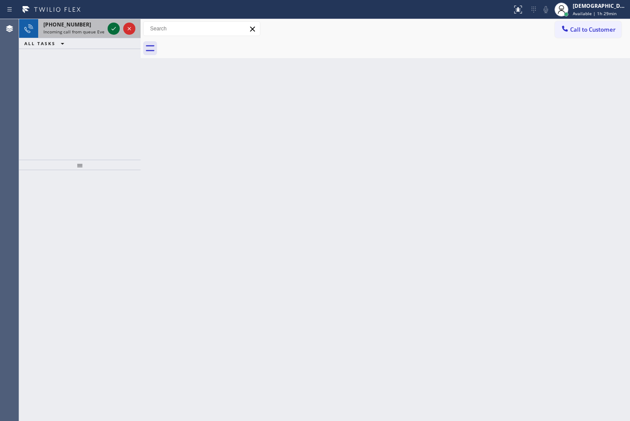
click at [111, 29] on icon at bounding box center [114, 28] width 10 height 10
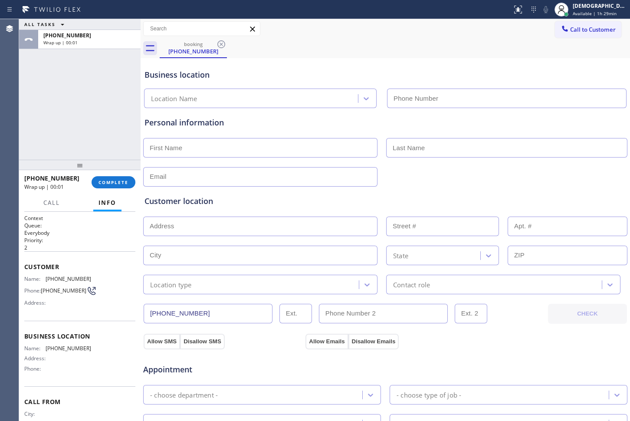
click at [126, 179] on span "COMPLETE" at bounding box center [114, 182] width 30 height 6
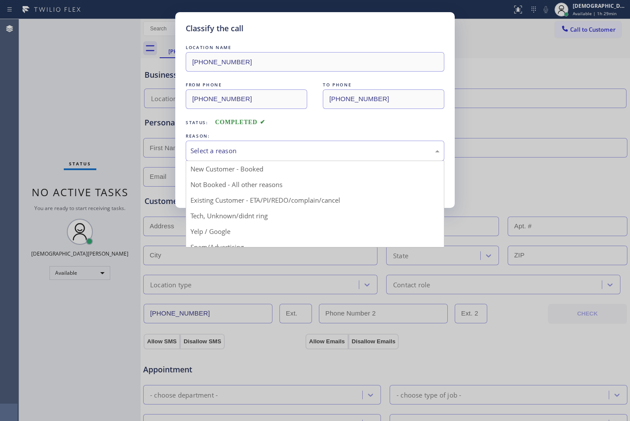
click at [206, 149] on div "Select a reason" at bounding box center [315, 151] width 249 height 10
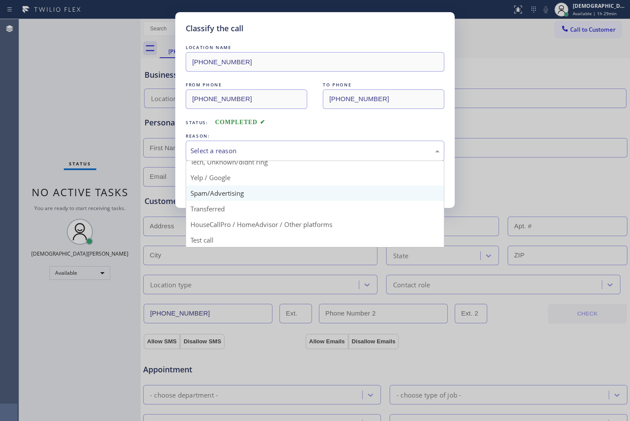
scroll to position [55, 0]
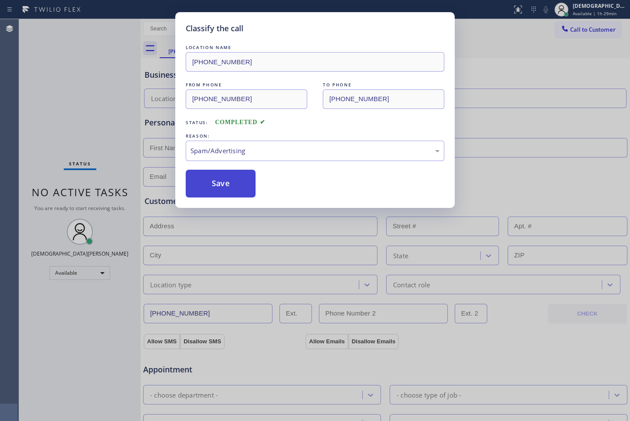
click at [217, 188] on button "Save" at bounding box center [221, 184] width 70 height 28
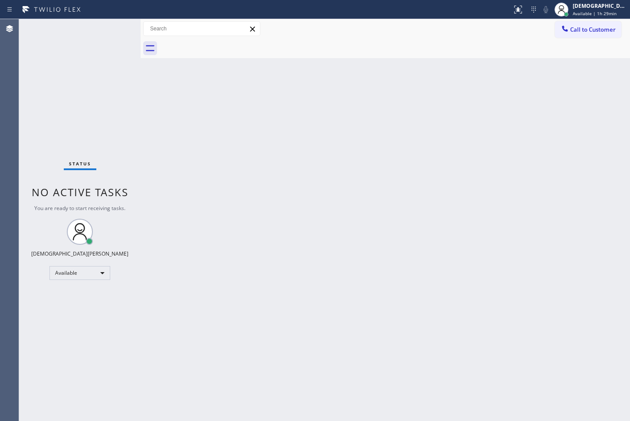
click at [30, 81] on div "Status No active tasks You are ready to start receiving tasks. Christian Cinco …" at bounding box center [80, 220] width 122 height 402
click at [26, 102] on div "Status No active tasks You are ready to start receiving tasks. Christian Cinco …" at bounding box center [80, 220] width 122 height 402
click at [141, 138] on div at bounding box center [141, 220] width 0 height 402
click at [77, 274] on div "Available" at bounding box center [79, 273] width 61 height 14
click at [80, 315] on li "Break" at bounding box center [79, 318] width 59 height 10
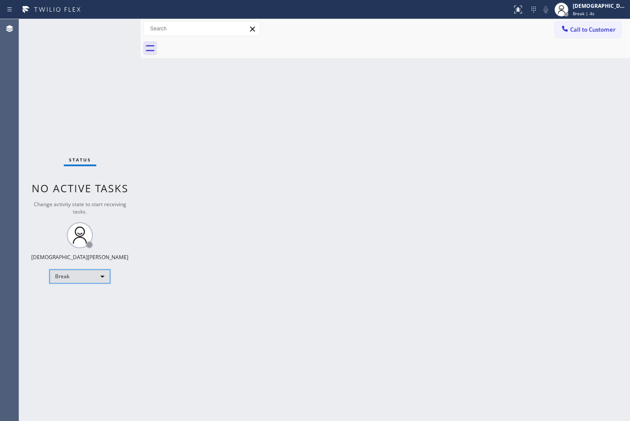
click at [79, 277] on div "Break" at bounding box center [79, 277] width 61 height 14
click at [291, 233] on div at bounding box center [315, 210] width 630 height 421
